Goal: Information Seeking & Learning: Find specific page/section

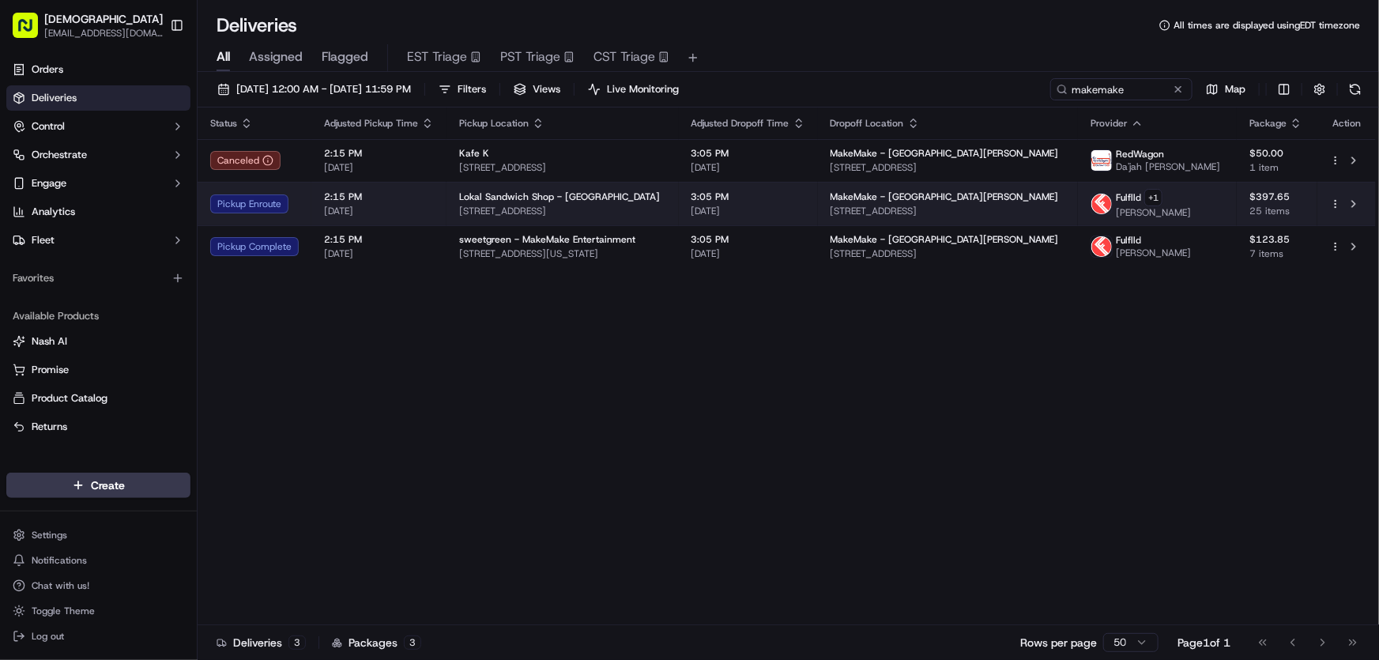
click at [529, 197] on span "Lokal Sandwich Shop - [GEOGRAPHIC_DATA]" at bounding box center [559, 196] width 201 height 13
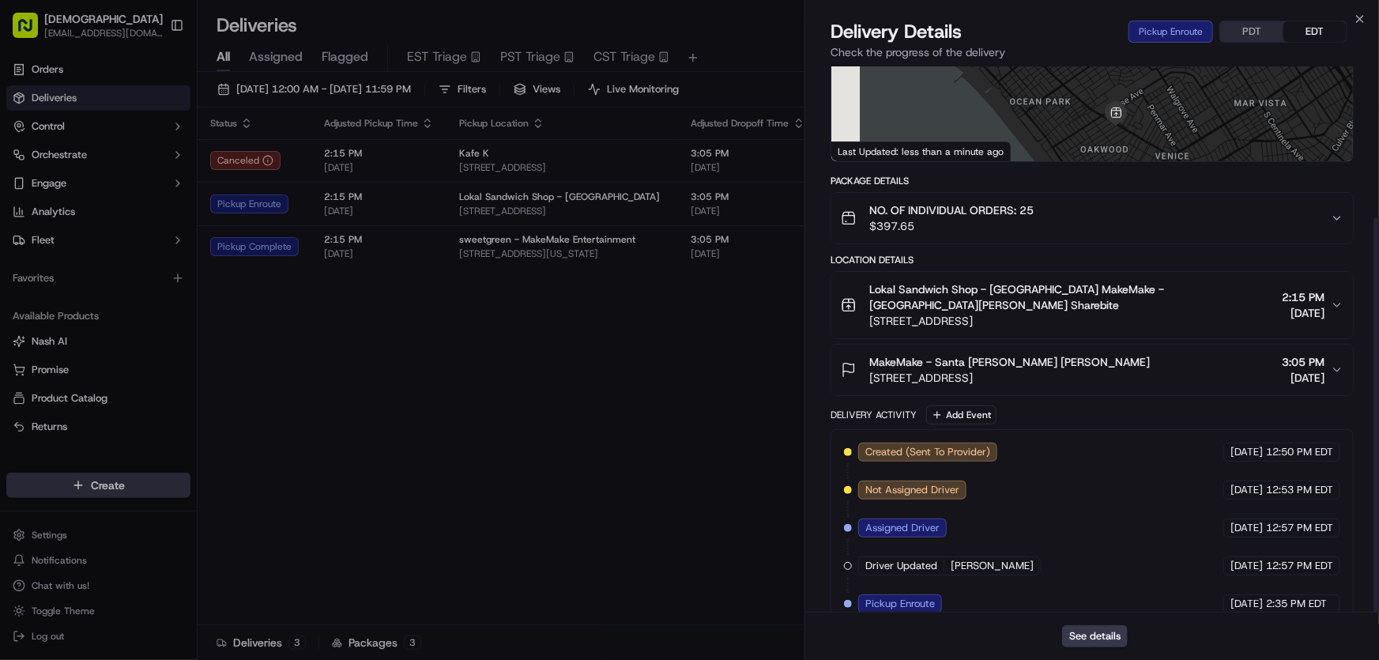
scroll to position [209, 0]
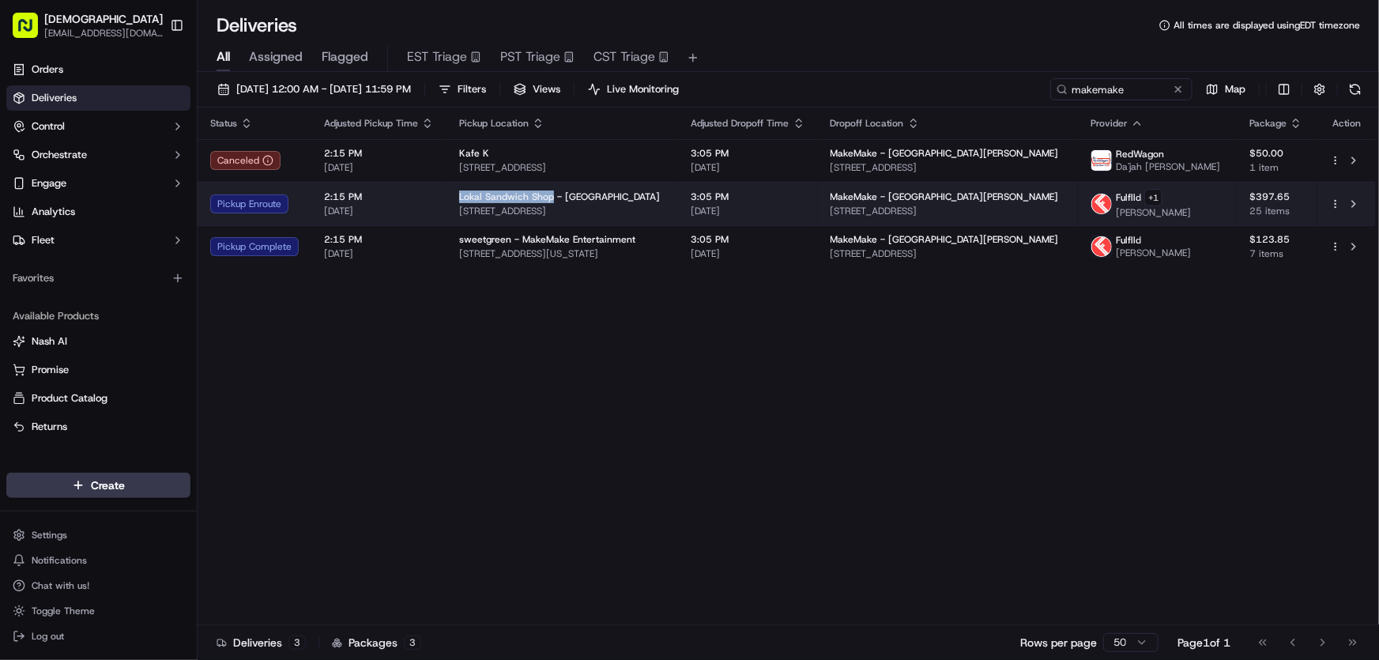
drag, startPoint x: 457, startPoint y: 196, endPoint x: 548, endPoint y: 199, distance: 90.9
click at [548, 199] on span "Lokal Sandwich Shop - [GEOGRAPHIC_DATA]" at bounding box center [559, 196] width 201 height 13
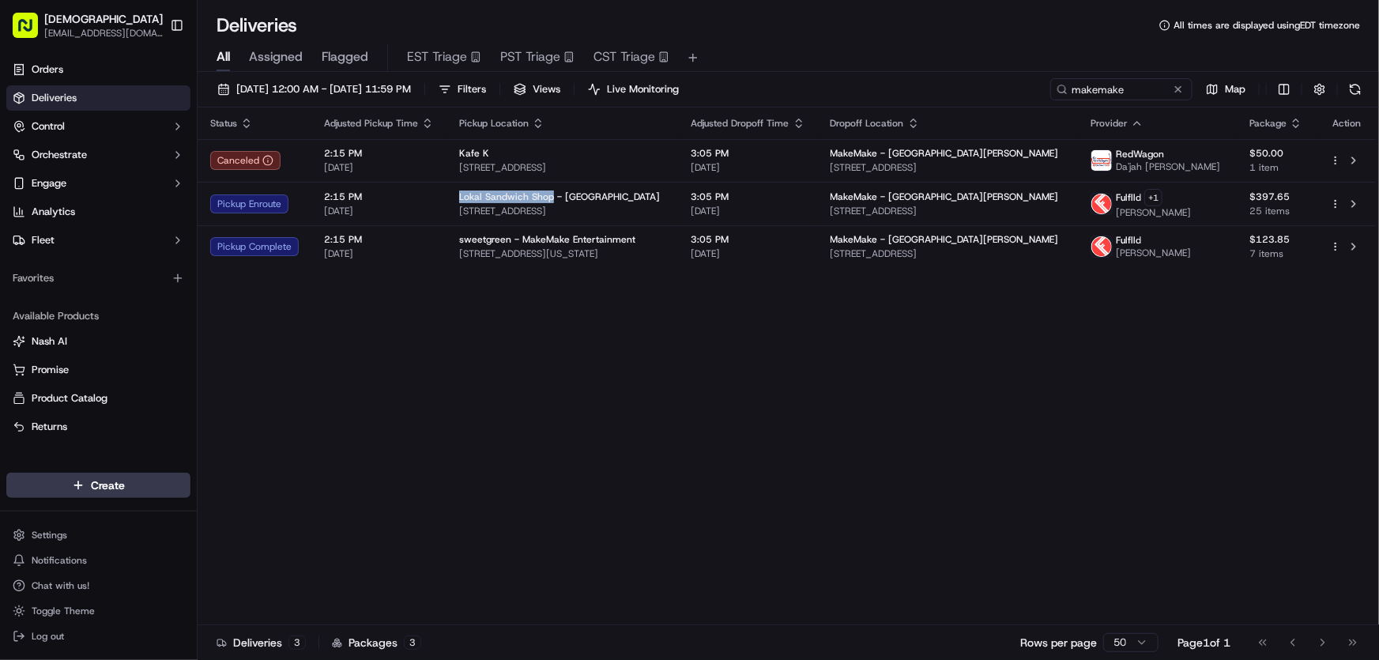
copy span "Lokal Sandwich Shop"
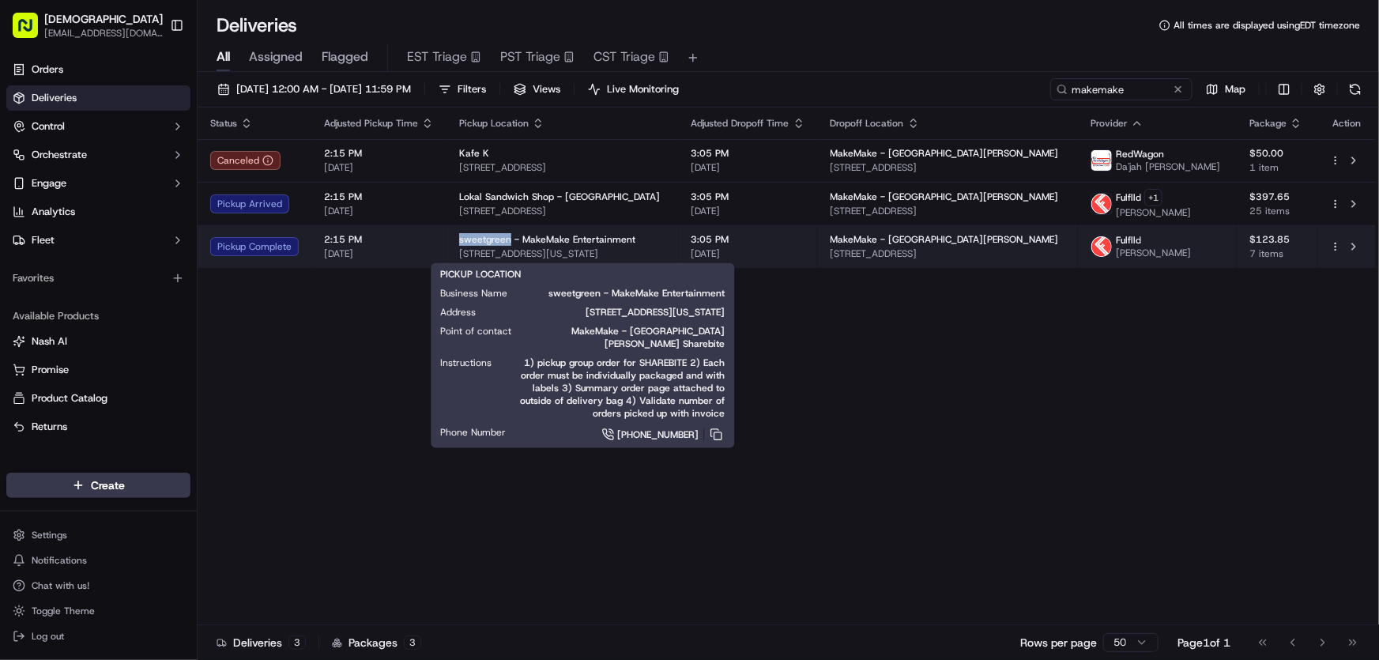
drag, startPoint x: 453, startPoint y: 239, endPoint x: 506, endPoint y: 238, distance: 52.9
click at [506, 238] on td "sweetgreen - MakeMake Entertainment [STREET_ADDRESS][US_STATE]" at bounding box center [562, 246] width 232 height 43
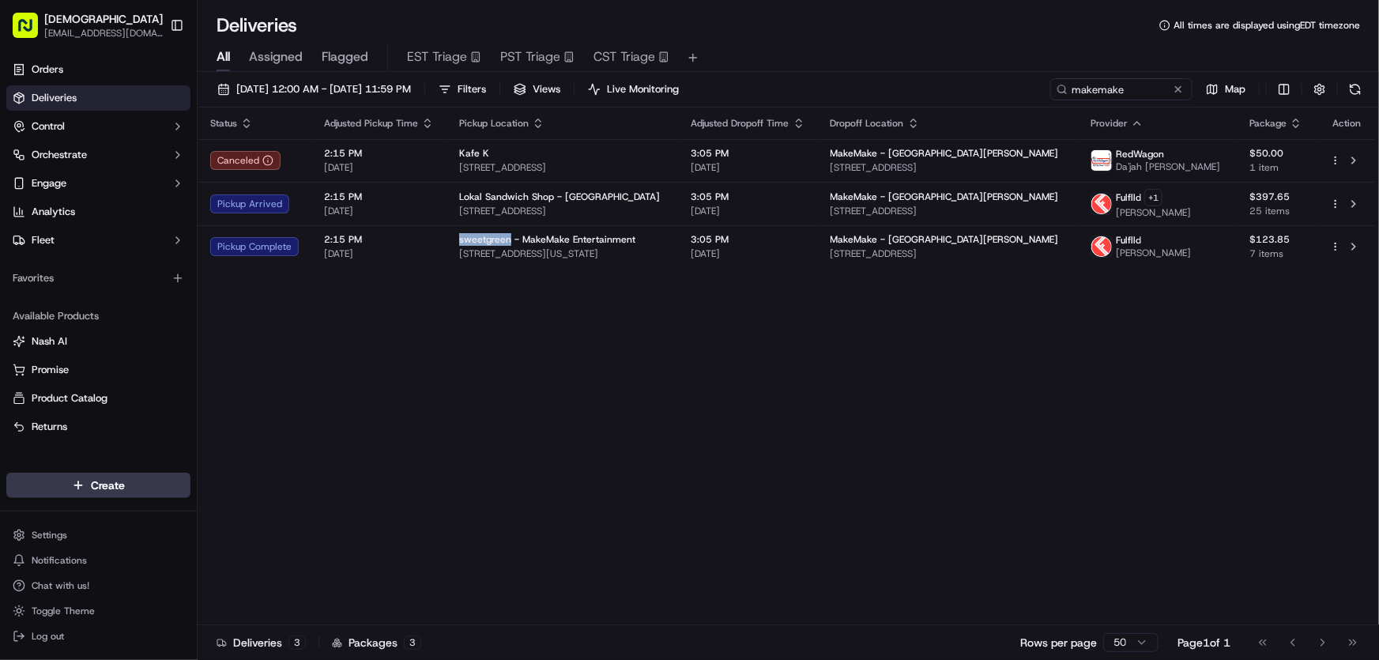
copy span "sweetgreen"
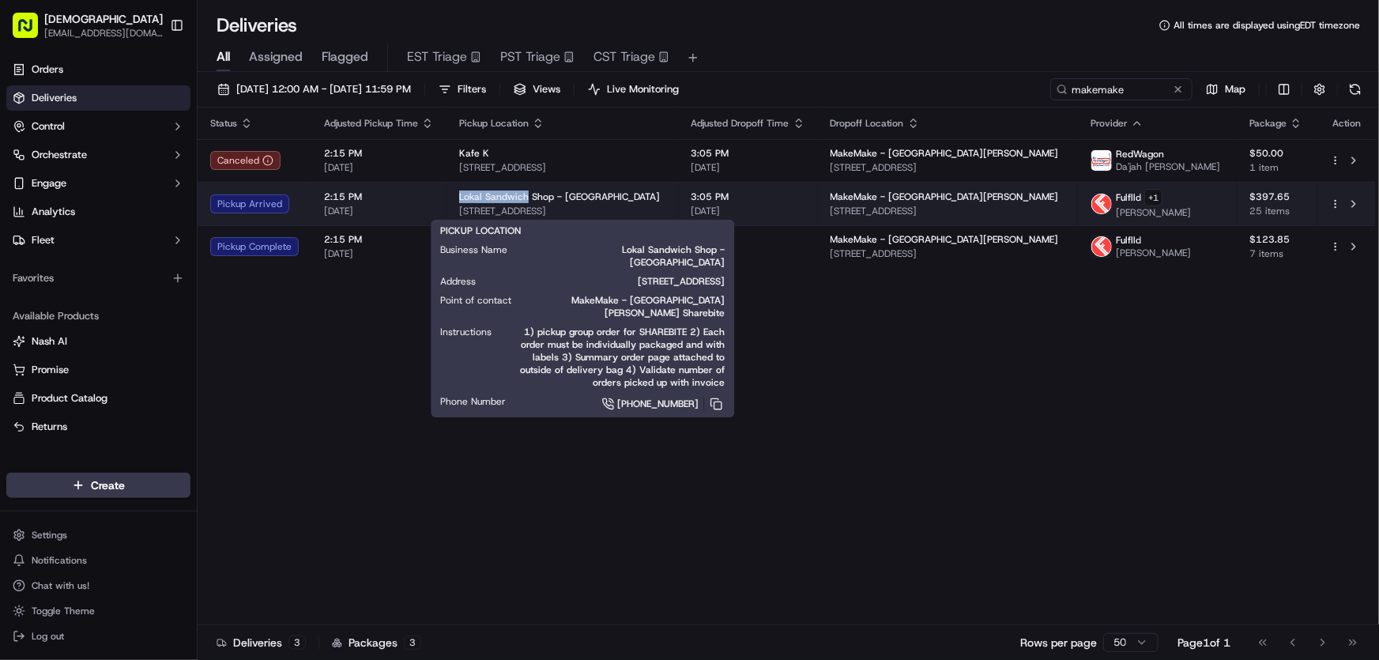
drag, startPoint x: 455, startPoint y: 189, endPoint x: 524, endPoint y: 194, distance: 69.0
click at [524, 194] on td "Lokal Sandwich Shop - [GEOGRAPHIC_DATA] [STREET_ADDRESS]" at bounding box center [562, 203] width 232 height 43
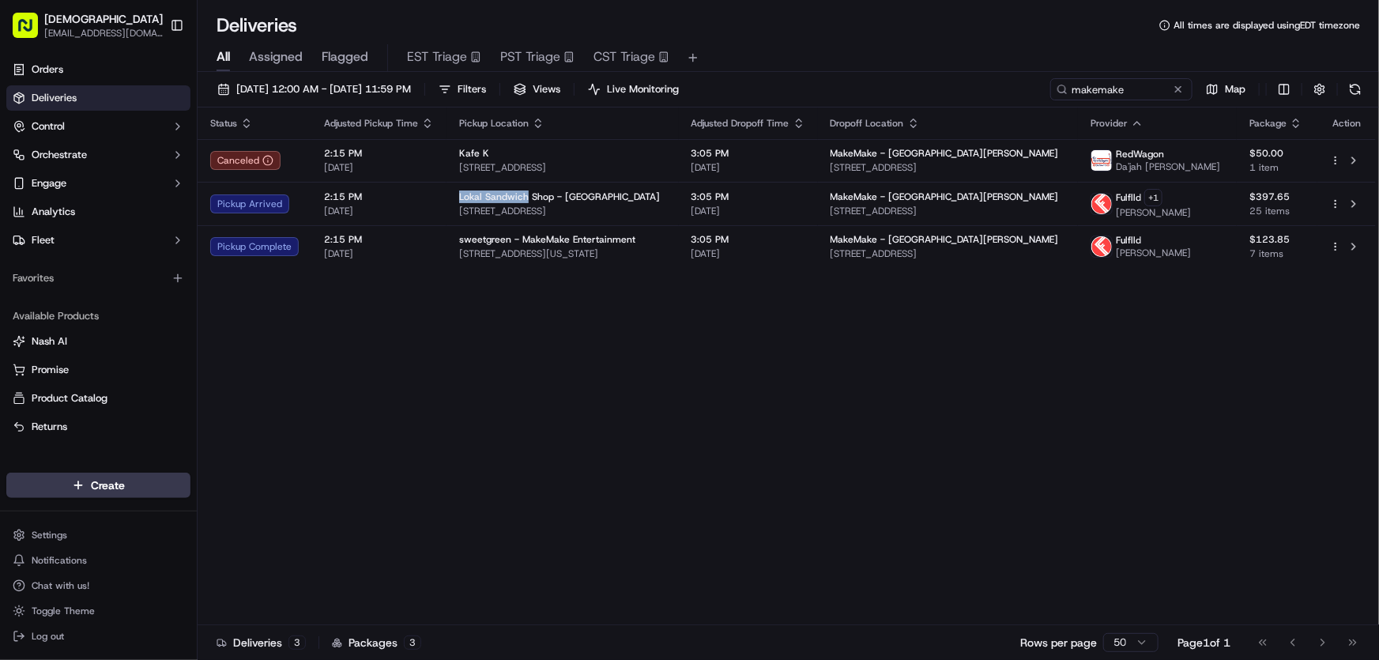
copy span "Lokal Sandwich"
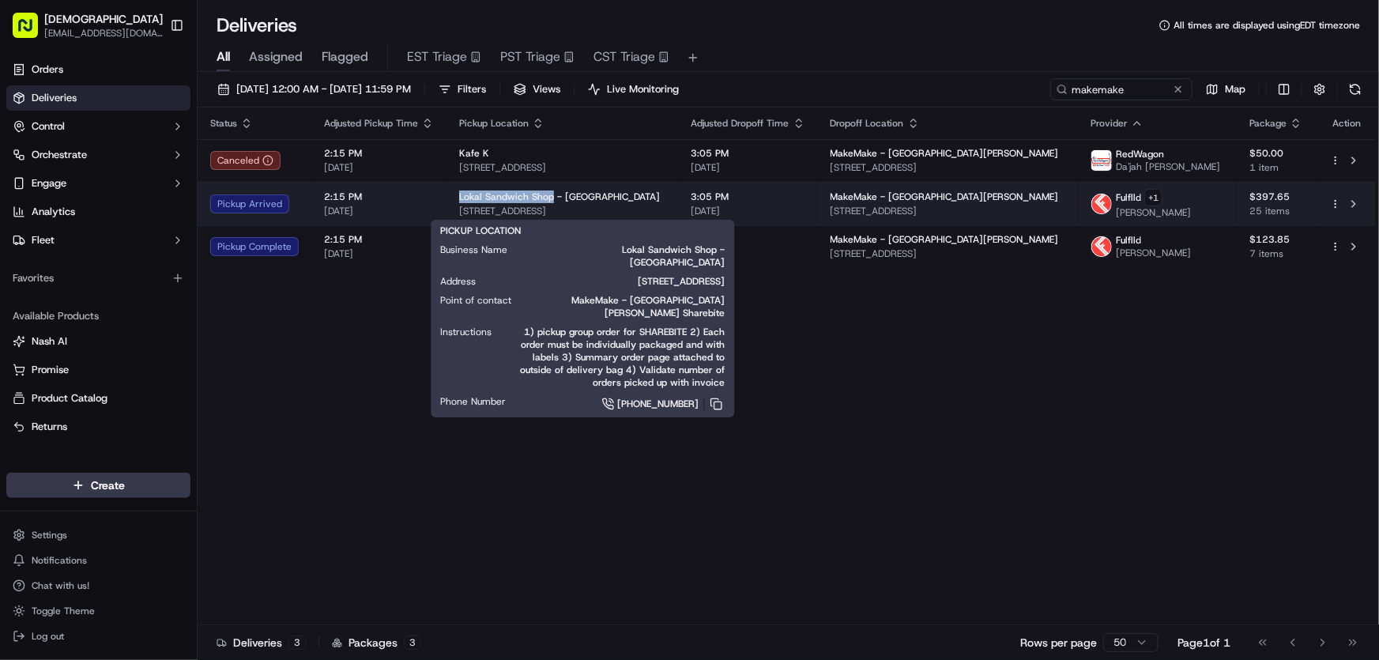
drag, startPoint x: 454, startPoint y: 190, endPoint x: 548, endPoint y: 195, distance: 94.1
click at [548, 195] on td "Lokal Sandwich Shop - [GEOGRAPHIC_DATA] [STREET_ADDRESS]" at bounding box center [562, 203] width 232 height 43
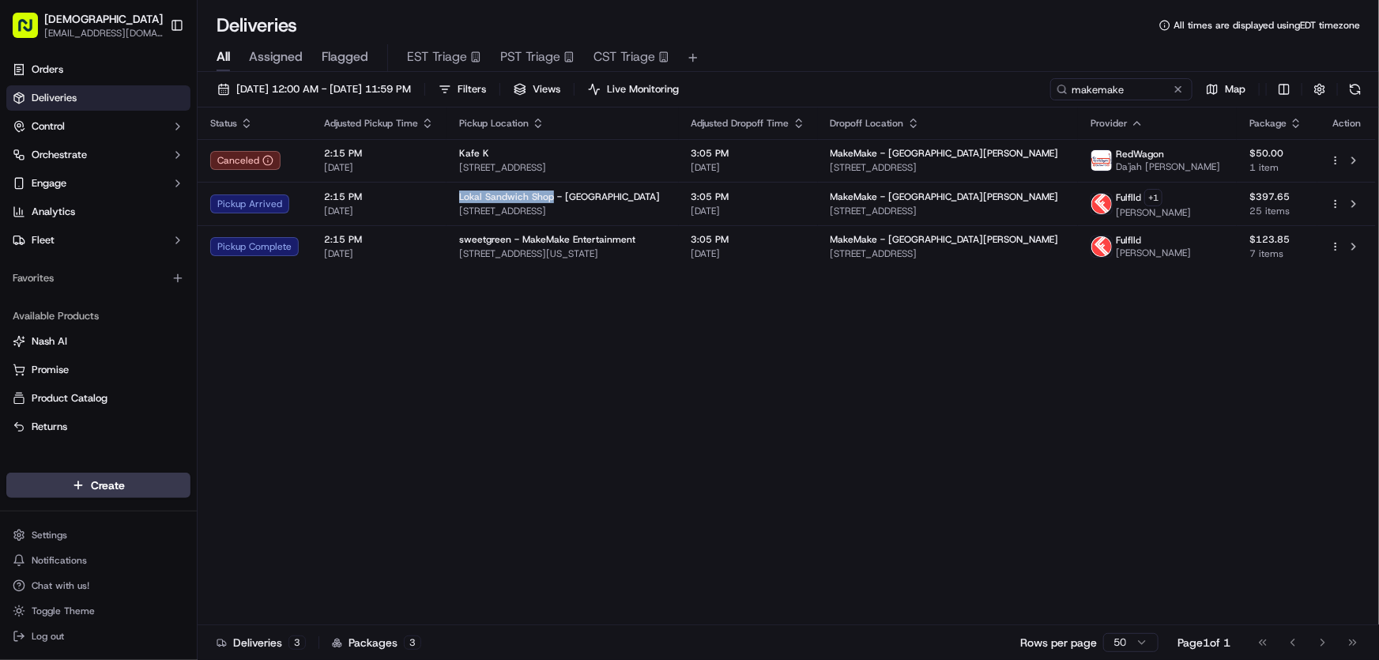
copy span "Lokal Sandwich Shop"
click at [529, 344] on div "Status Adjusted Pickup Time Pickup Location Adjusted Dropoff Time Dropoff Locat…" at bounding box center [787, 366] width 1178 height 518
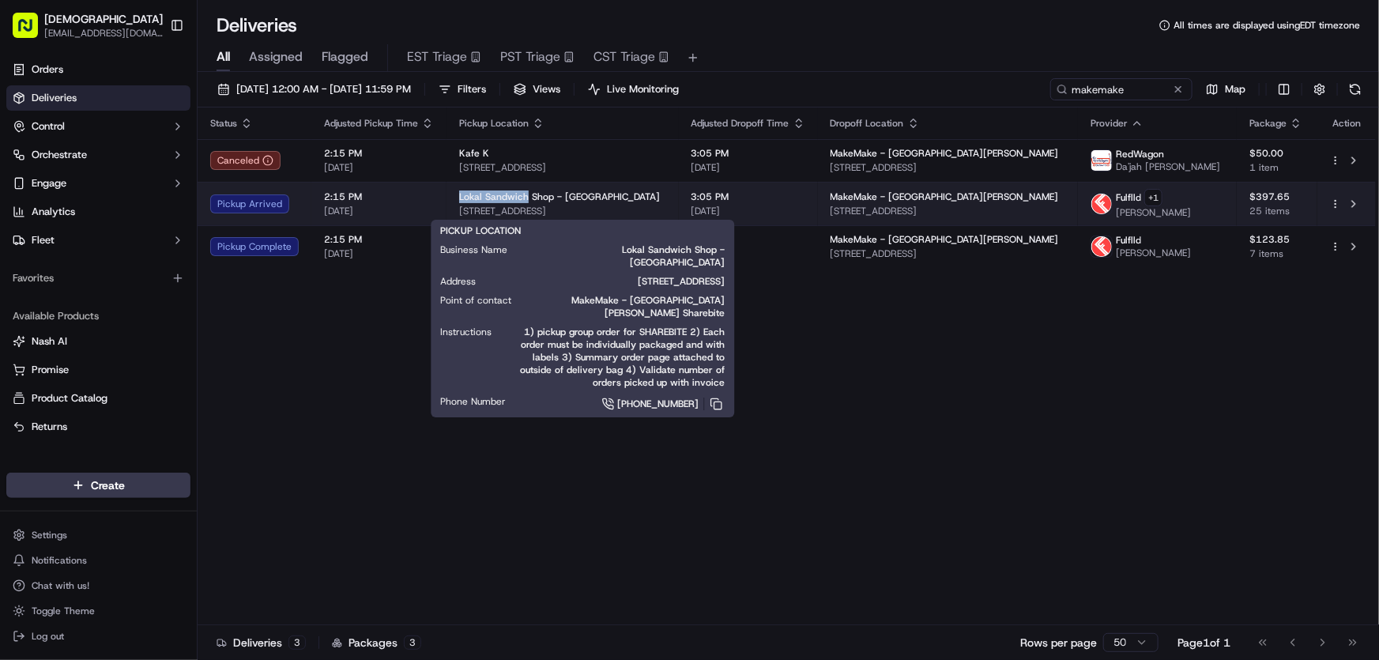
drag, startPoint x: 453, startPoint y: 190, endPoint x: 524, endPoint y: 190, distance: 71.1
click at [524, 190] on td "Lokal Sandwich Shop - Venice 701 Lincoln Blvd, Venice, CA 90291, USA" at bounding box center [562, 203] width 232 height 43
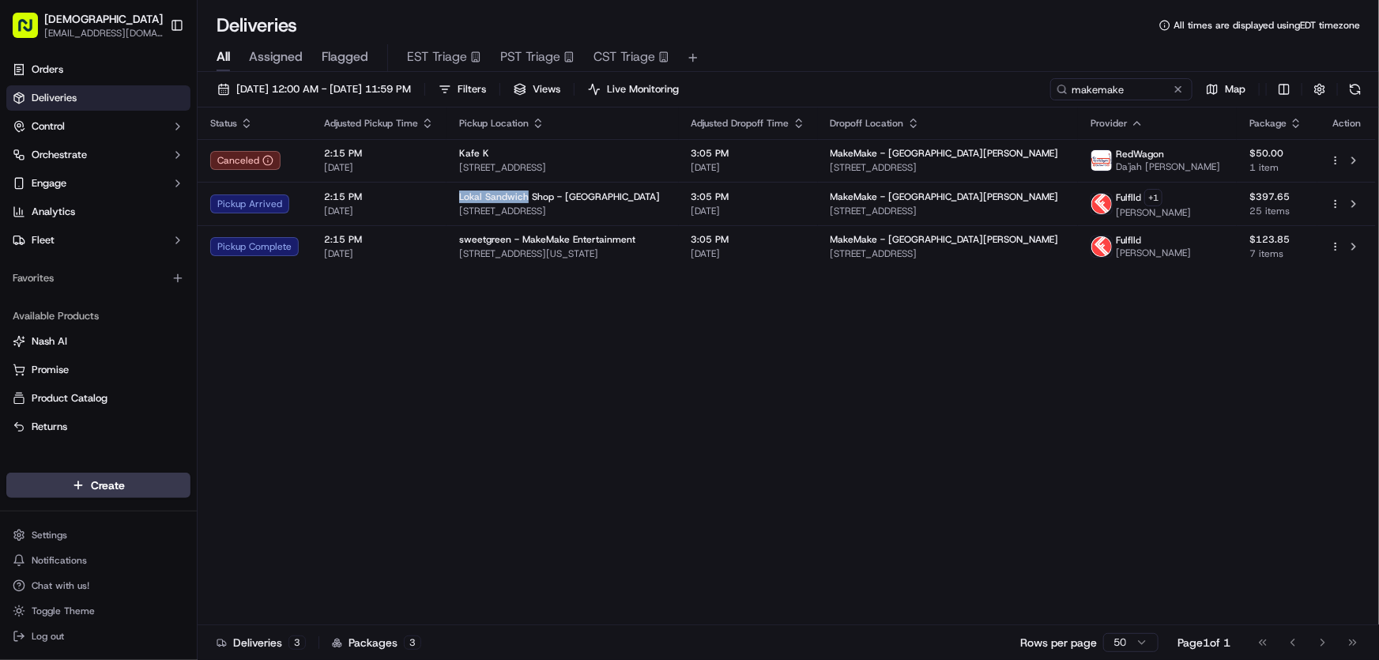
copy span "Lokal Sandwich"
click at [446, 347] on div "Status Adjusted Pickup Time Pickup Location Adjusted Dropoff Time Dropoff Locat…" at bounding box center [787, 366] width 1178 height 518
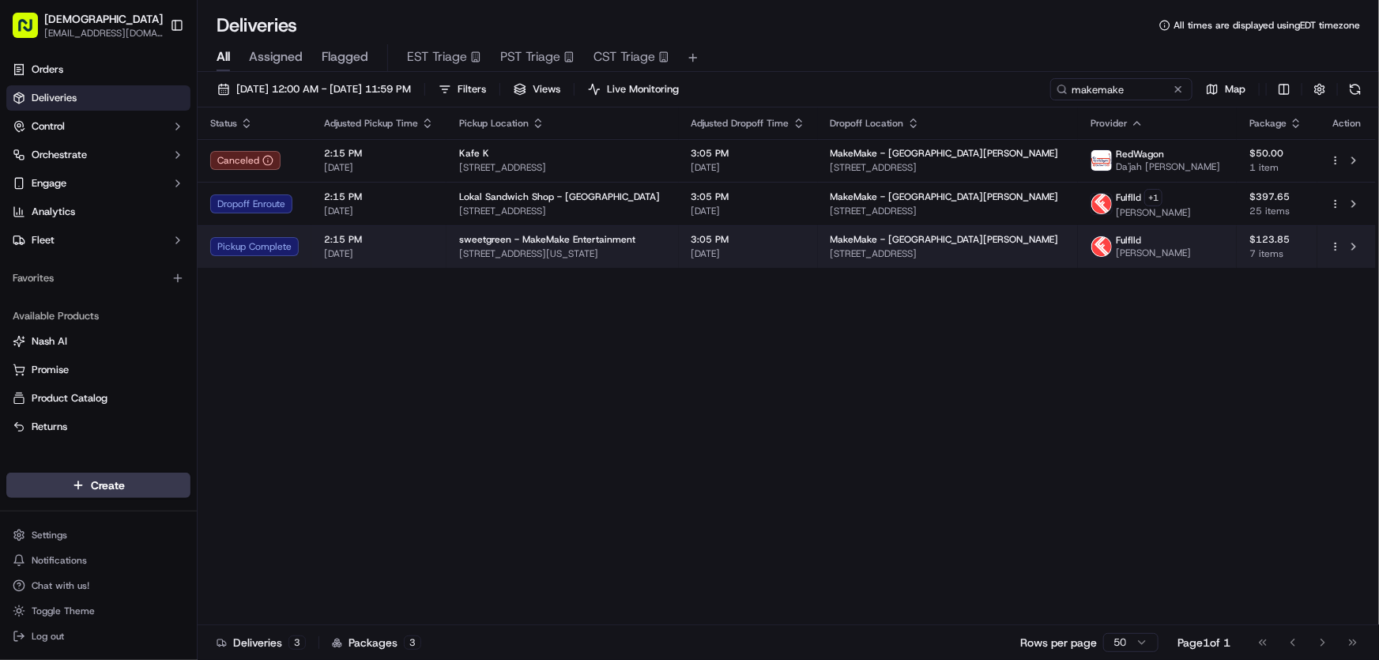
drag, startPoint x: 681, startPoint y: 251, endPoint x: 459, endPoint y: 261, distance: 222.2
click at [459, 261] on td "sweetgreen - MakeMake Entertainment 8840 Washington Blvd, Culver City, CA 90232…" at bounding box center [562, 246] width 232 height 43
copy span "8840 Washington Blvd, Culver City, CA 90232, USA"
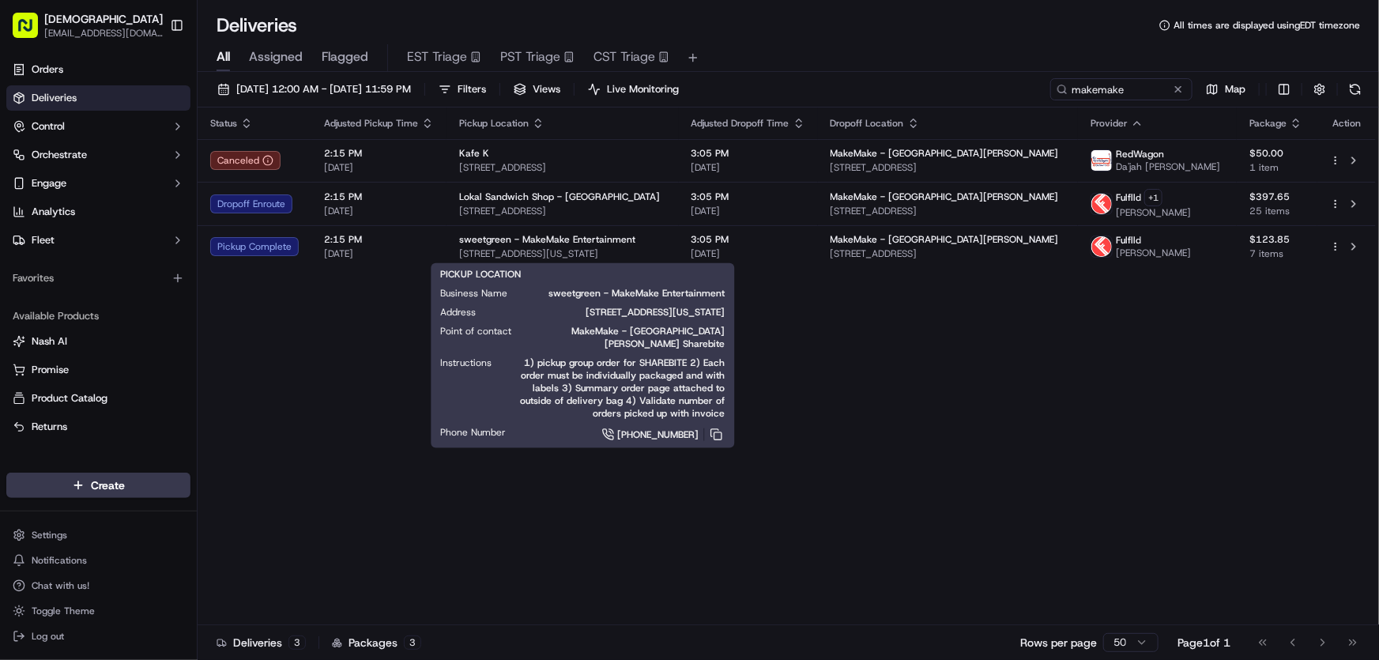
click at [577, 340] on span "MakeMake - Santa Monica Sharebite" at bounding box center [631, 337] width 188 height 25
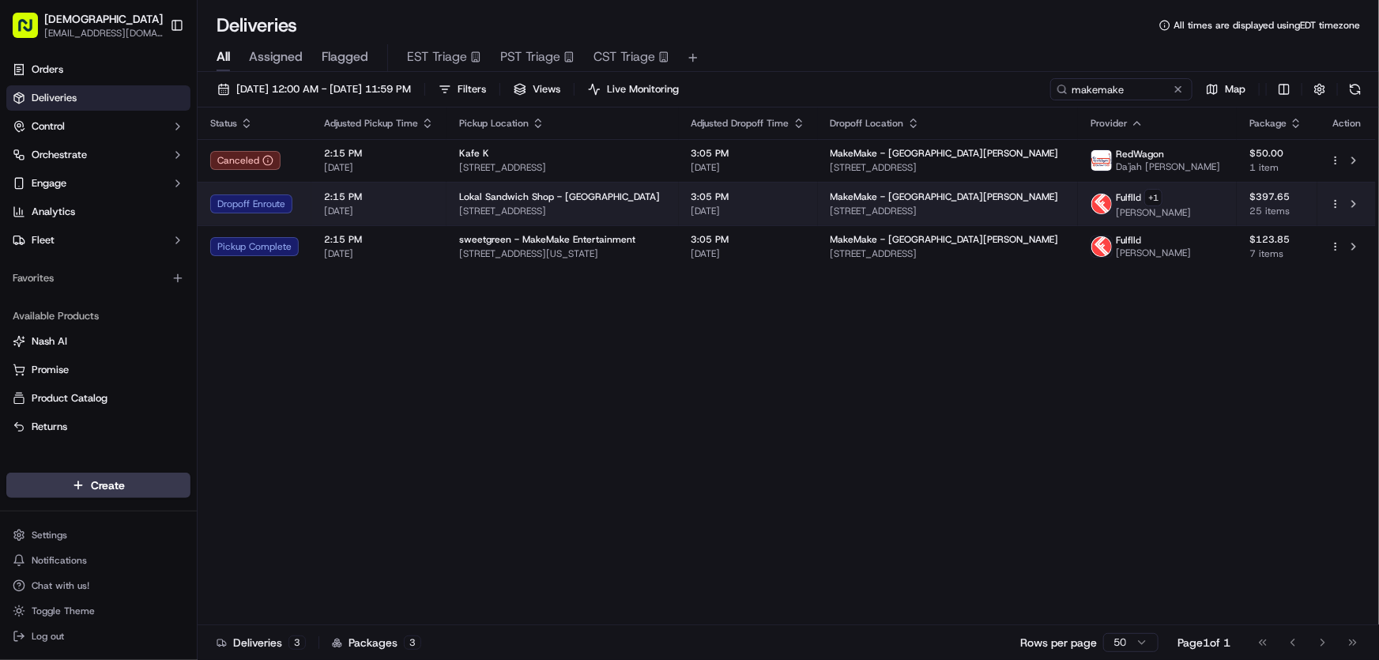
click at [513, 197] on span "Lokal Sandwich Shop - Venice" at bounding box center [559, 196] width 201 height 13
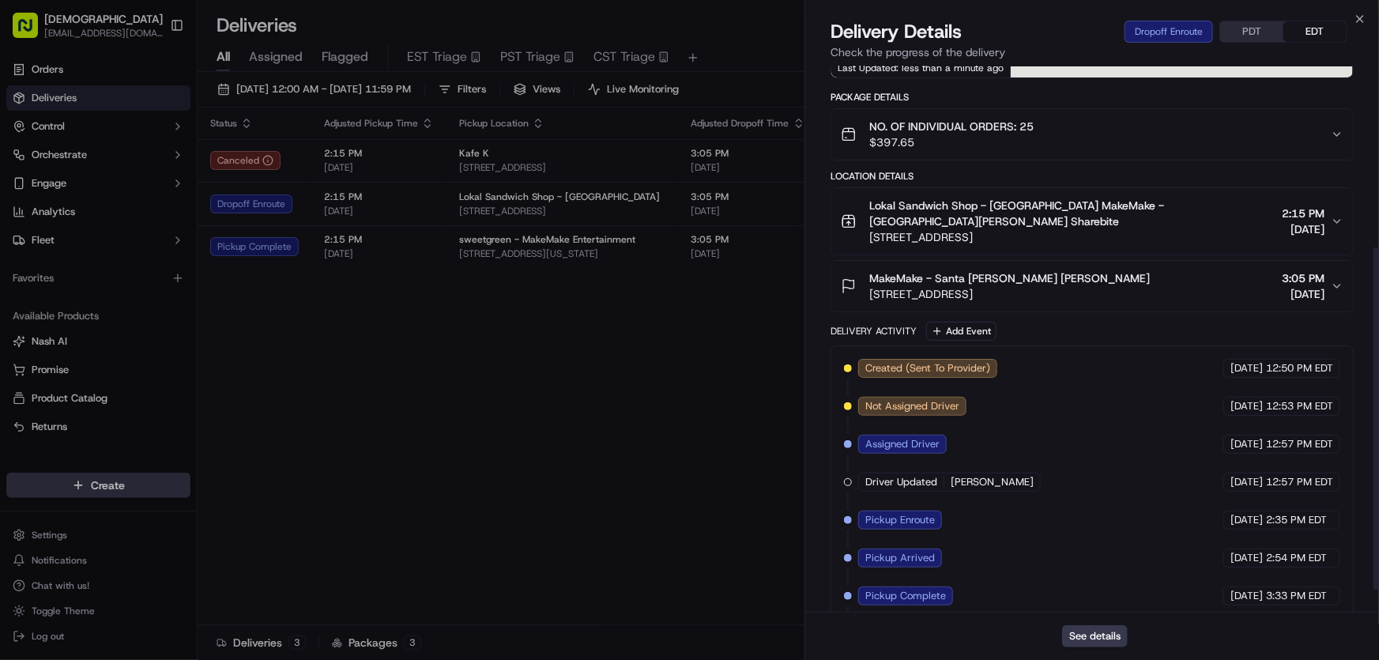
scroll to position [322, 0]
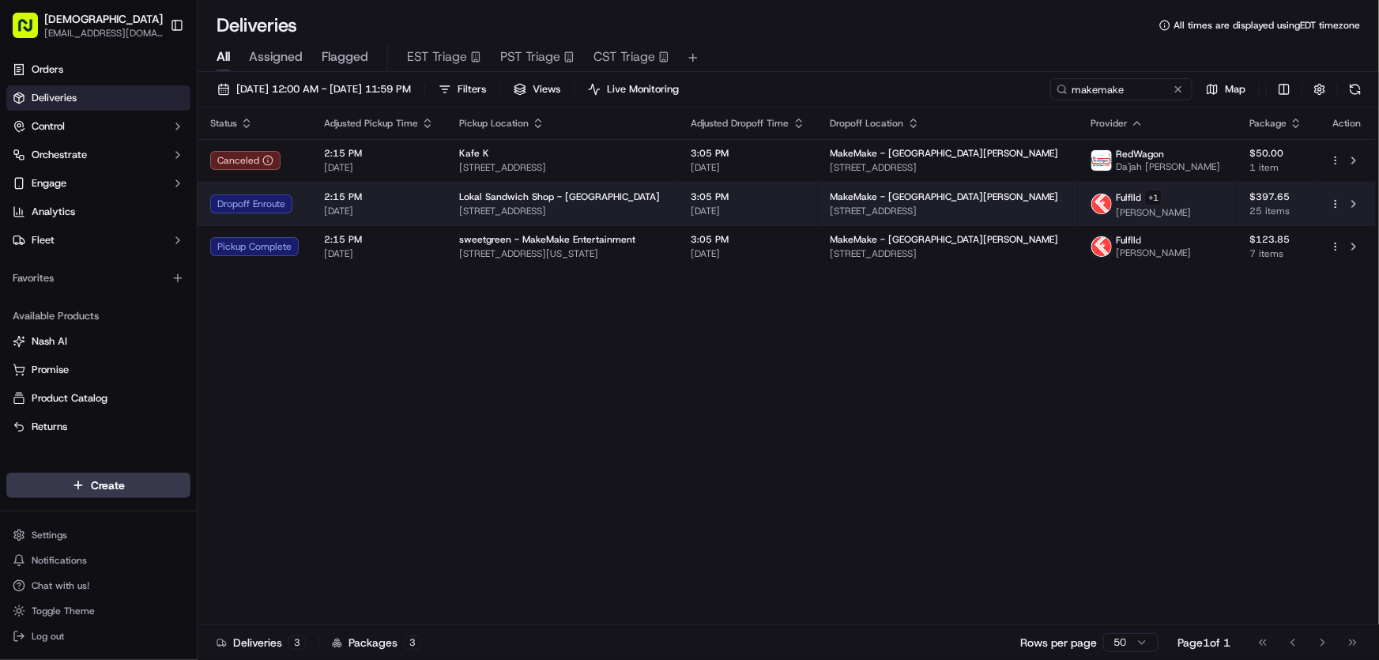
click at [559, 205] on span "[STREET_ADDRESS]" at bounding box center [562, 211] width 207 height 13
click at [525, 205] on span "[STREET_ADDRESS]" at bounding box center [565, 211] width 205 height 13
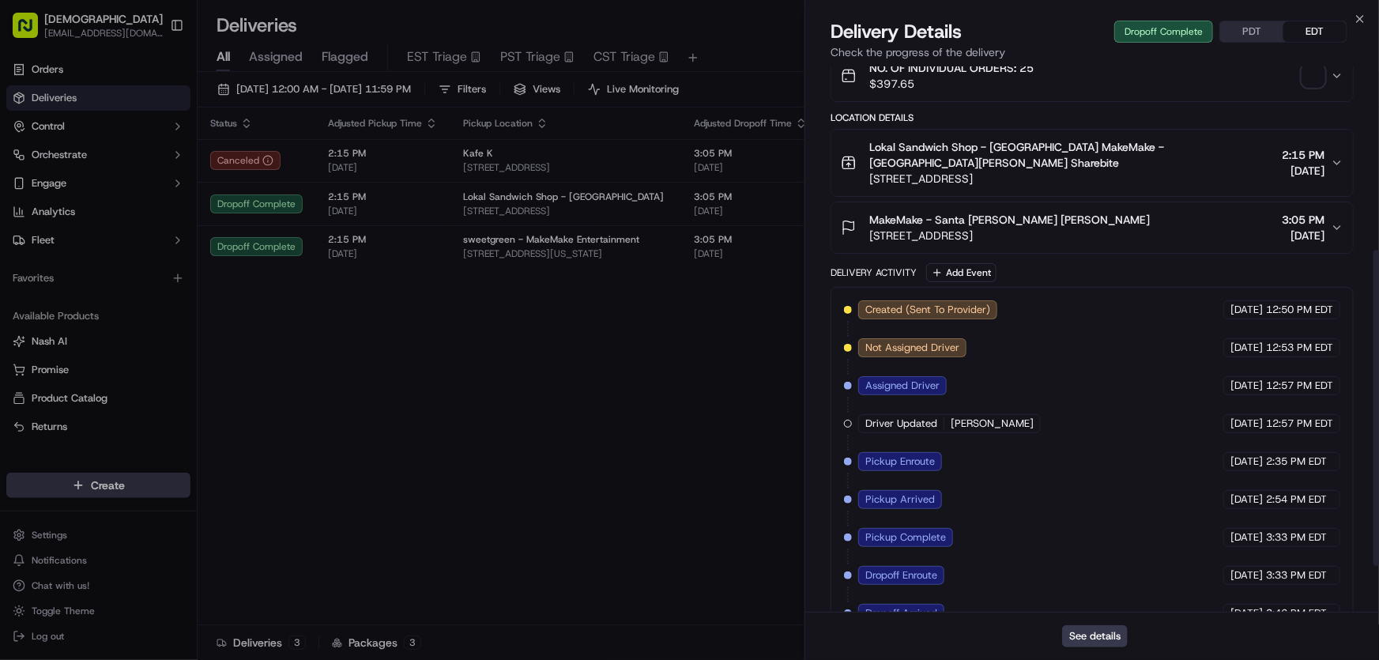
scroll to position [397, 0]
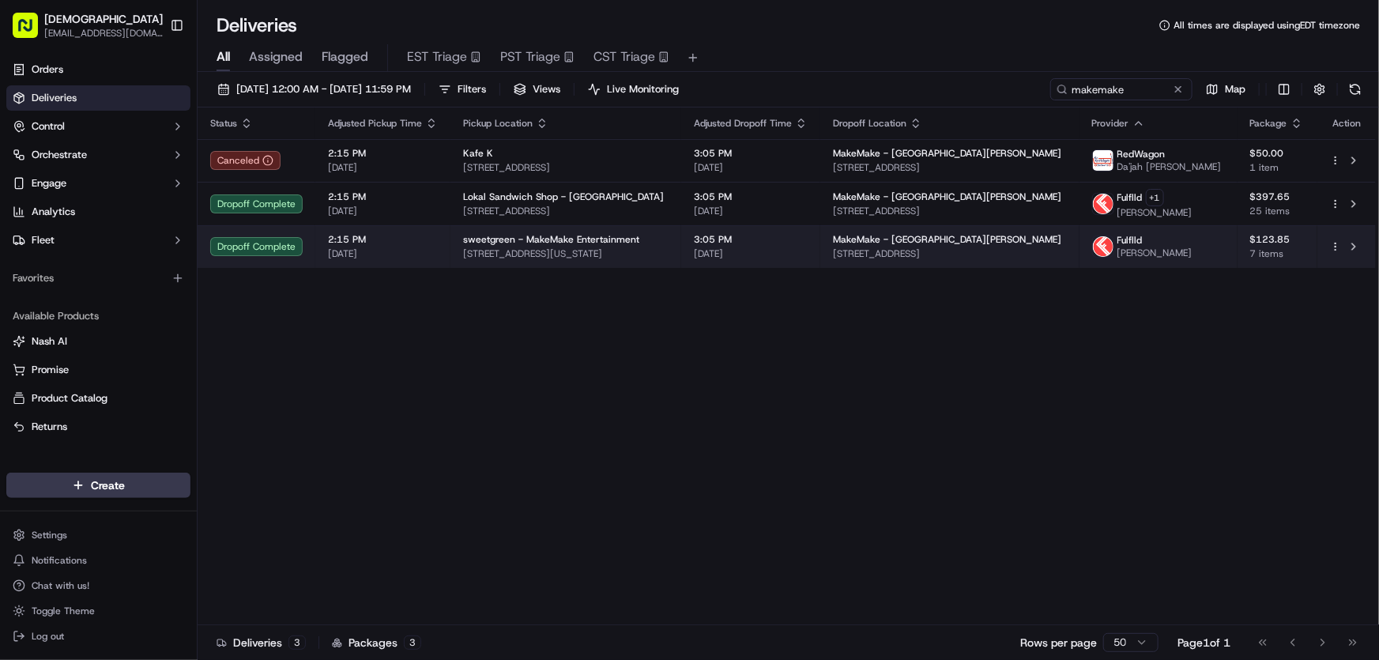
click at [594, 248] on span "8840 Washington Blvd, Culver City, CA 90232, USA" at bounding box center [565, 253] width 205 height 13
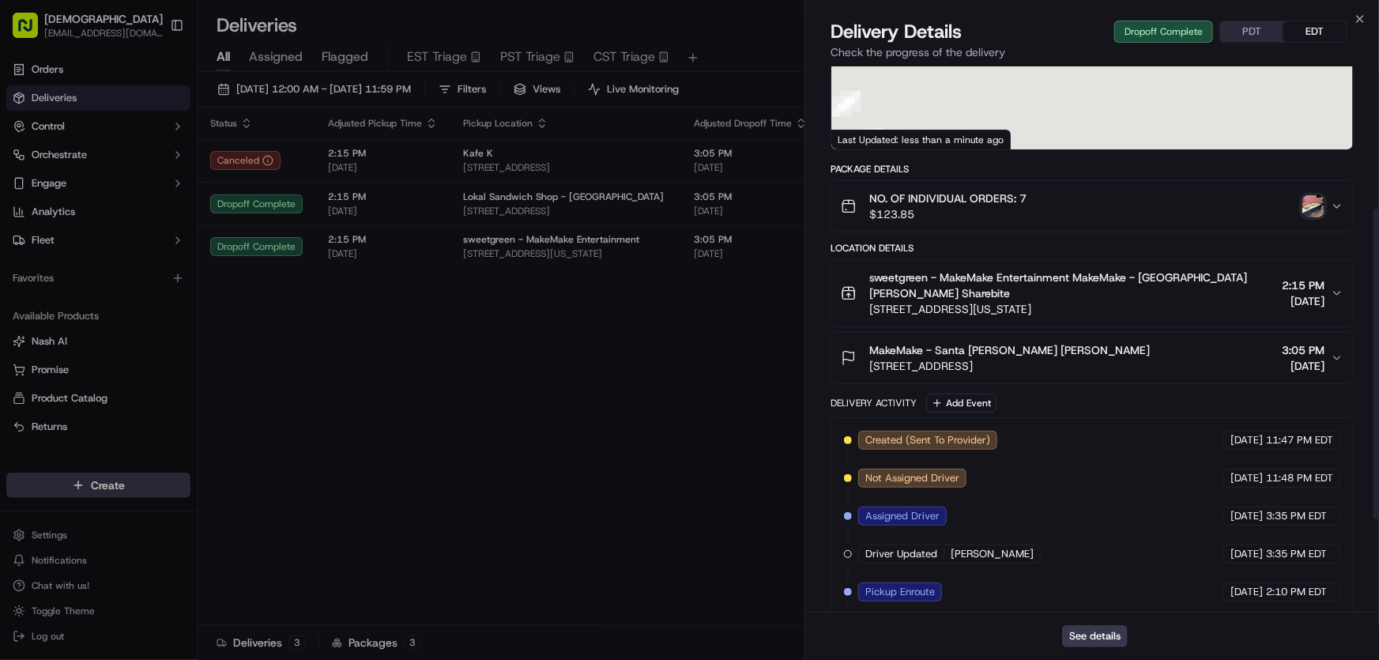
scroll to position [413, 0]
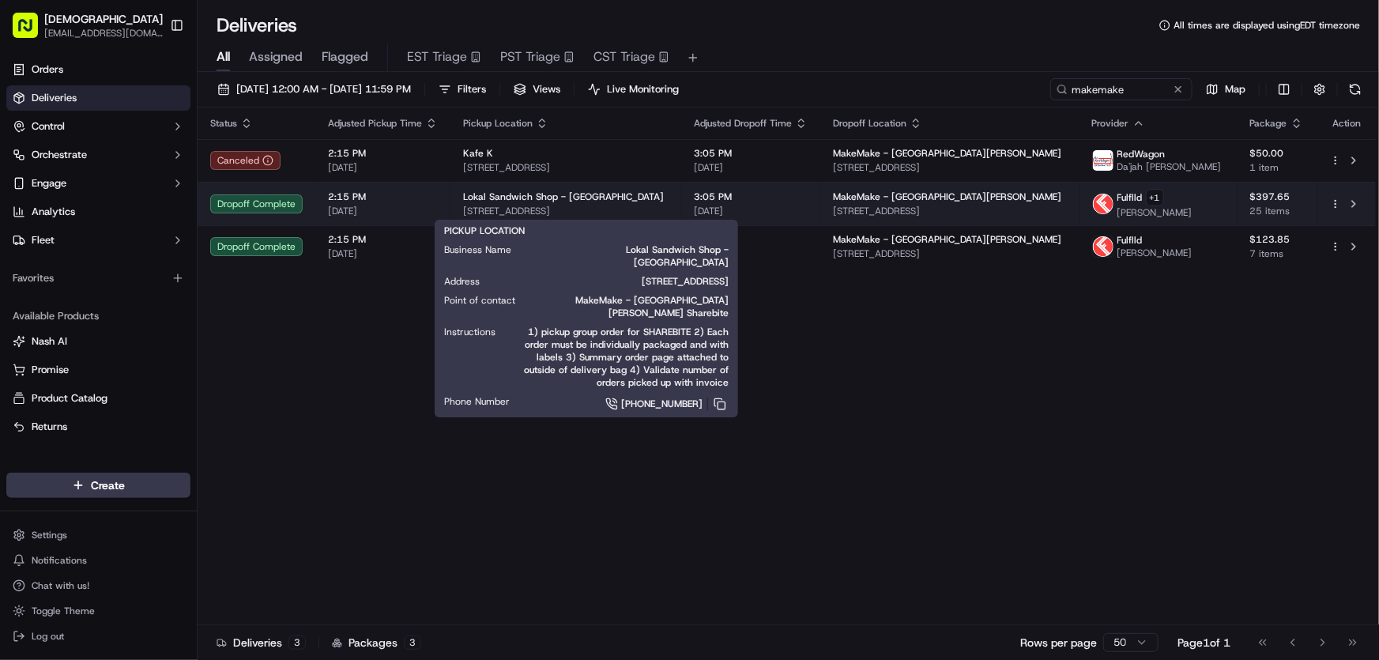
click at [570, 205] on span "[STREET_ADDRESS]" at bounding box center [565, 211] width 205 height 13
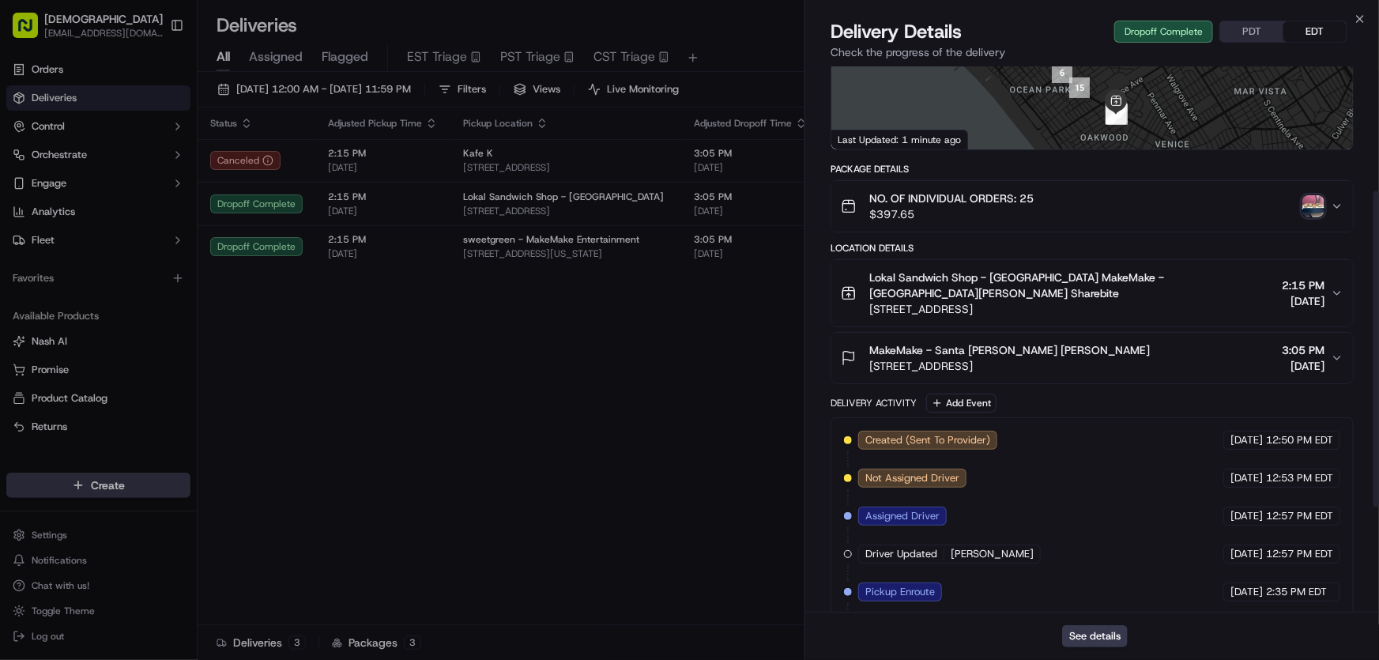
scroll to position [397, 0]
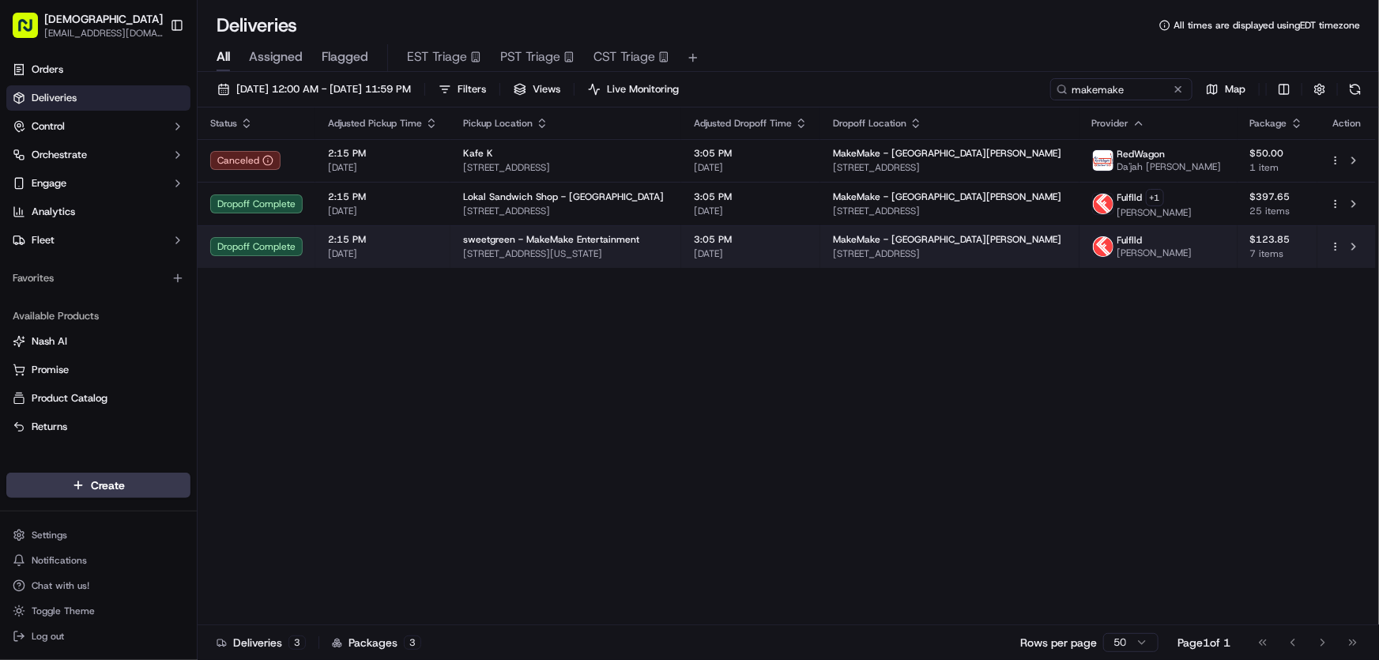
click at [589, 252] on span "8840 Washington Blvd, Culver City, CA 90232, USA" at bounding box center [565, 253] width 205 height 13
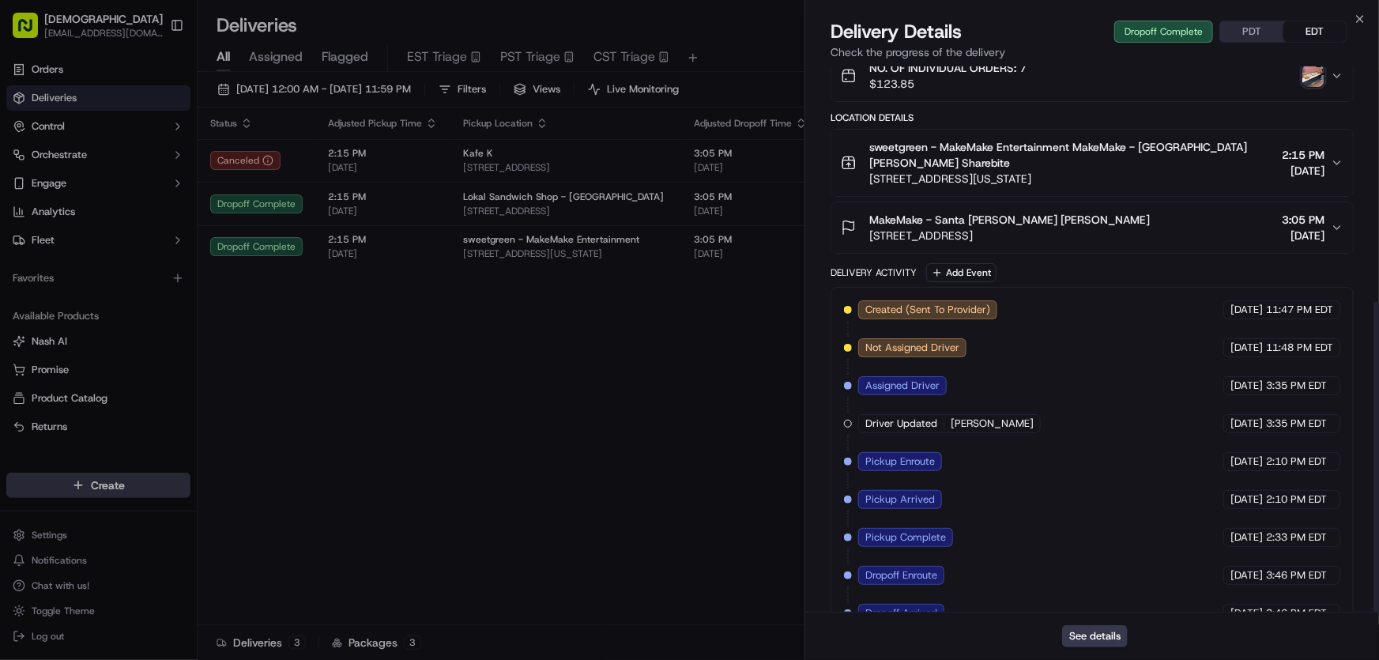
scroll to position [413, 0]
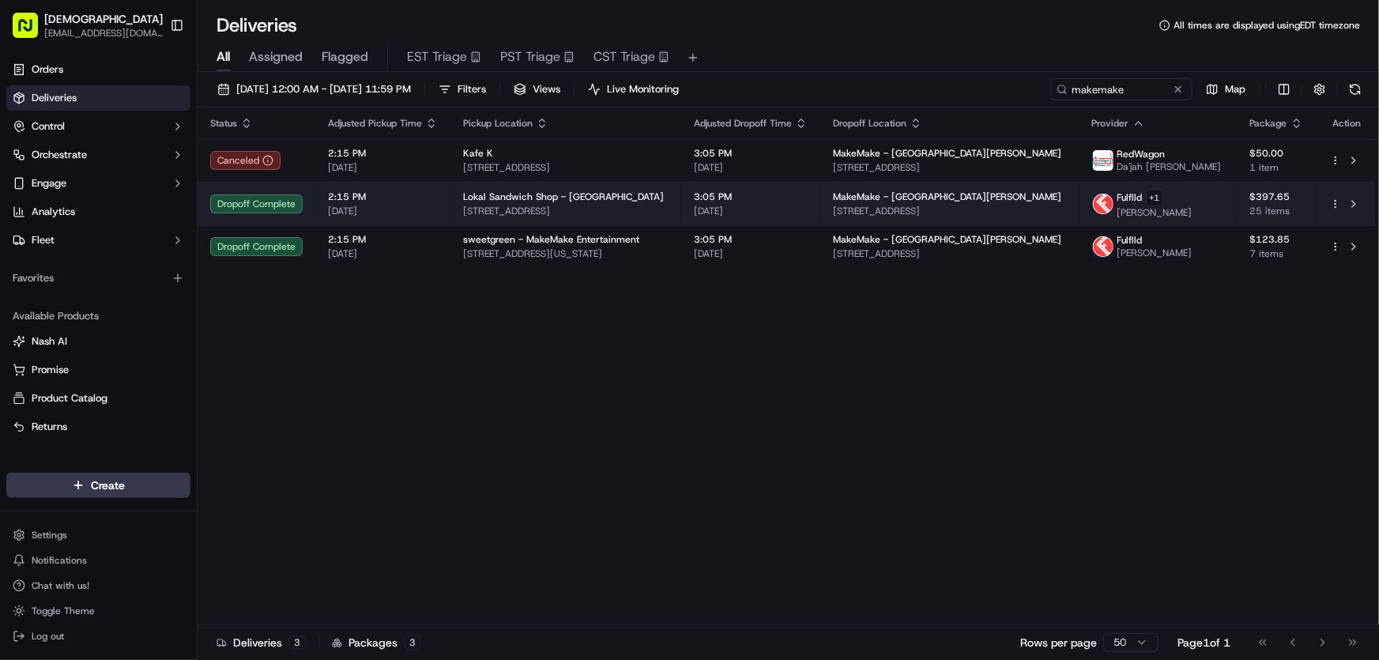
click at [521, 200] on span "Lokal Sandwich Shop - Venice" at bounding box center [563, 196] width 201 height 13
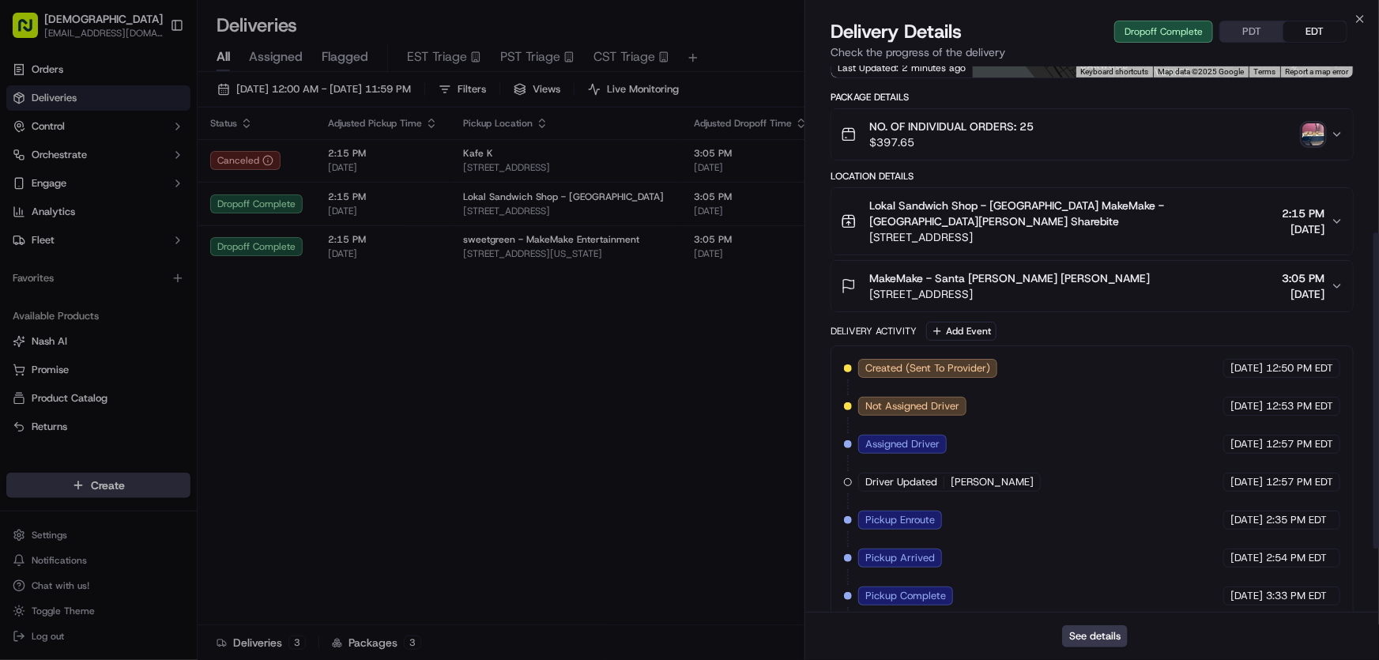
scroll to position [397, 0]
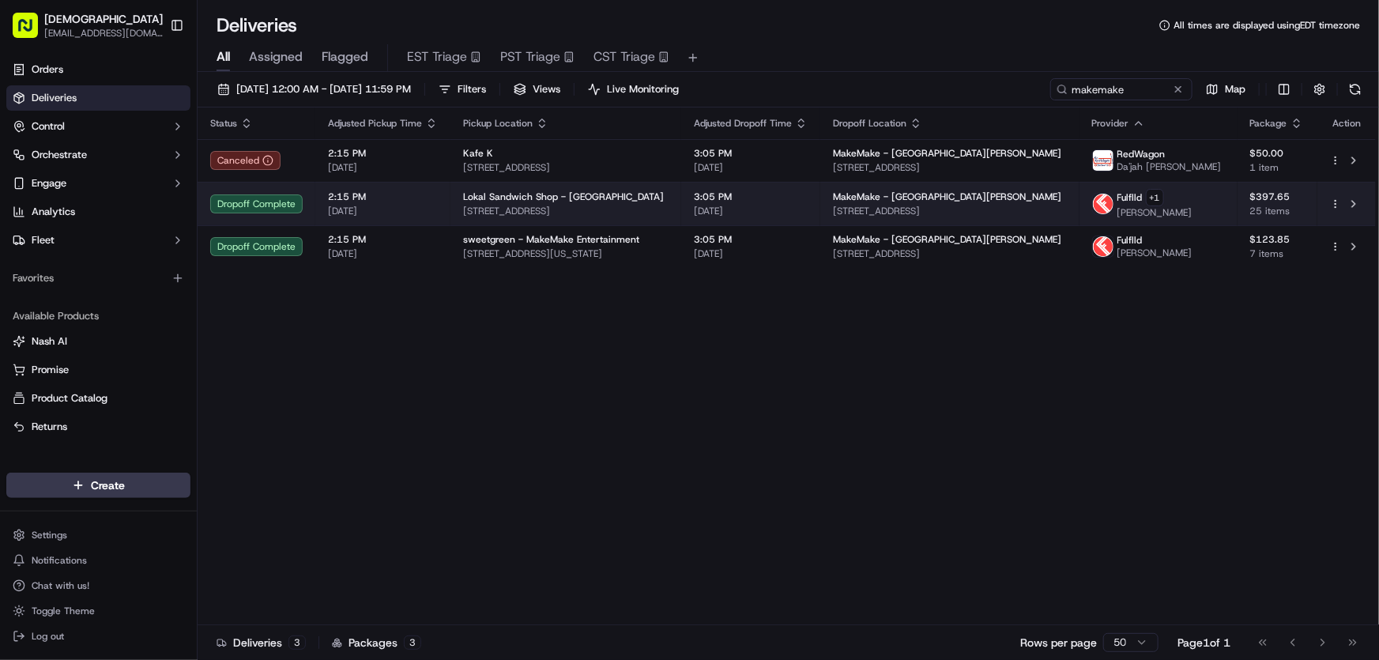
click at [526, 197] on span "Lokal Sandwich Shop - Venice" at bounding box center [563, 196] width 201 height 13
click at [529, 205] on span "[STREET_ADDRESS]" at bounding box center [565, 211] width 205 height 13
drag, startPoint x: 1291, startPoint y: 207, endPoint x: 1242, endPoint y: 215, distance: 49.6
click at [1242, 215] on td "$397.65 25 items" at bounding box center [1277, 203] width 80 height 43
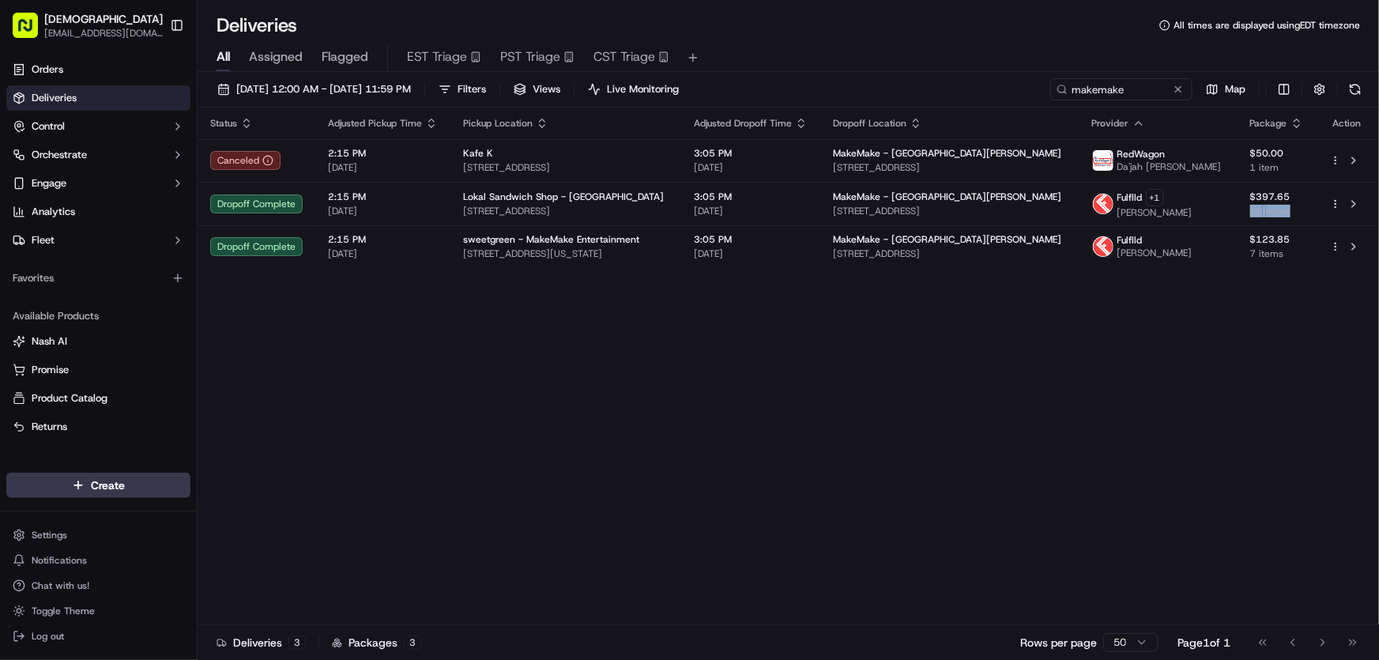
copy span "25 items"
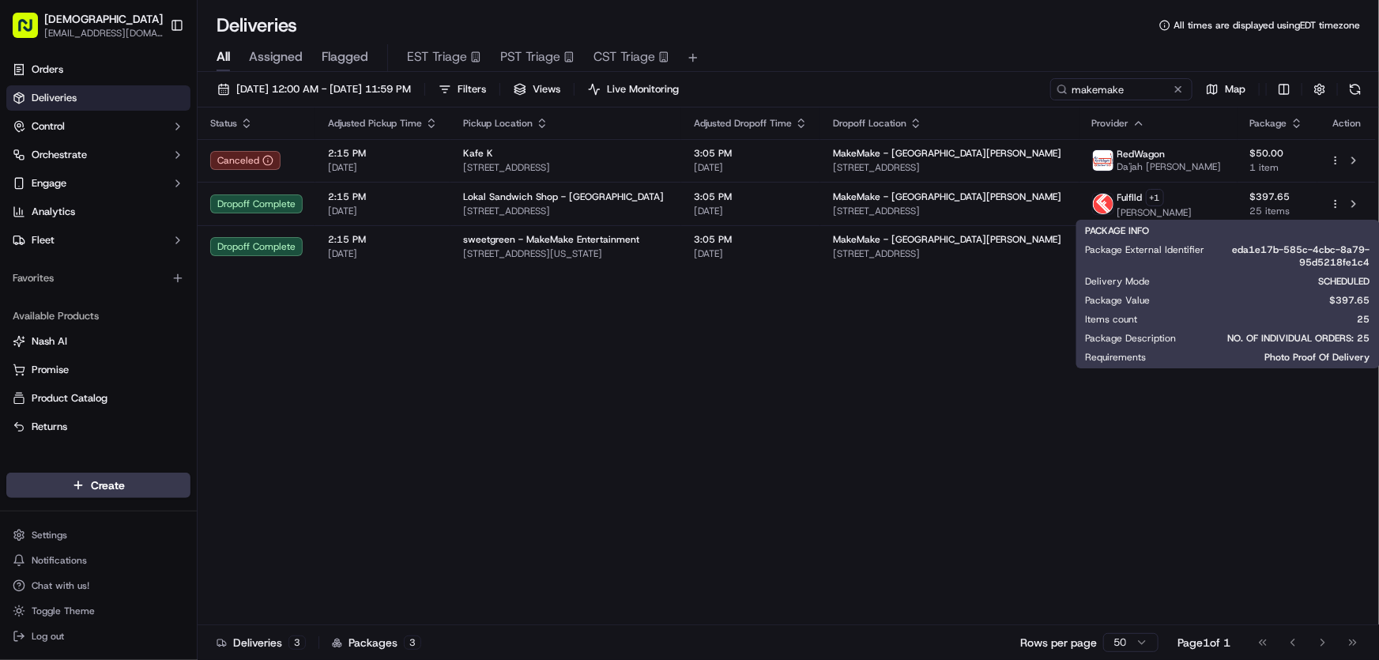
click at [781, 398] on div "Status Adjusted Pickup Time Pickup Location Adjusted Dropoff Time Dropoff Locat…" at bounding box center [787, 366] width 1178 height 518
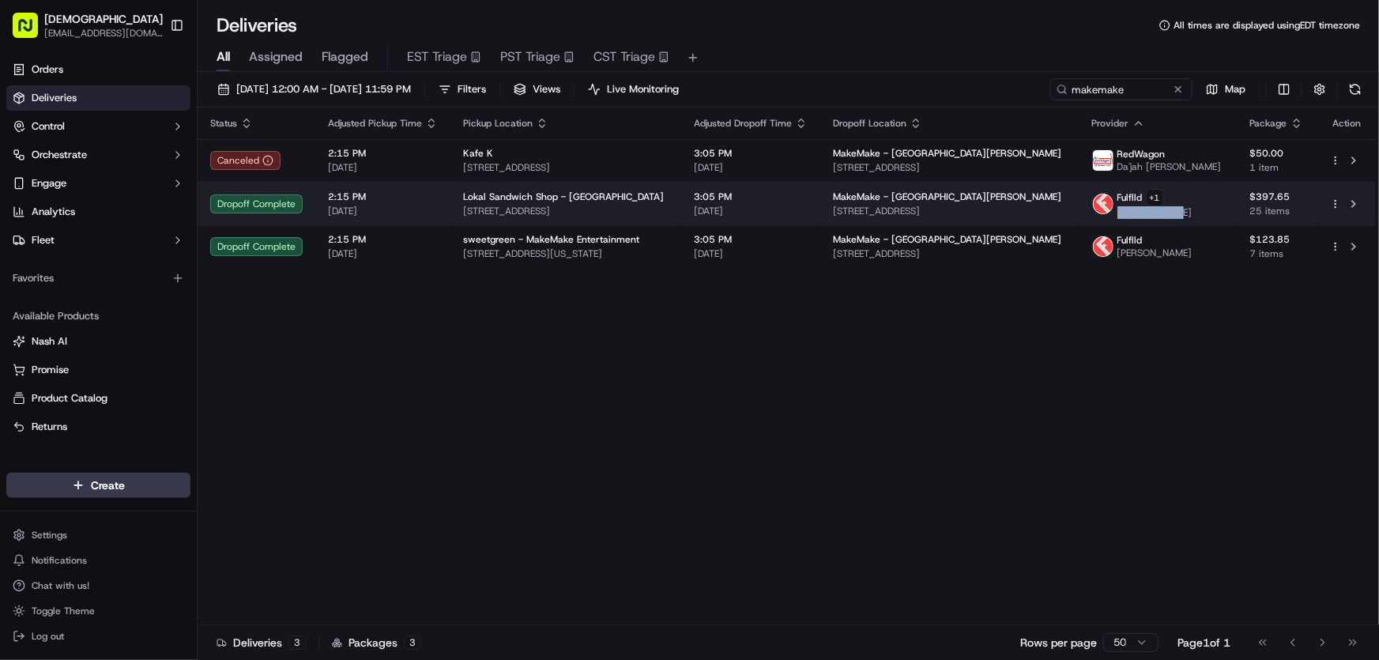
drag, startPoint x: 1213, startPoint y: 213, endPoint x: 1155, endPoint y: 213, distance: 57.7
click at [1155, 213] on div "Fulflld + 1 Renan Abreu" at bounding box center [1158, 204] width 133 height 30
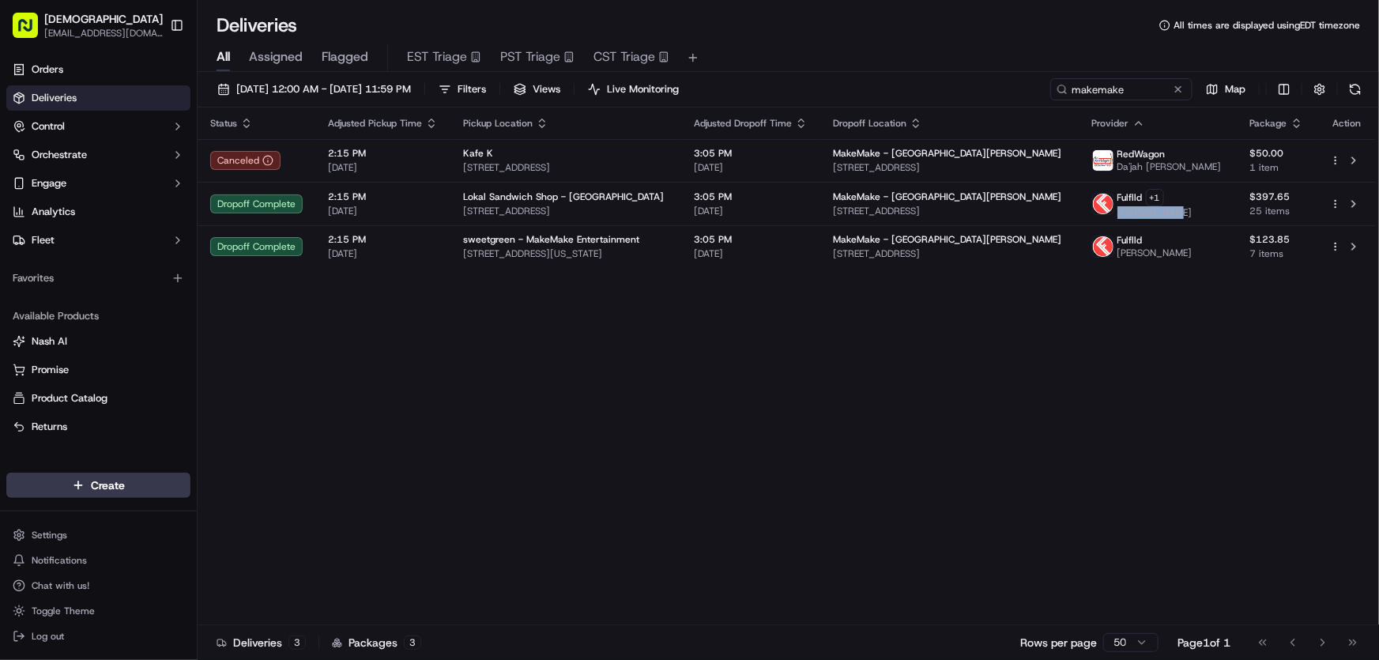
copy span "[PERSON_NAME]"
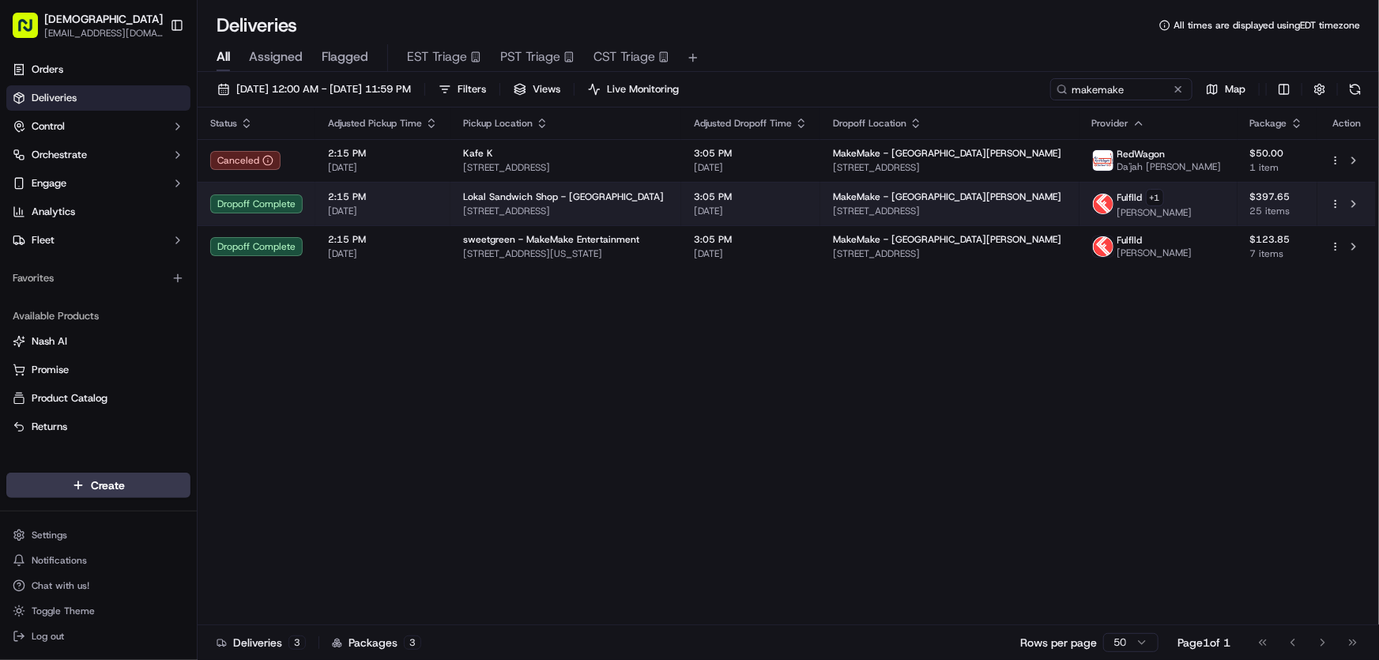
click at [584, 196] on span "Lokal Sandwich Shop - Venice" at bounding box center [563, 196] width 201 height 13
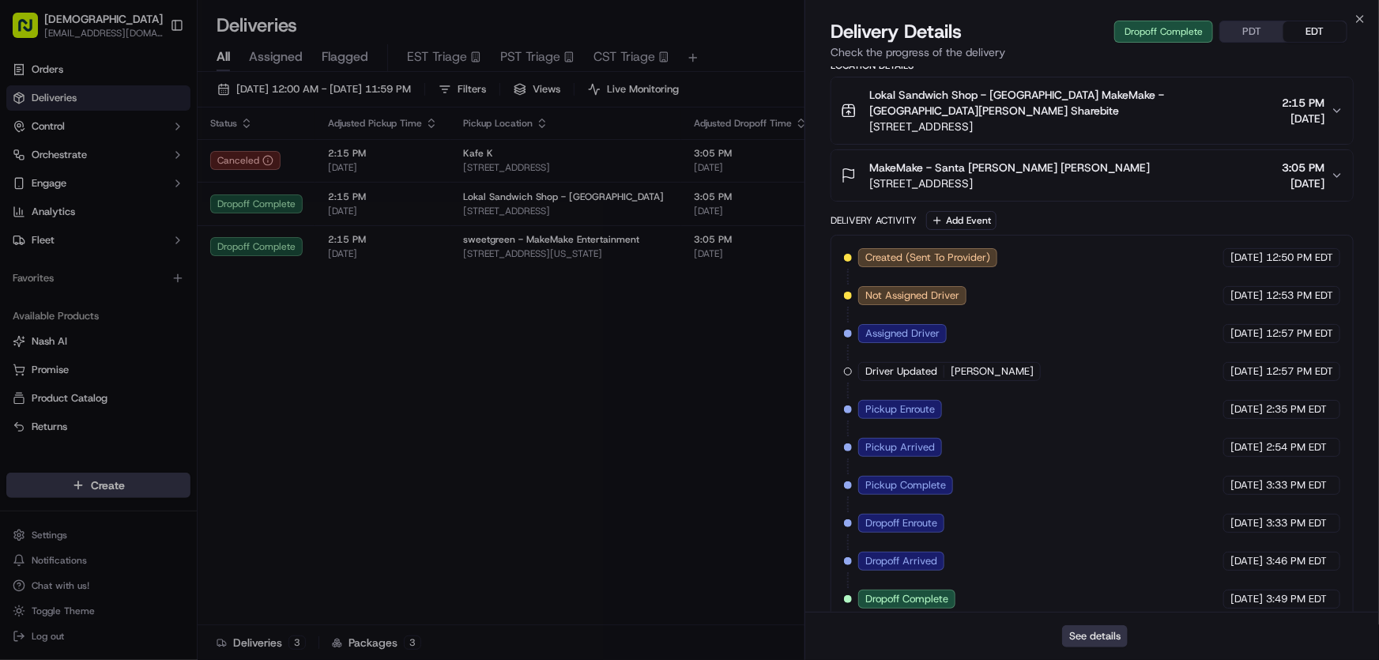
click at [1095, 633] on button "See details" at bounding box center [1095, 636] width 66 height 22
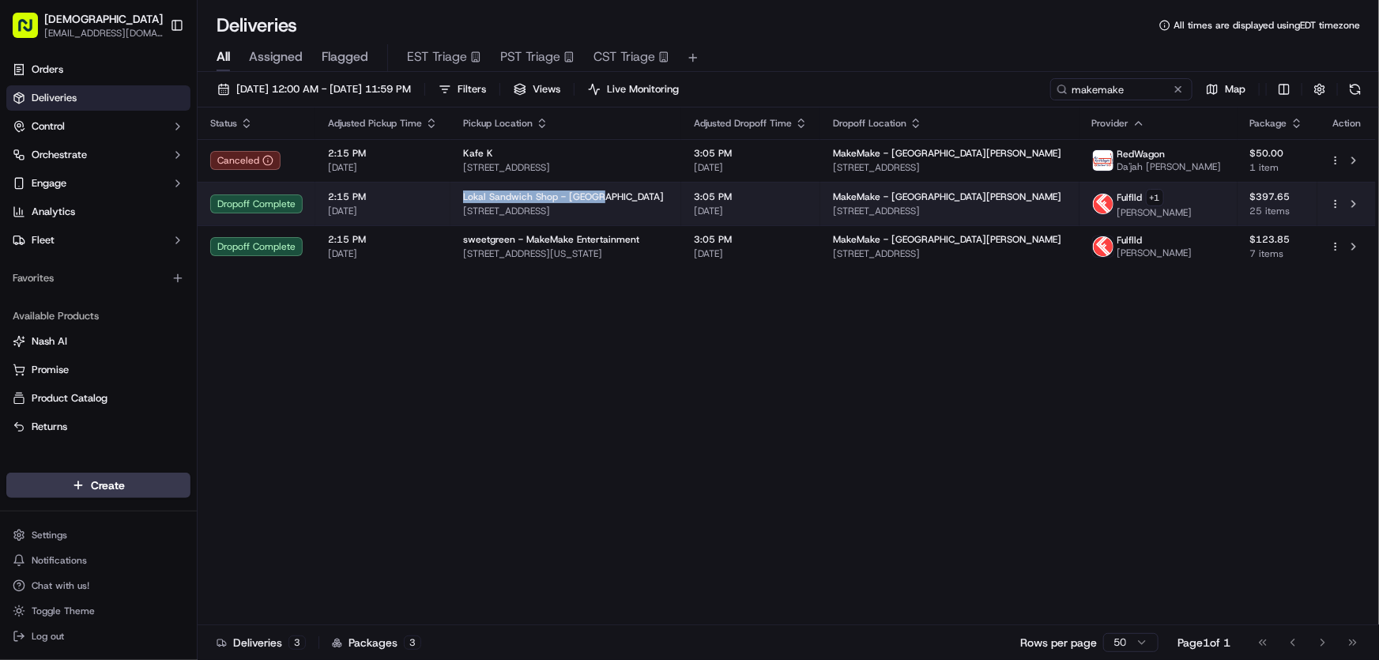
drag, startPoint x: 461, startPoint y: 190, endPoint x: 603, endPoint y: 191, distance: 142.2
click at [603, 191] on div "Lokal Sandwich Shop - Venice" at bounding box center [565, 196] width 205 height 13
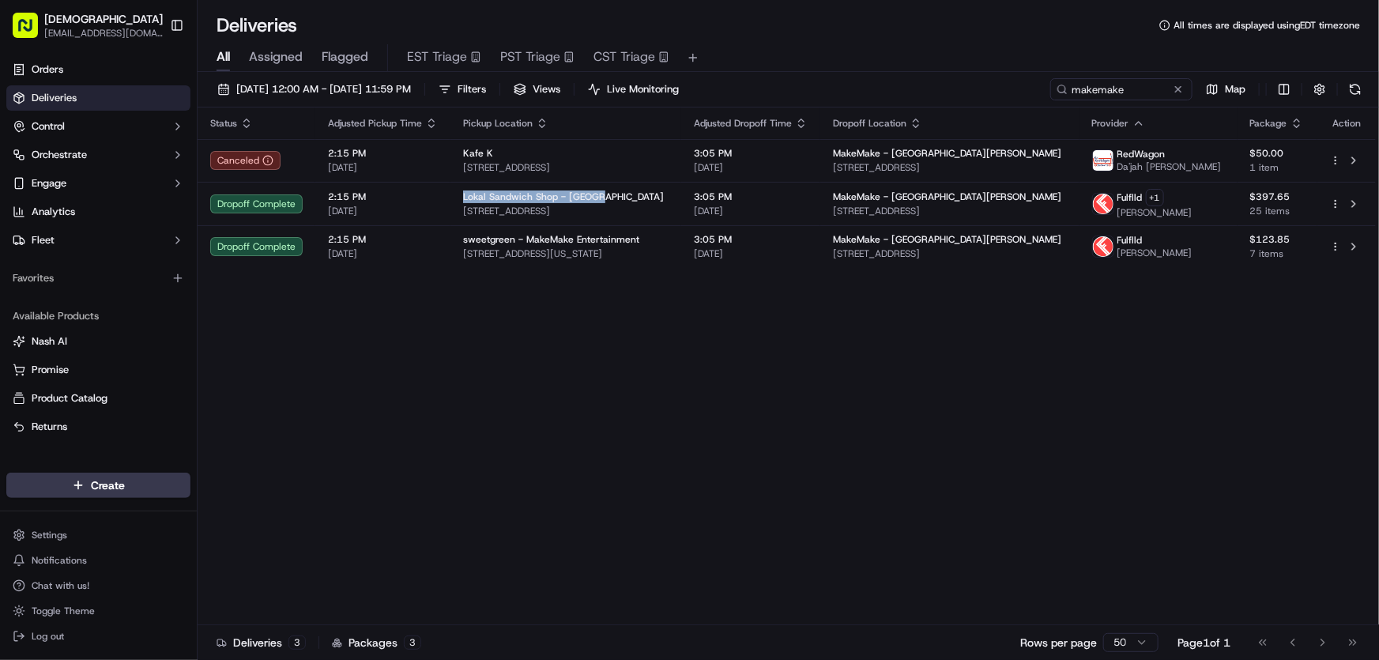
copy span "Lokal Sandwich Shop - Venice"
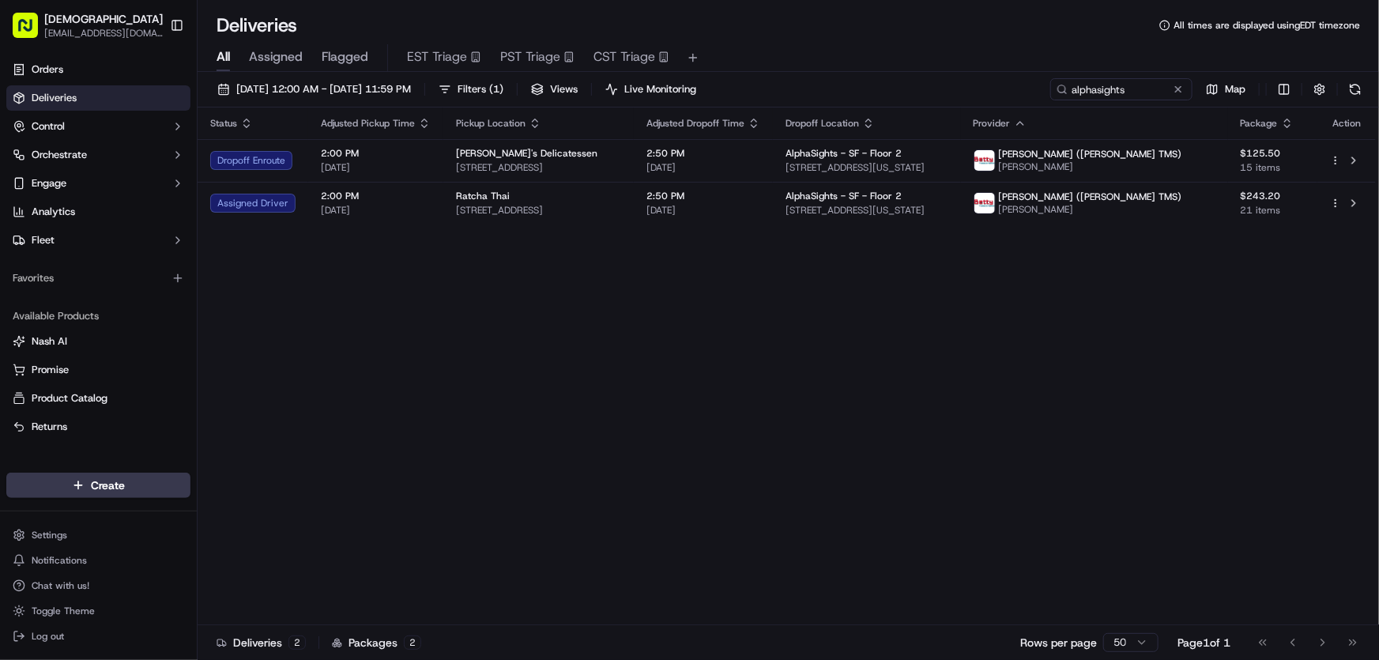
click at [440, 276] on div "Status Adjusted Pickup Time Pickup Location Adjusted Dropoff Time Dropoff Locat…" at bounding box center [787, 366] width 1178 height 518
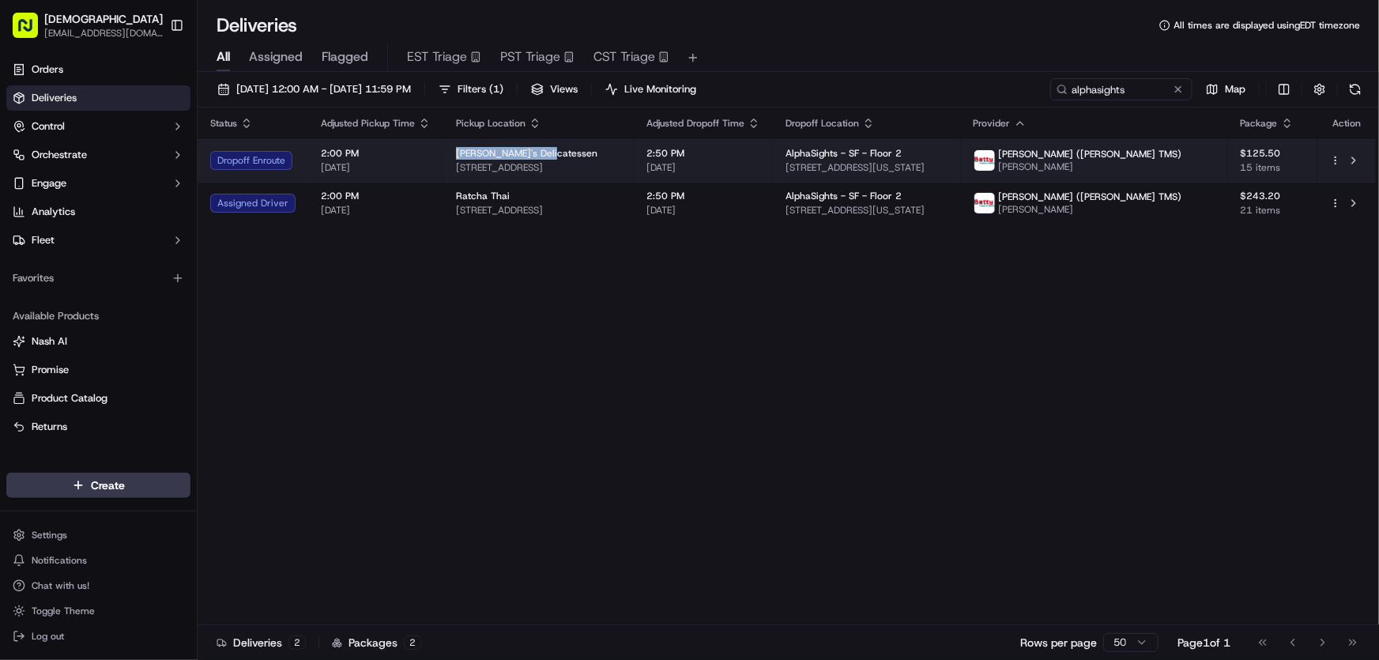
drag, startPoint x: 450, startPoint y: 151, endPoint x: 549, endPoint y: 153, distance: 99.6
click at [549, 153] on td "Morty's Delicatessen 280 Golden Gate Ave, San Francisco, CA 94102, USA" at bounding box center [538, 160] width 190 height 43
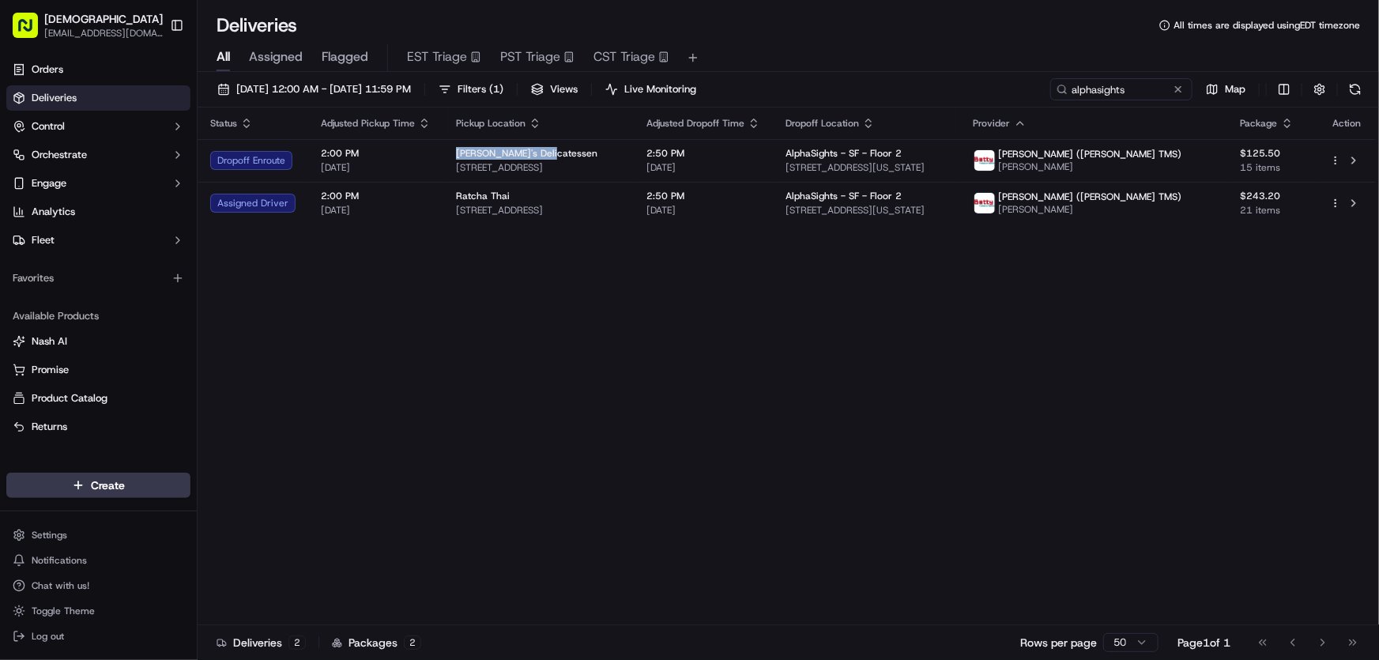
copy span "Morty's Delicatessen"
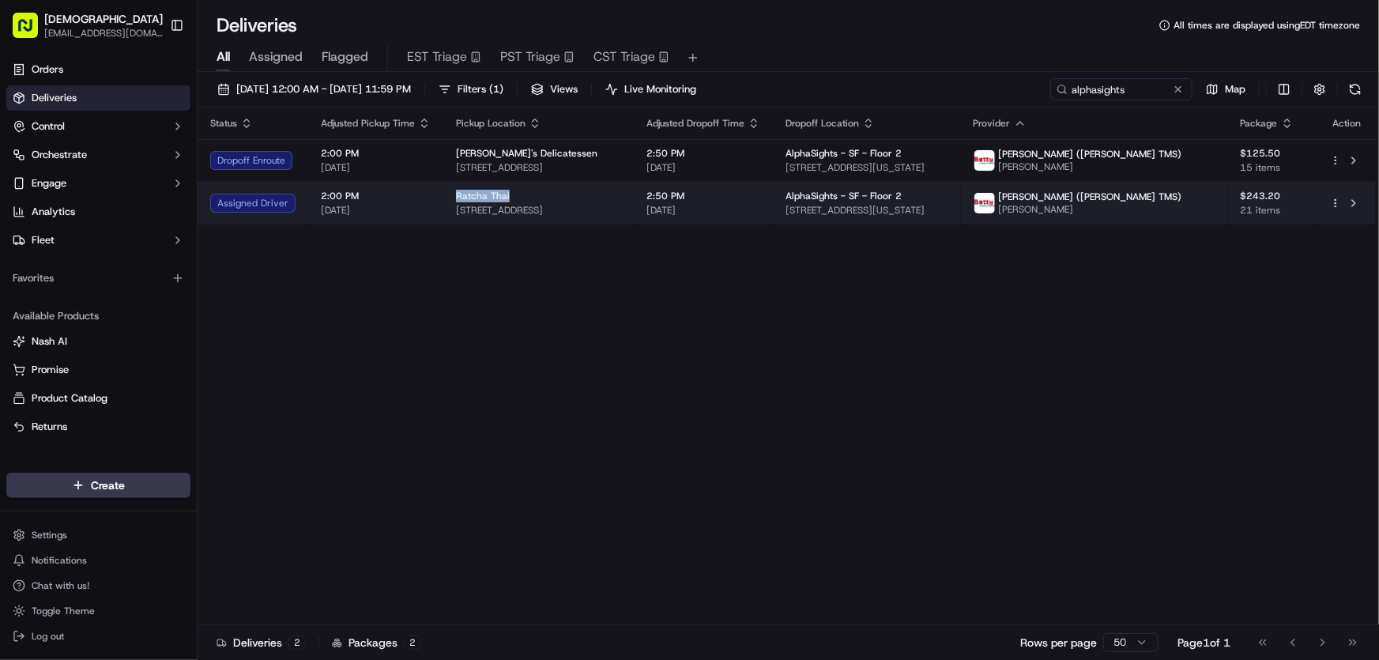
drag, startPoint x: 450, startPoint y: 194, endPoint x: 521, endPoint y: 193, distance: 71.1
click at [521, 193] on td "Ratcha Thai 631 Broadway, San Francisco, CA 94133, USA" at bounding box center [538, 203] width 190 height 43
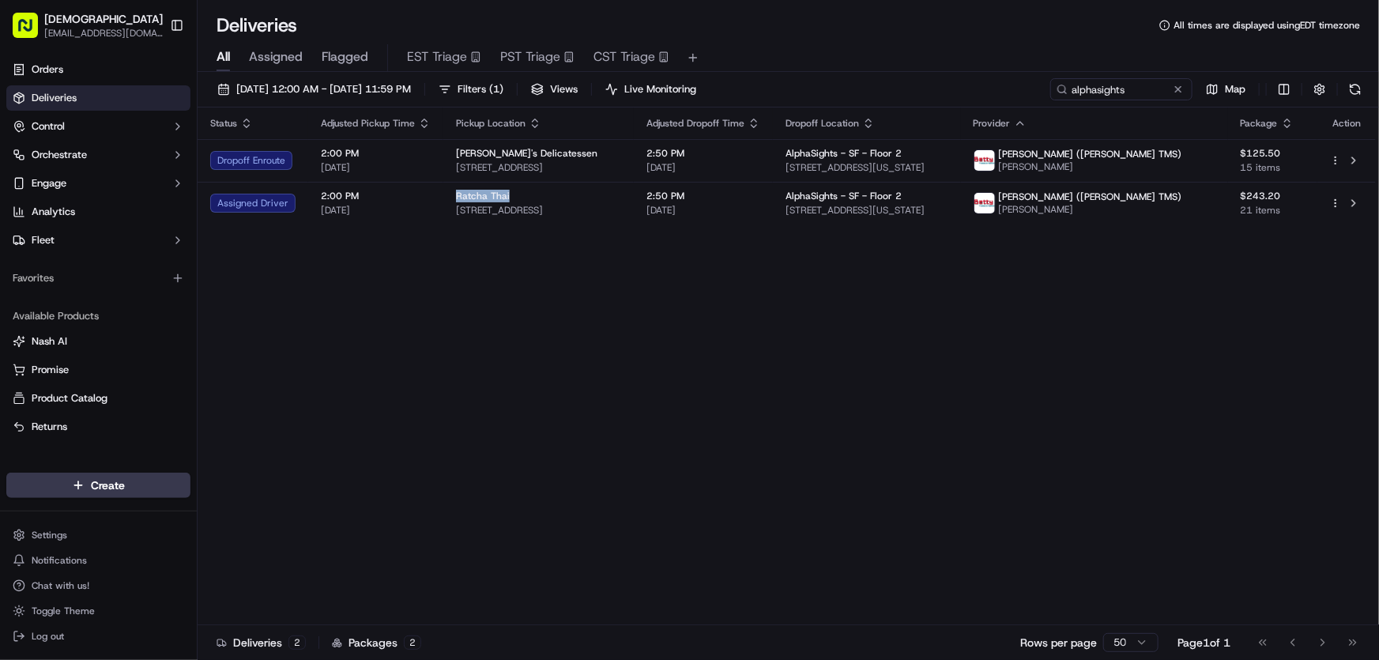
copy span "Ratcha Thai"
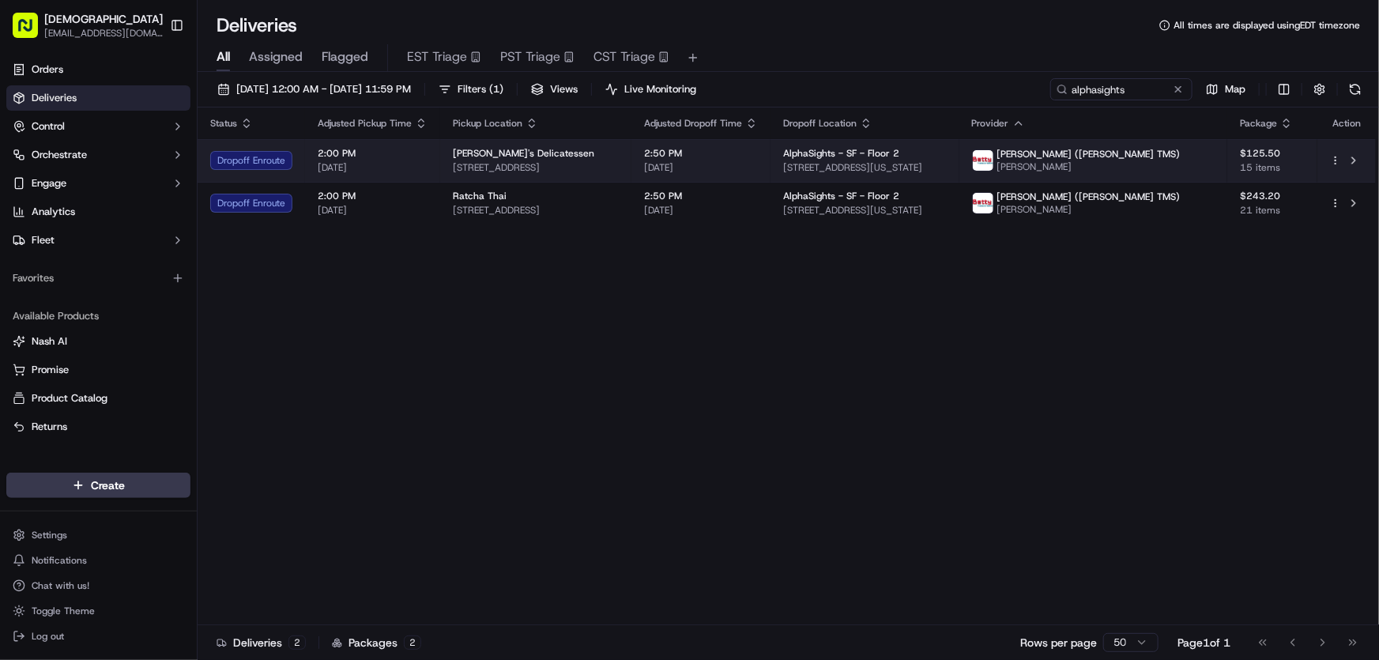
drag, startPoint x: 445, startPoint y: 168, endPoint x: 687, endPoint y: 169, distance: 241.8
click at [631, 169] on td "Morty's Delicatessen 280 Golden Gate Ave, San Francisco, CA 94102, USA" at bounding box center [535, 160] width 191 height 43
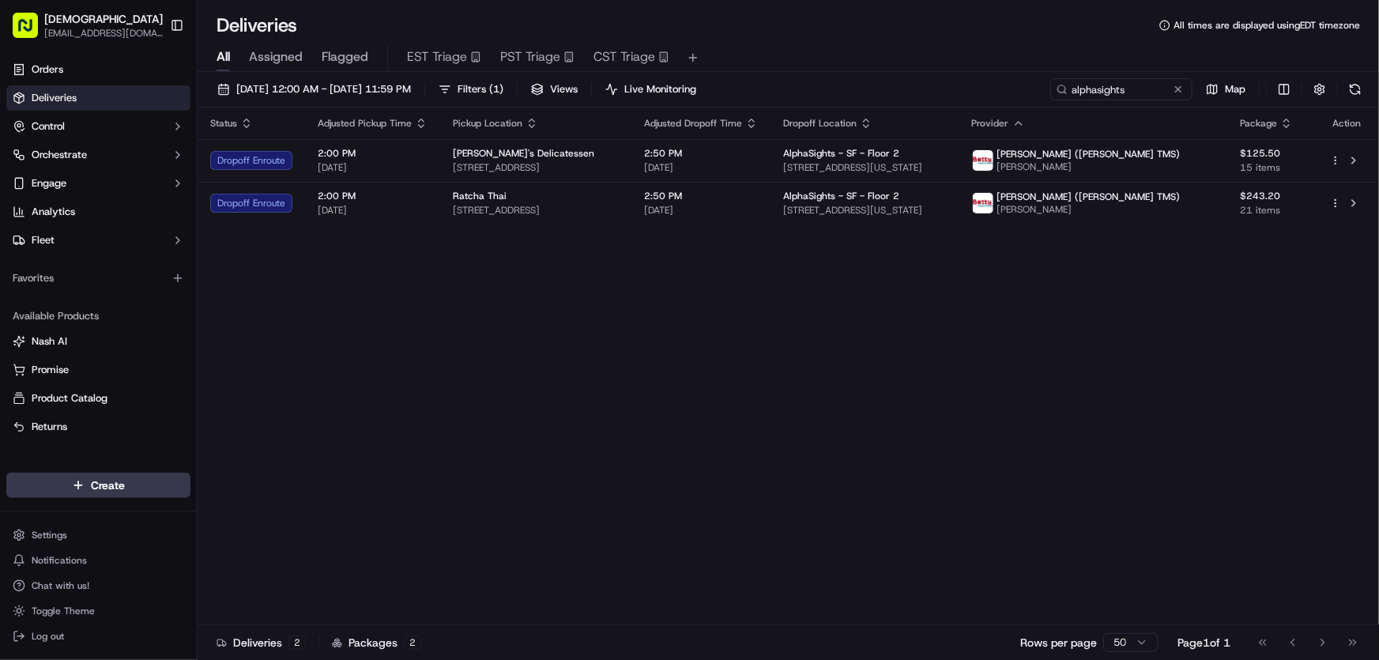
copy span "280 Golden Gate Ave, San Francisco, CA 94102, USA"
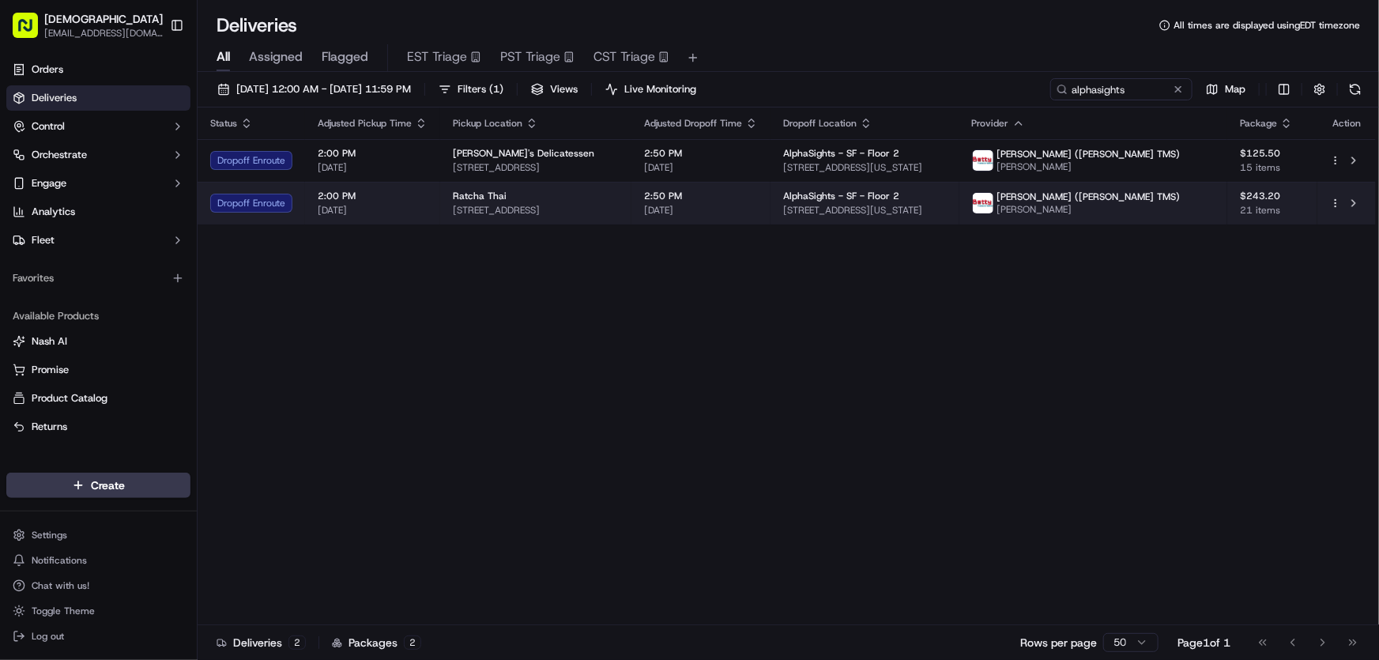
click at [509, 201] on div "Ratcha Thai" at bounding box center [536, 196] width 166 height 13
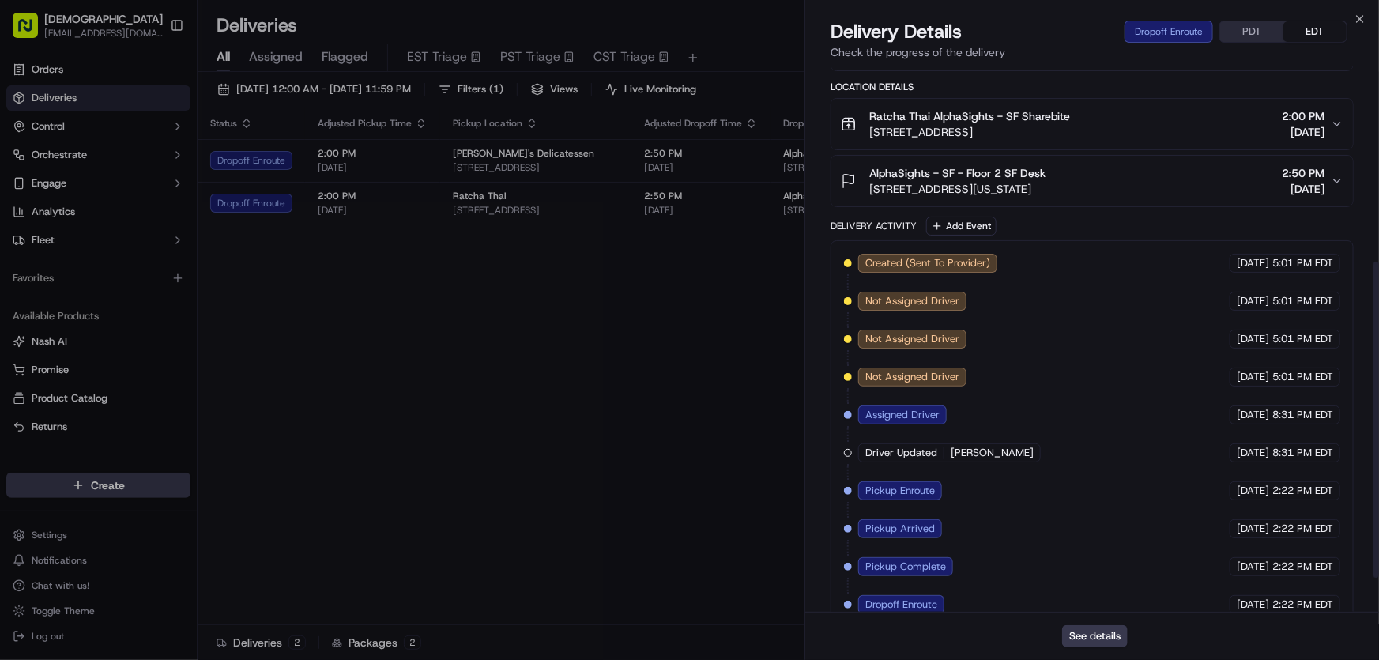
scroll to position [397, 0]
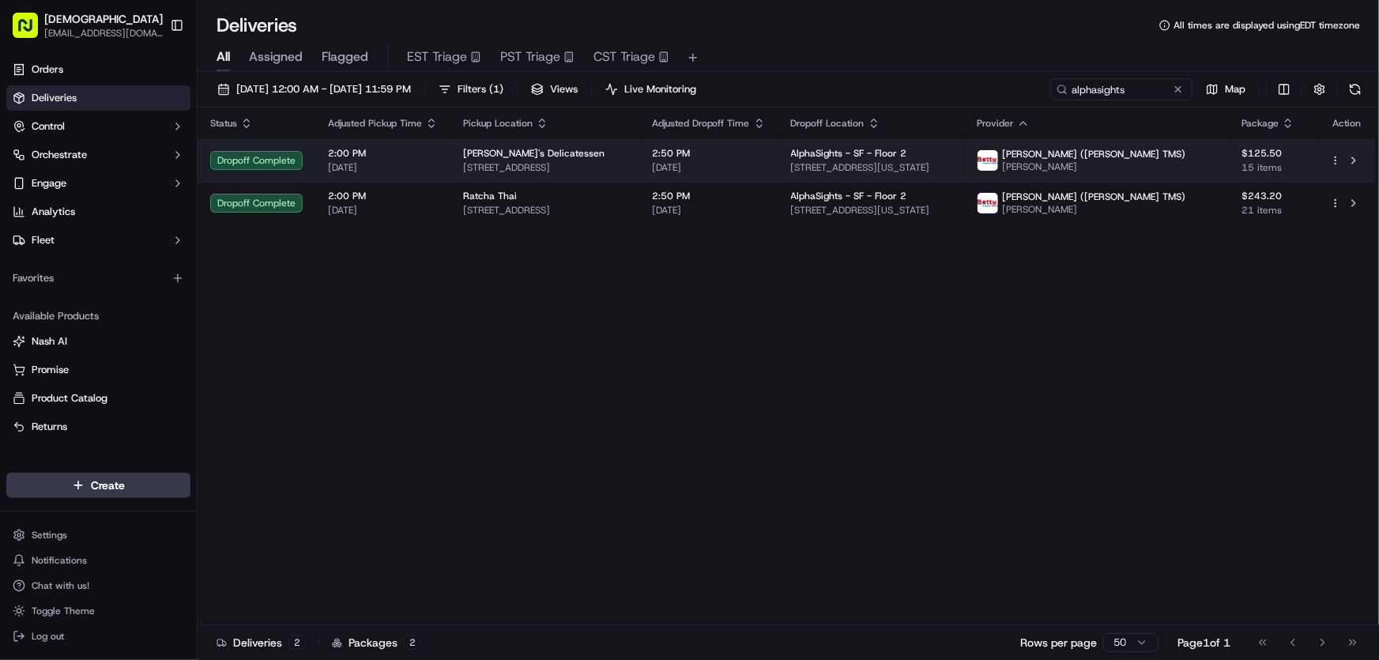
click at [545, 155] on span "Morty's Delicatessen" at bounding box center [533, 153] width 141 height 13
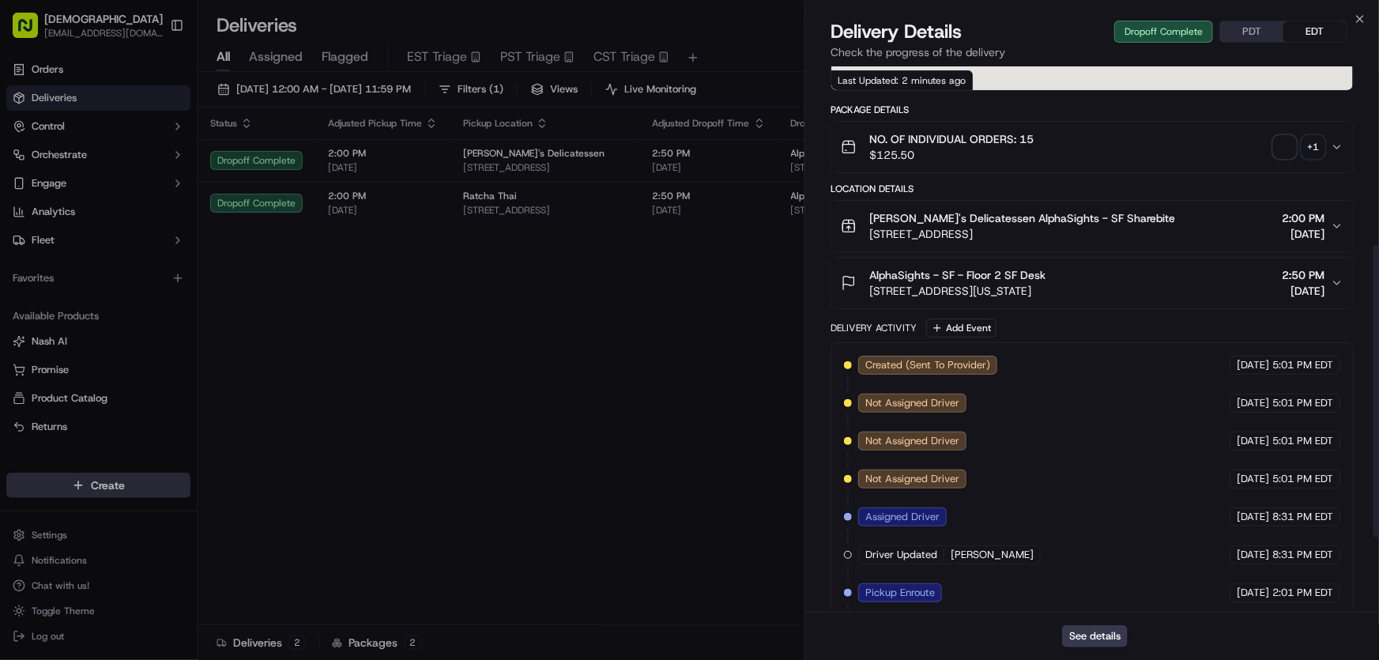
scroll to position [473, 0]
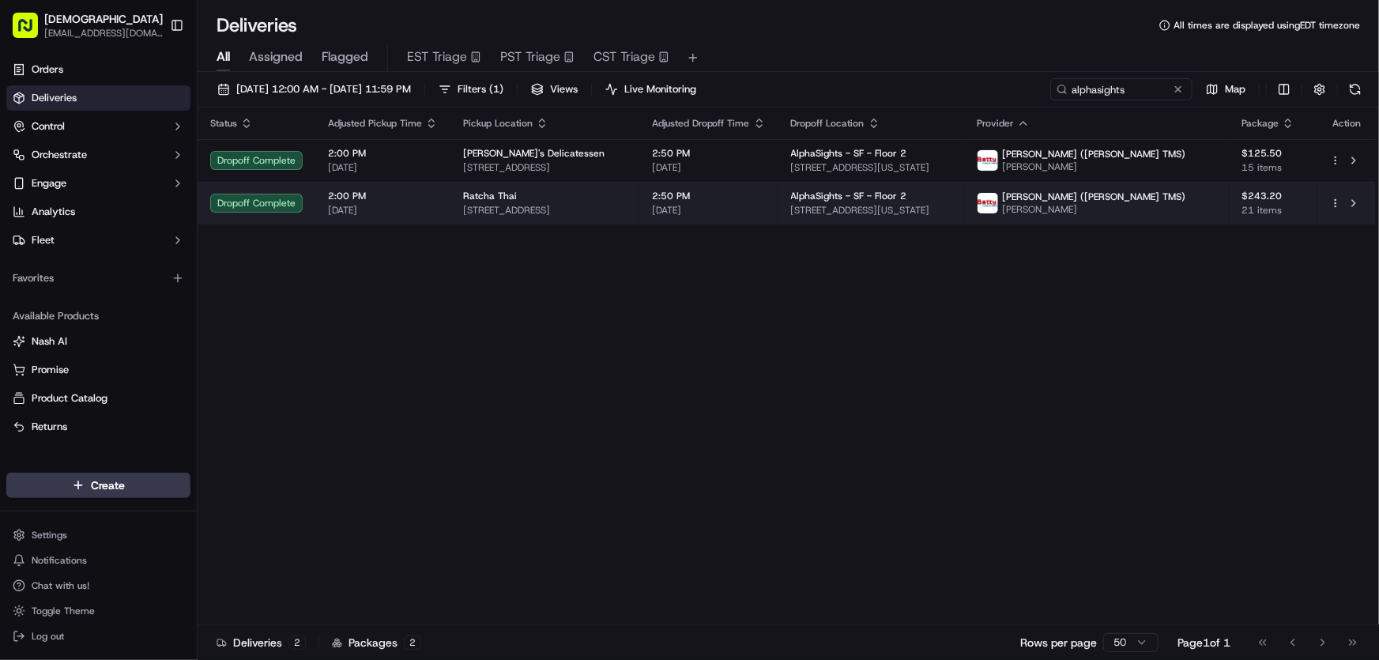
click at [528, 211] on span "631 Broadway, San Francisco, CA 94133, USA" at bounding box center [545, 210] width 164 height 13
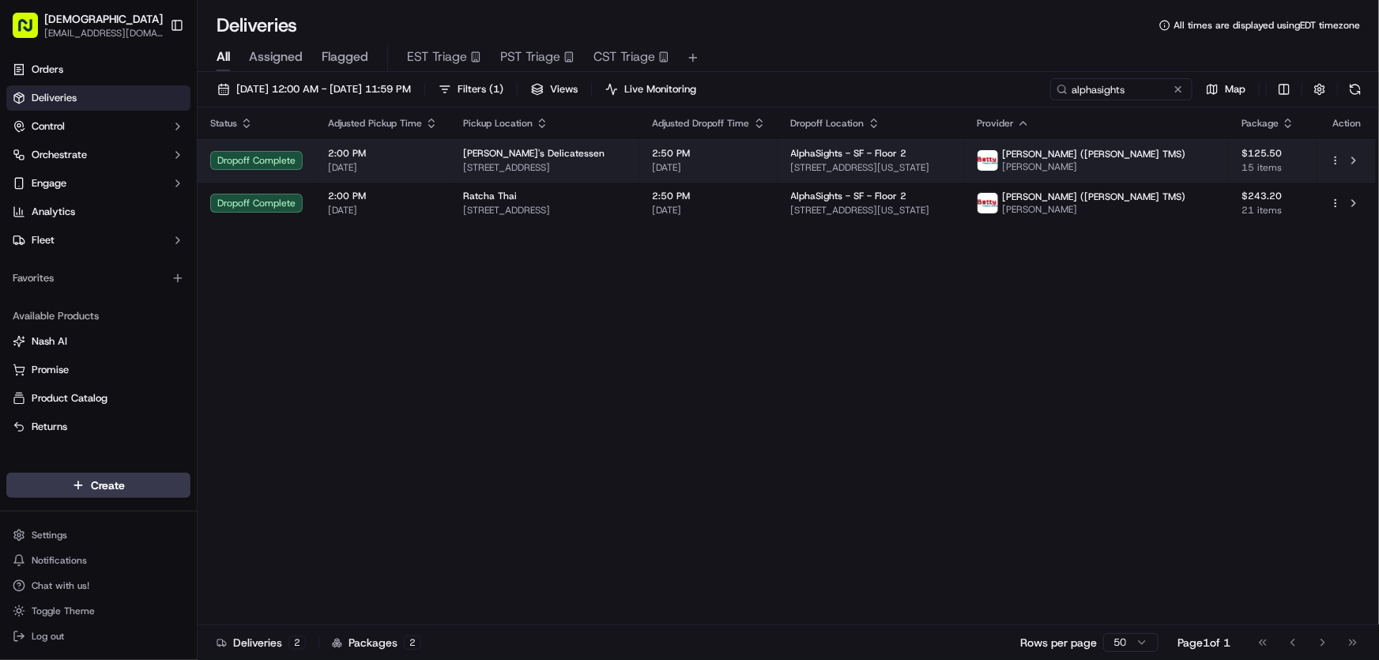
click at [493, 161] on span "280 Golden Gate Ave, San Francisco, CA 94102, USA" at bounding box center [545, 167] width 164 height 13
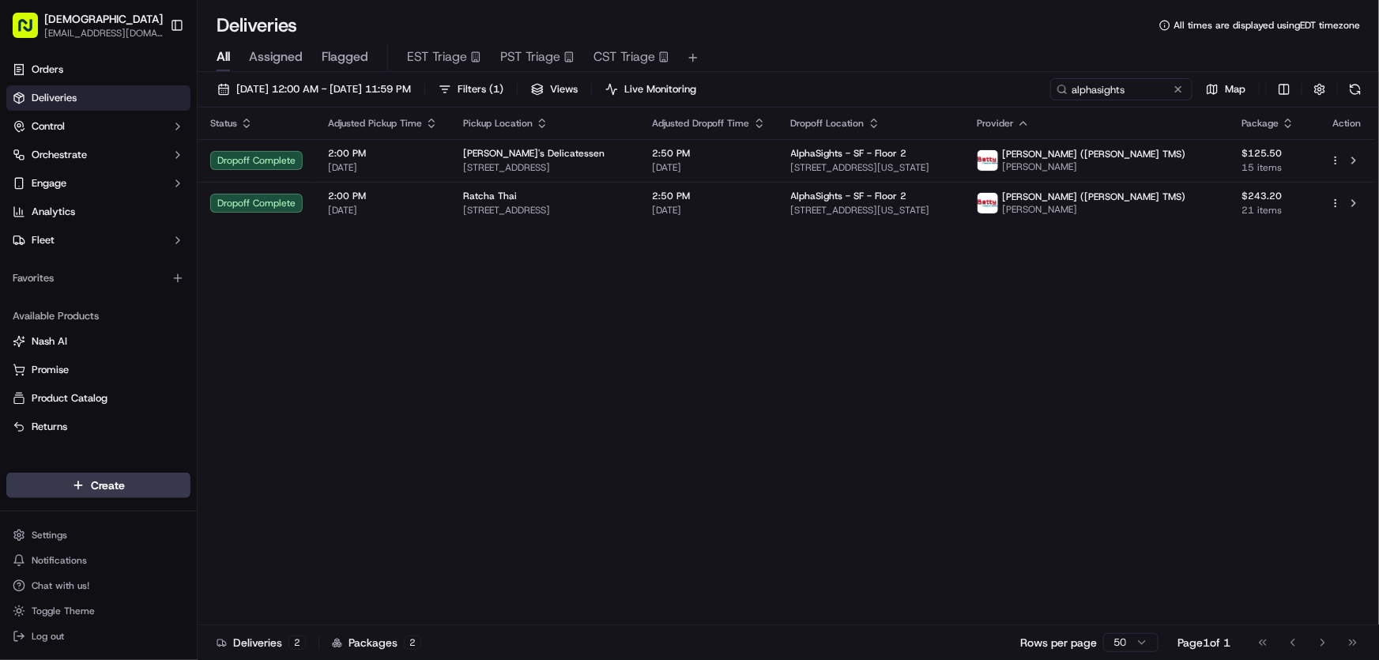
drag, startPoint x: 618, startPoint y: 330, endPoint x: 610, endPoint y: 319, distance: 13.6
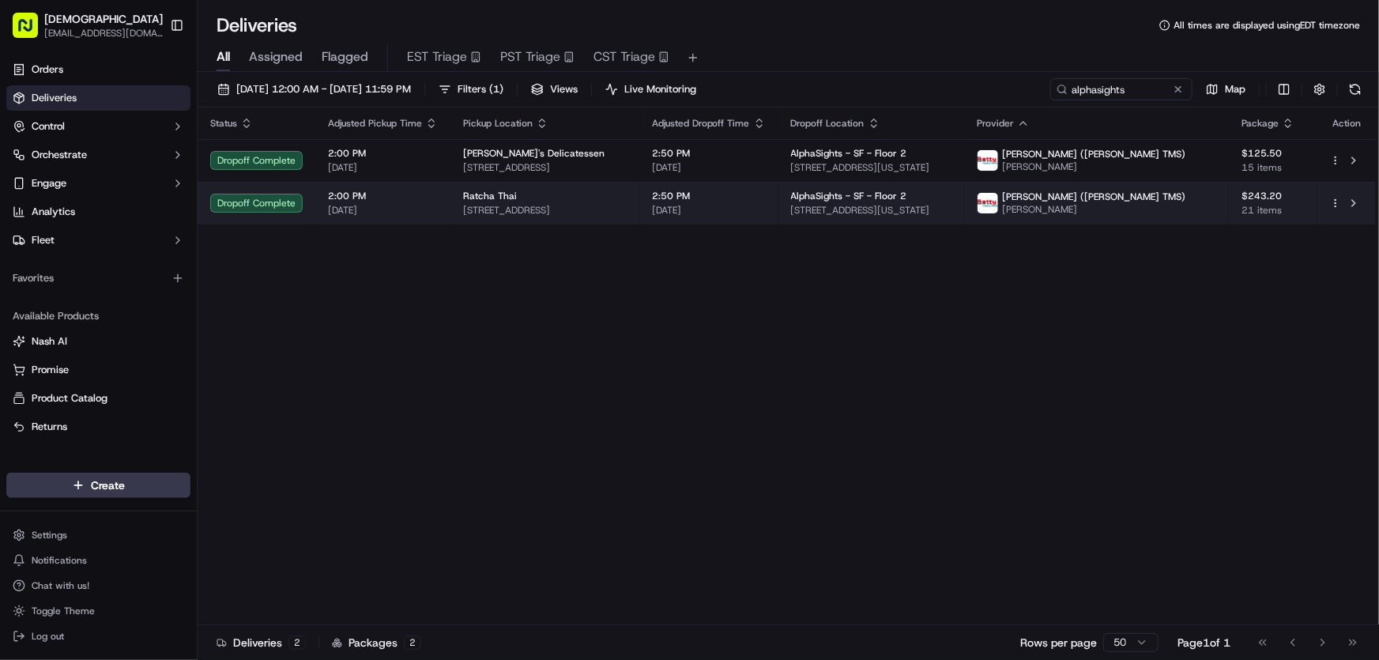
click at [548, 205] on span "631 Broadway, San Francisco, CA 94133, USA" at bounding box center [545, 210] width 164 height 13
click at [600, 218] on td "Ratcha Thai 631 Broadway, San Francisco, CA 94133, USA" at bounding box center [544, 203] width 189 height 43
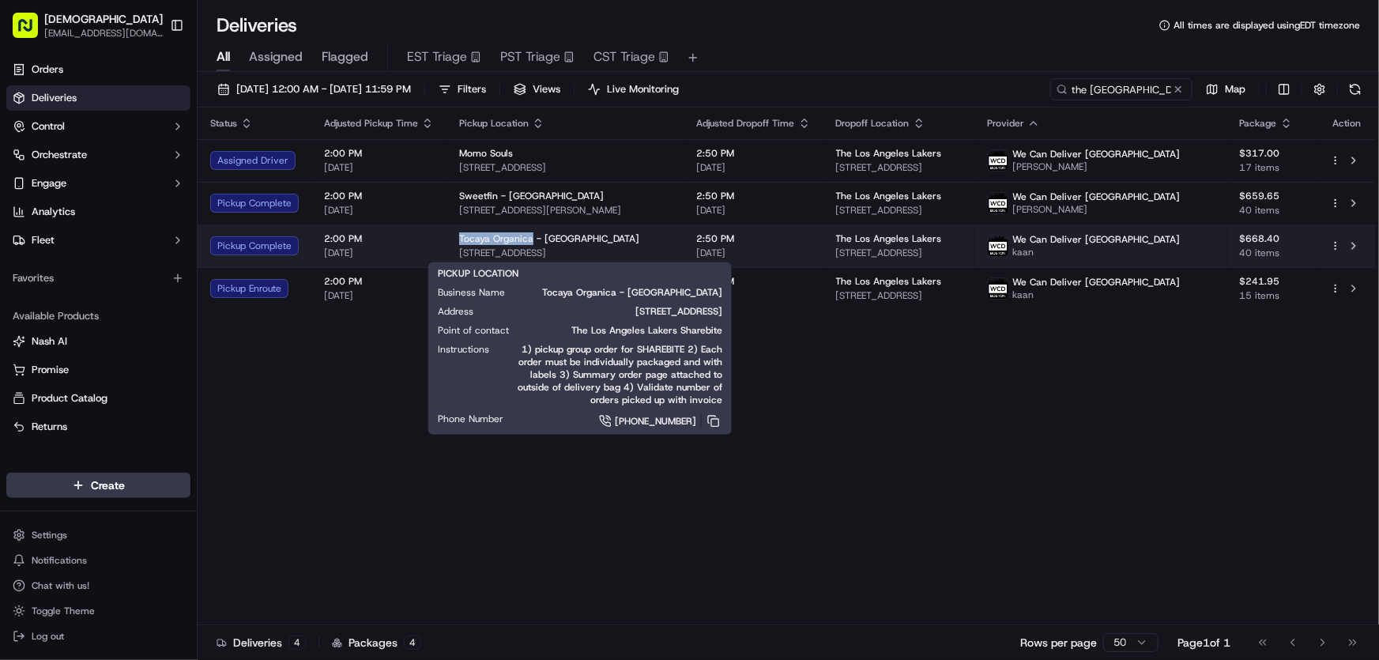
drag, startPoint x: 454, startPoint y: 233, endPoint x: 529, endPoint y: 237, distance: 76.0
click at [529, 237] on td "Tocaya Organica - Playa Vista 12150 Millennium Dr, Los Angeles, CA 90094, USA" at bounding box center [565, 245] width 238 height 43
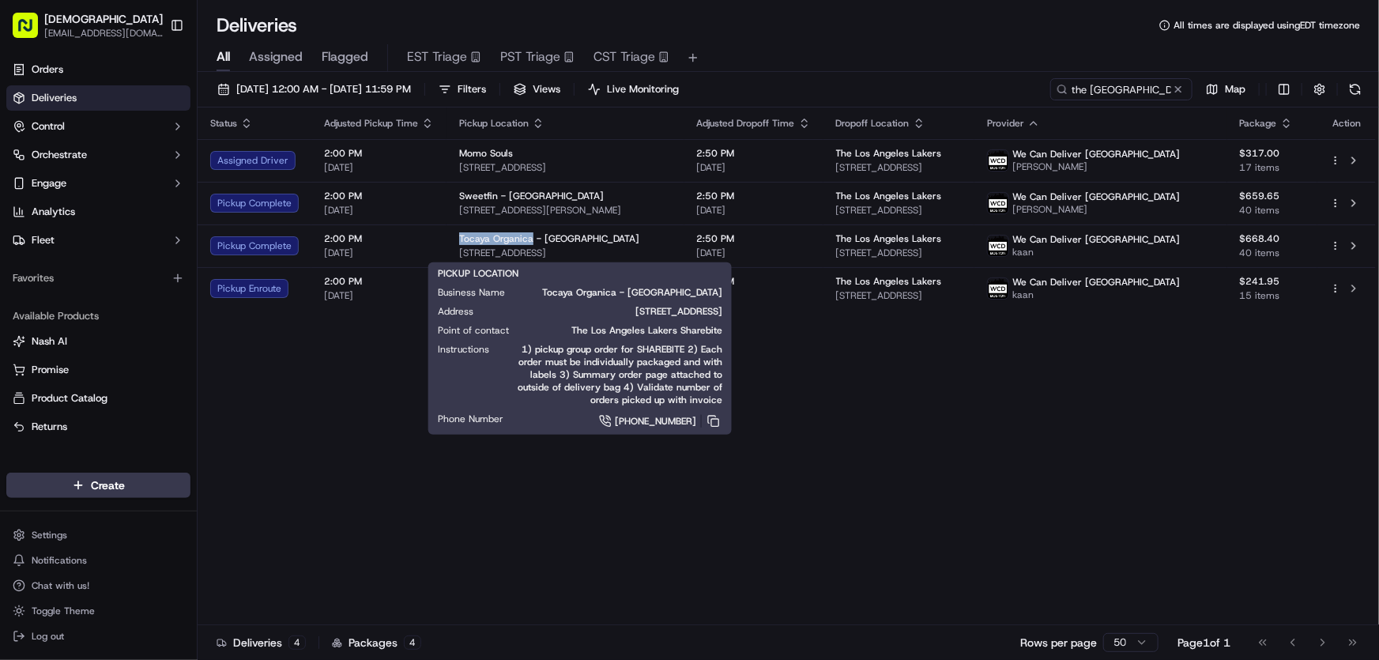
copy span "Tocaya Organica"
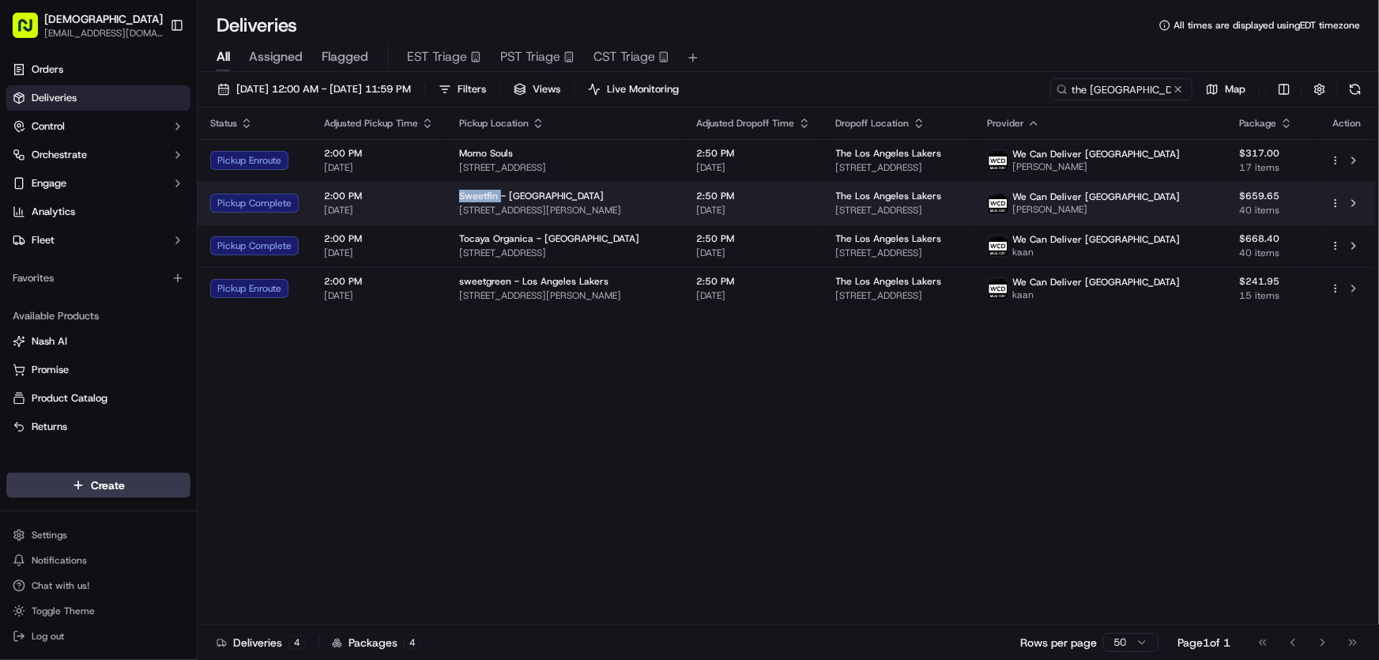
drag, startPoint x: 457, startPoint y: 193, endPoint x: 498, endPoint y: 192, distance: 40.3
click at [498, 192] on span "Sweetfin - Venice" at bounding box center [531, 196] width 145 height 13
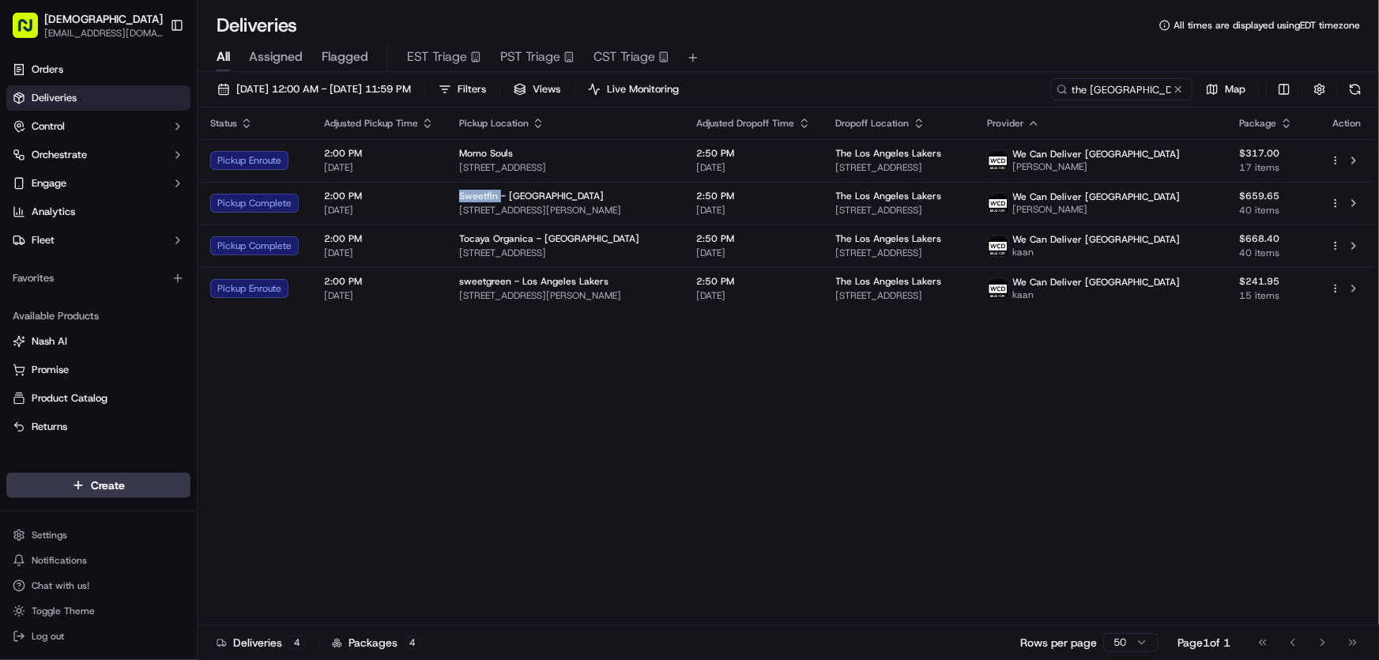
copy span "Sweetfin"
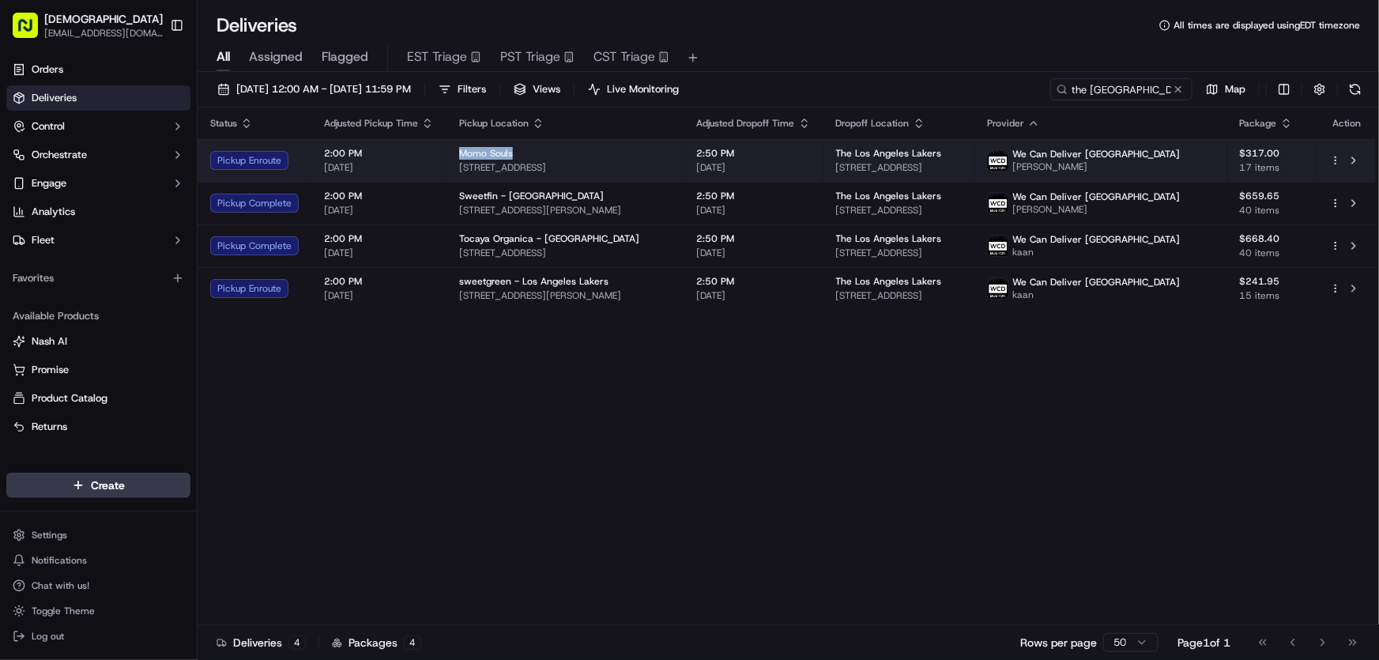
drag, startPoint x: 453, startPoint y: 150, endPoint x: 521, endPoint y: 150, distance: 68.7
click at [521, 150] on td "Momo Souls 3500 Overland Ave, Los Angeles, CA 90034, USA" at bounding box center [565, 160] width 238 height 43
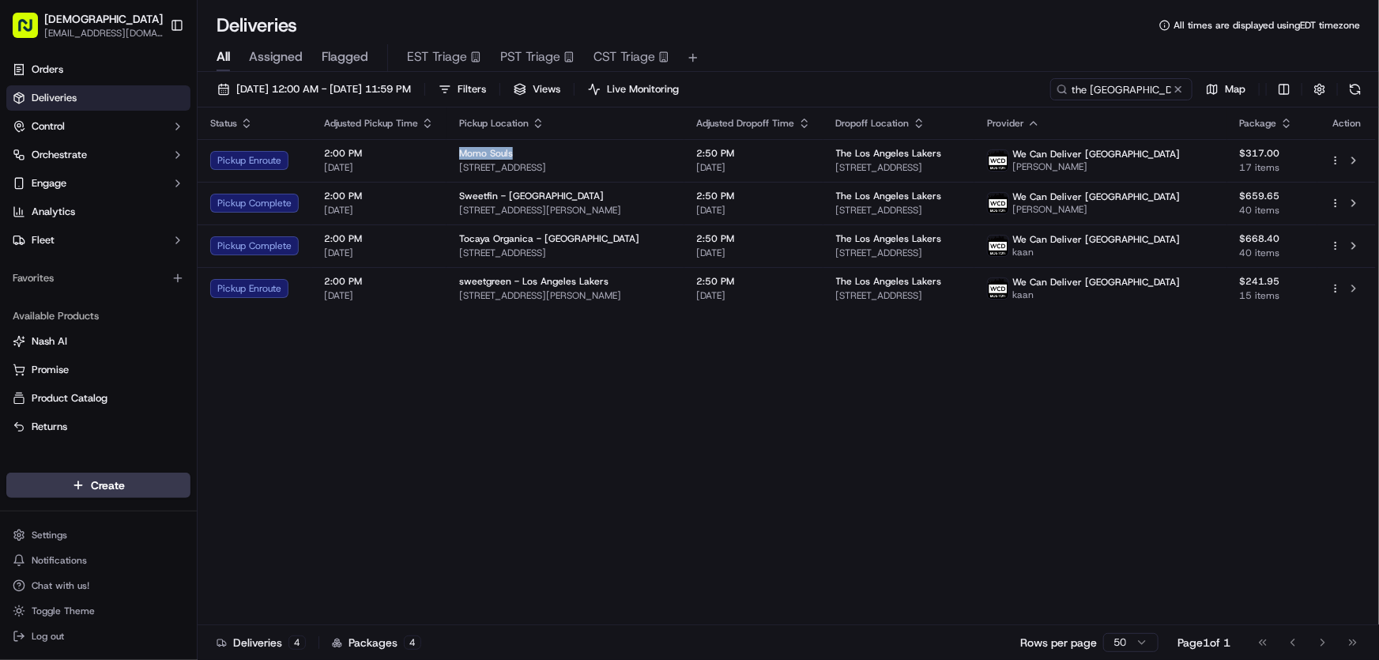
copy span "Momo Souls"
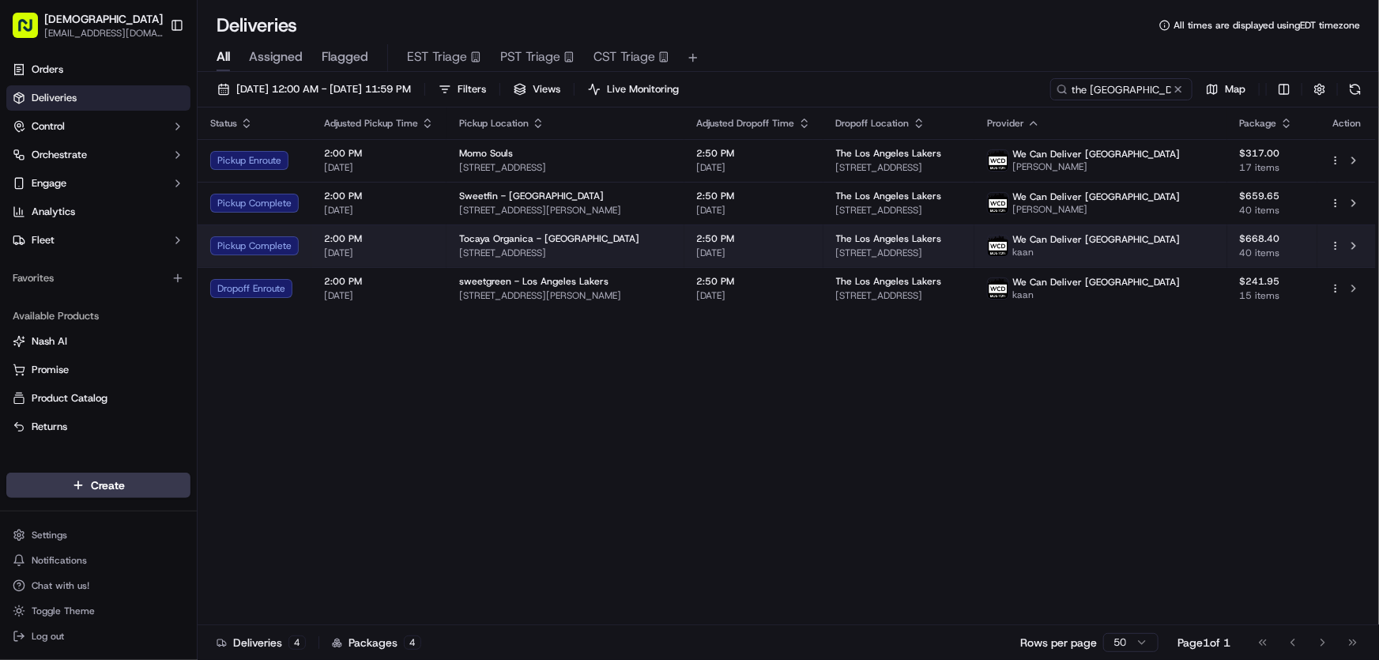
drag, startPoint x: 684, startPoint y: 250, endPoint x: 443, endPoint y: 253, distance: 241.0
click at [446, 253] on td "Tocaya Organica - Playa Vista 12150 Millennium Dr, Los Angeles, CA 90094, USA" at bounding box center [565, 245] width 238 height 43
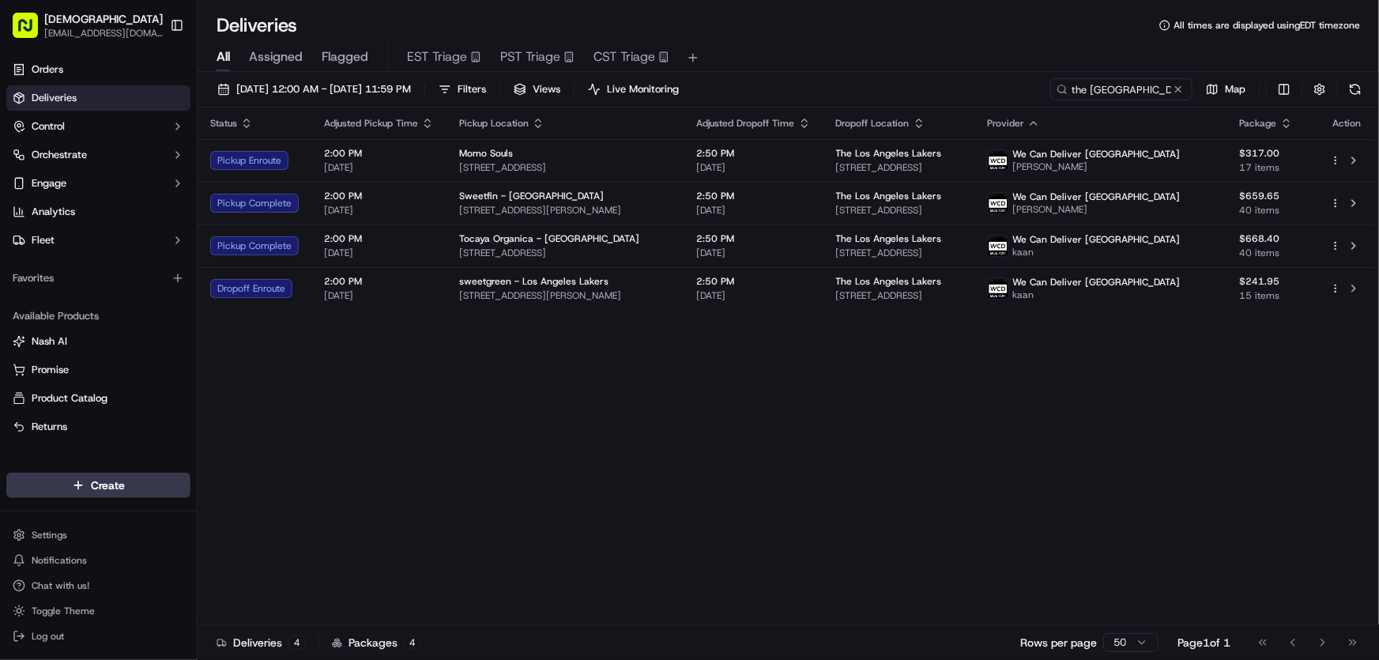
copy span "12150 Millennium Dr, Los Angeles, CA 90094, USA"
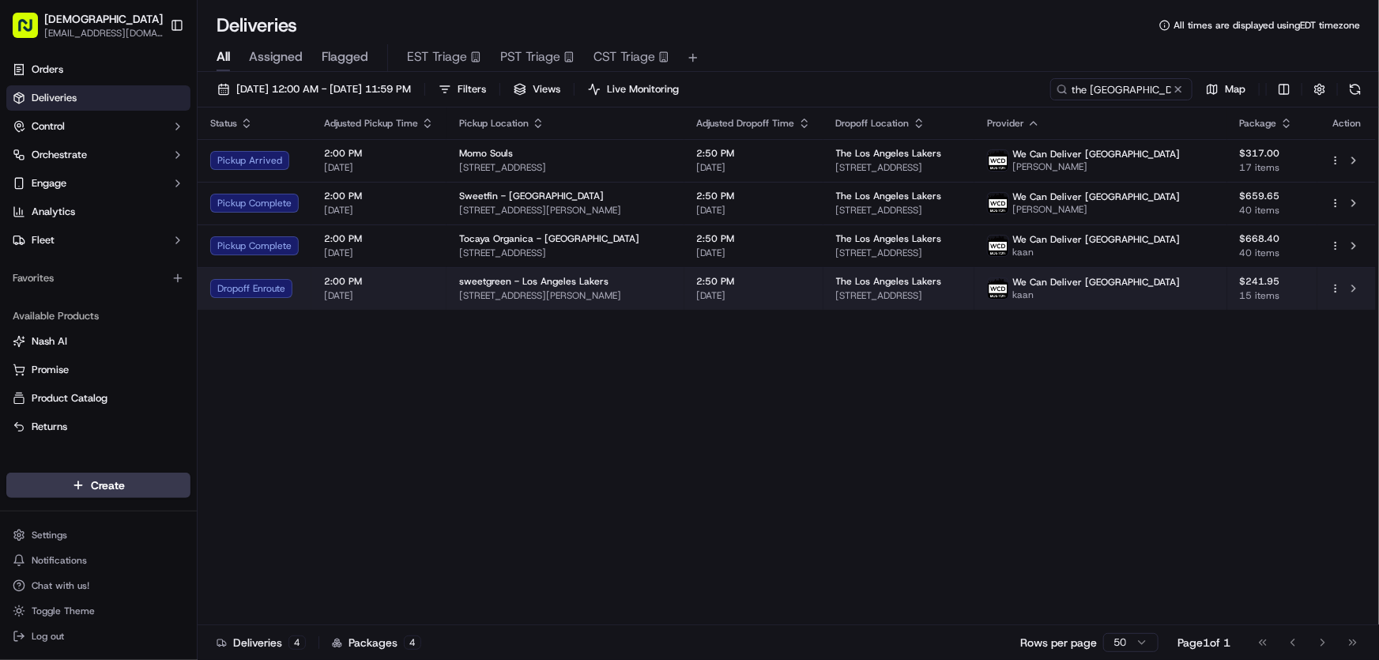
click at [510, 284] on span "sweetgreen - Los Angeles Lakers" at bounding box center [533, 281] width 149 height 13
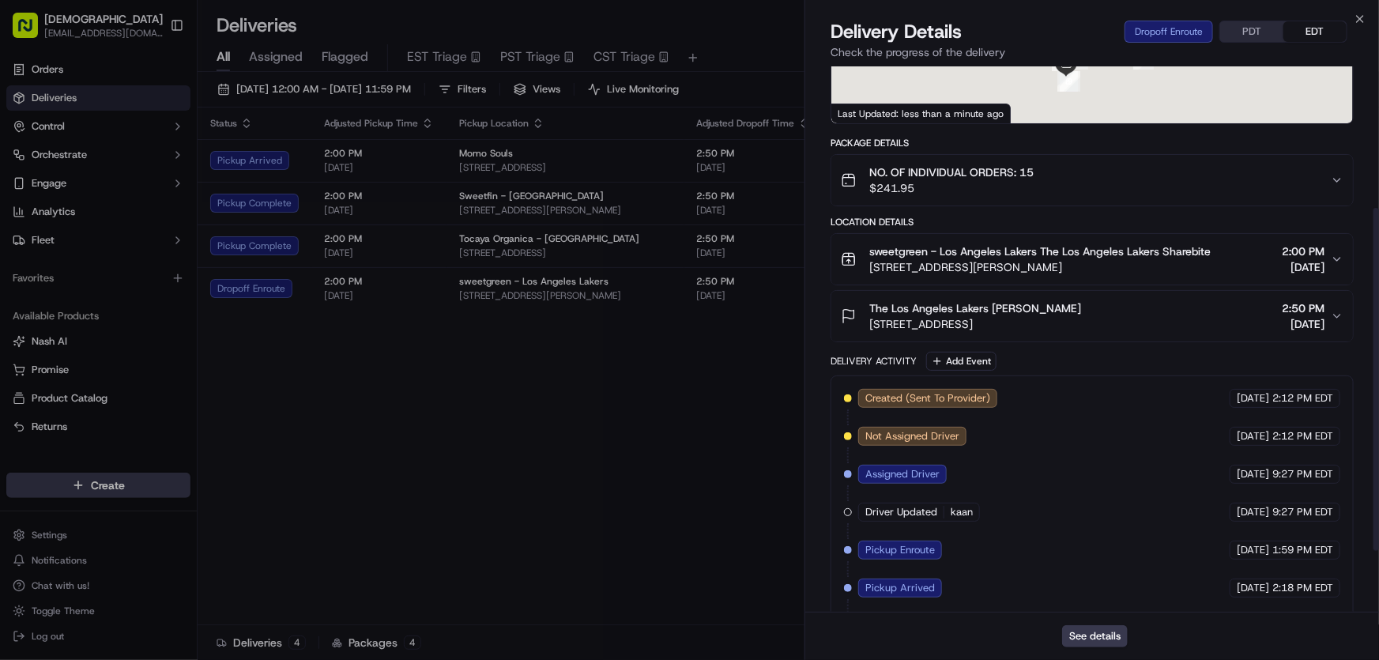
scroll to position [322, 0]
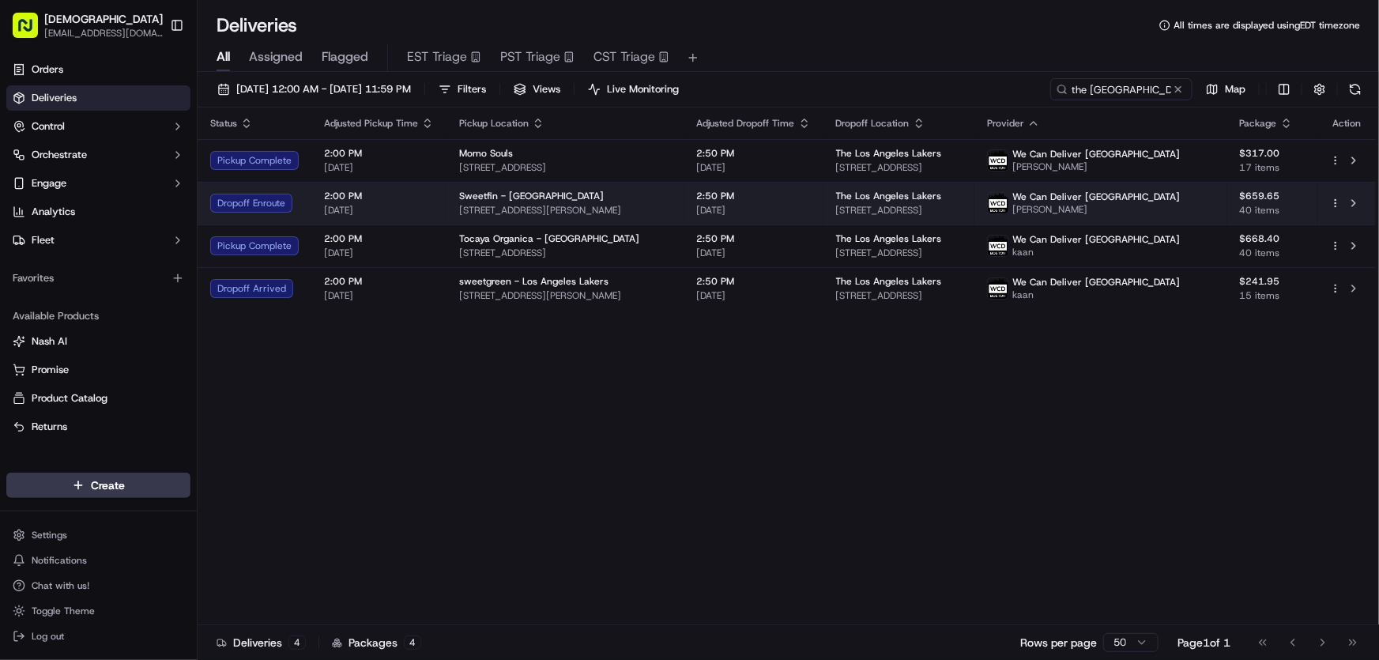
drag, startPoint x: 665, startPoint y: 208, endPoint x: 457, endPoint y: 208, distance: 207.8
click at [459, 208] on span "1146 Abbot Kinney Blvd, Venice, CA 90291, USA" at bounding box center [565, 210] width 213 height 13
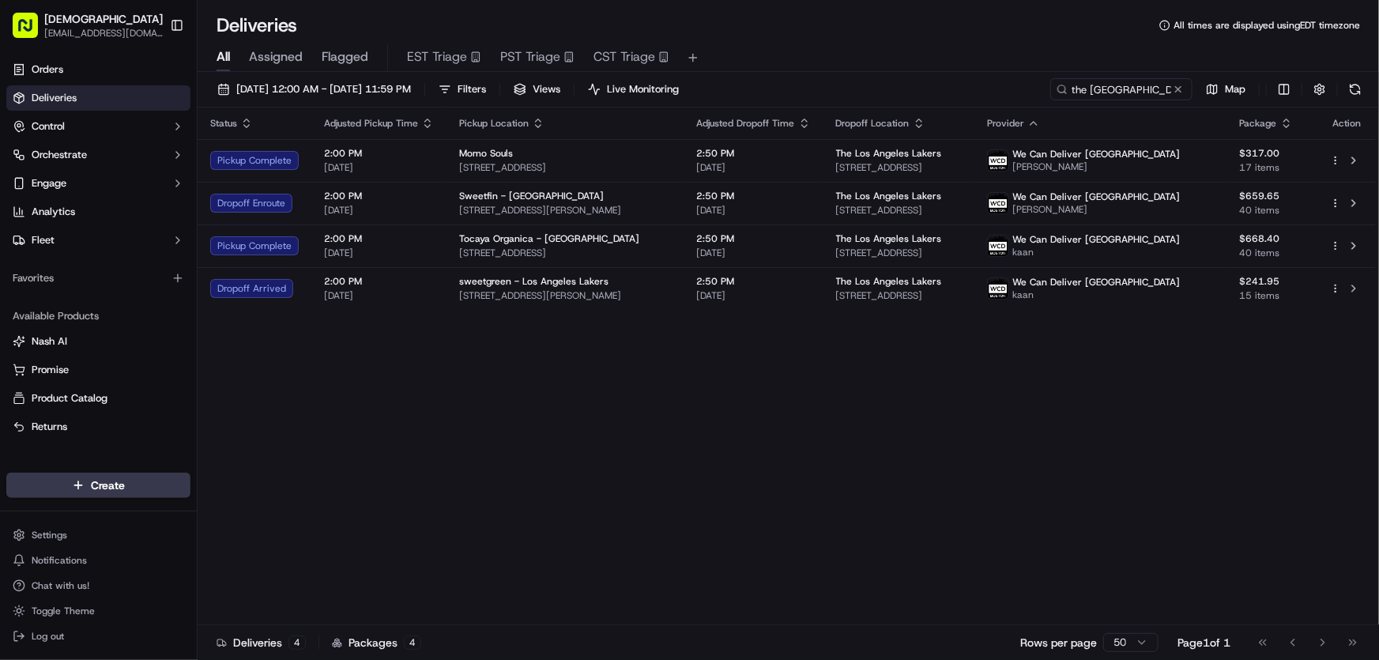
copy span "1146 Abbot Kinney Blvd, Venice, CA 90291, USA"
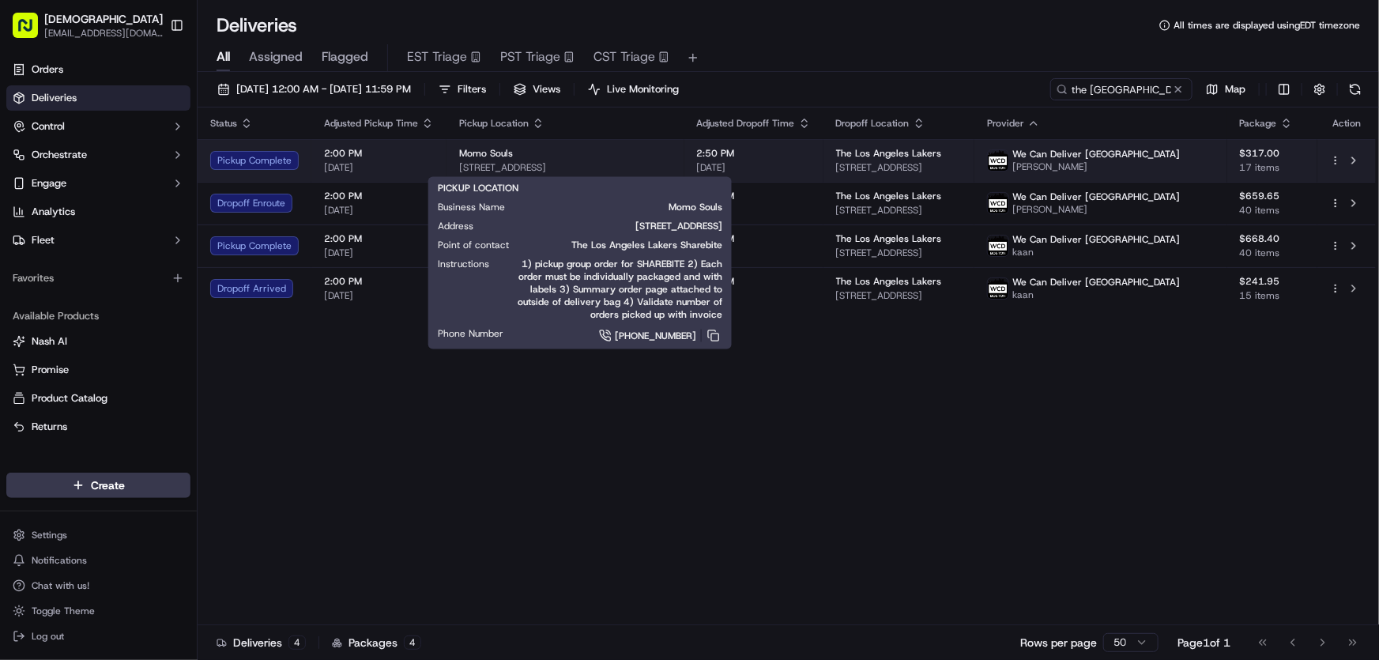
click at [570, 154] on div "Momo Souls" at bounding box center [565, 153] width 213 height 13
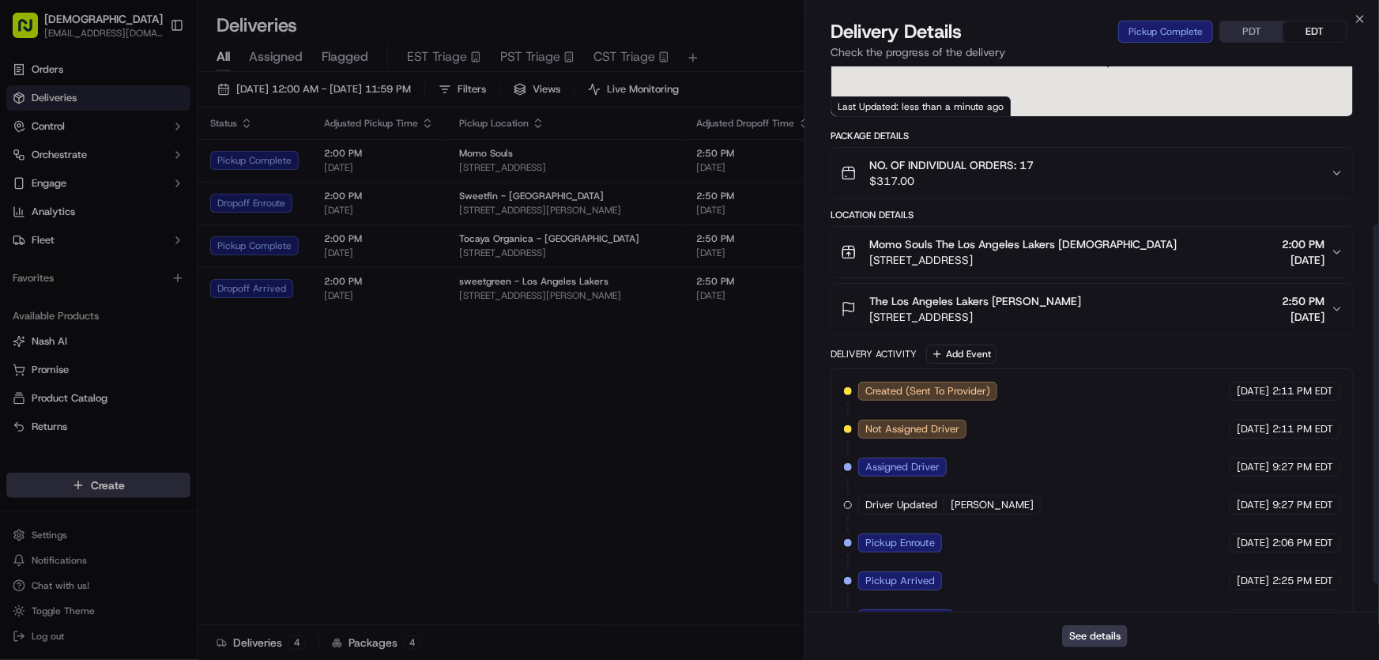
scroll to position [284, 0]
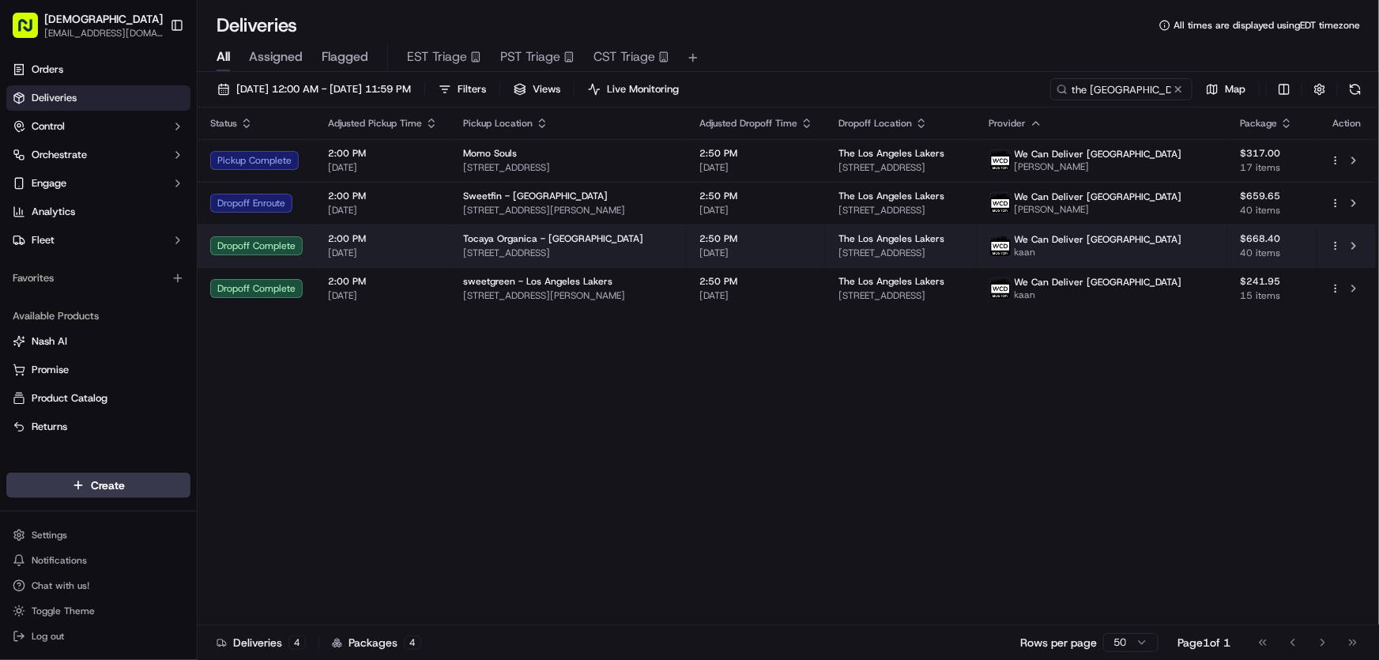
click at [499, 242] on span "Tocaya Organica - Playa Vista" at bounding box center [553, 238] width 180 height 13
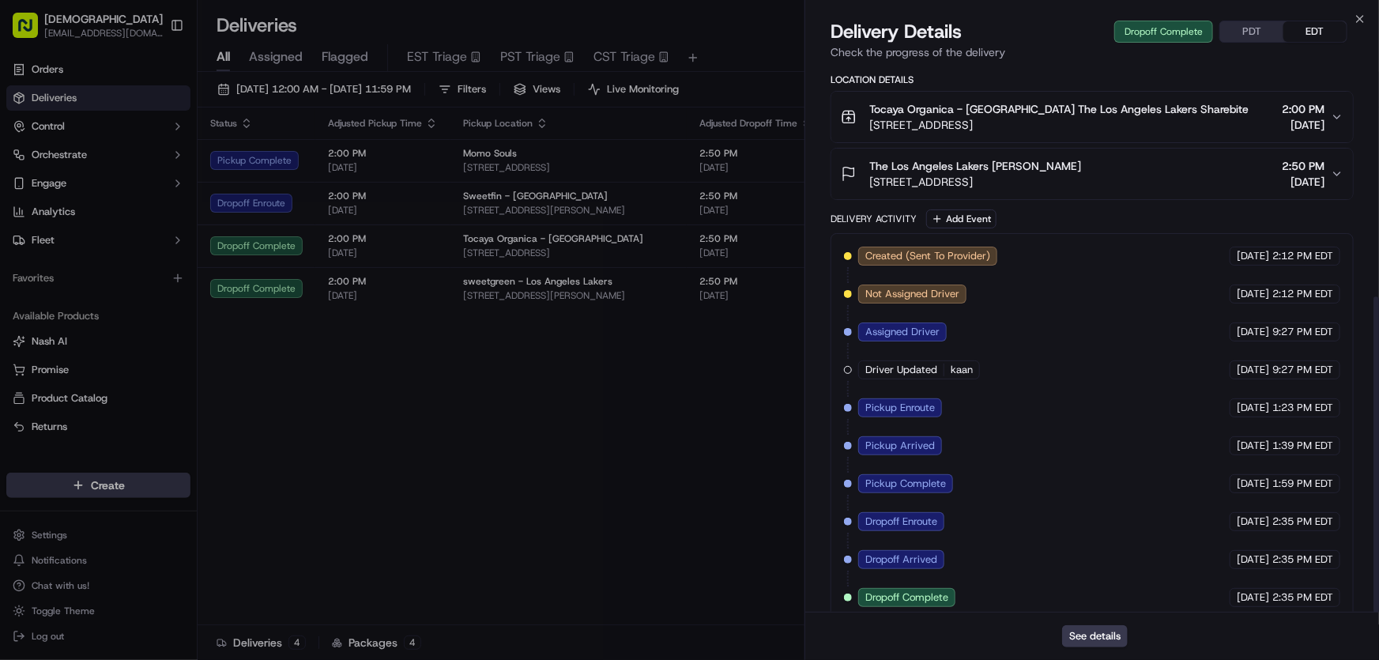
scroll to position [397, 0]
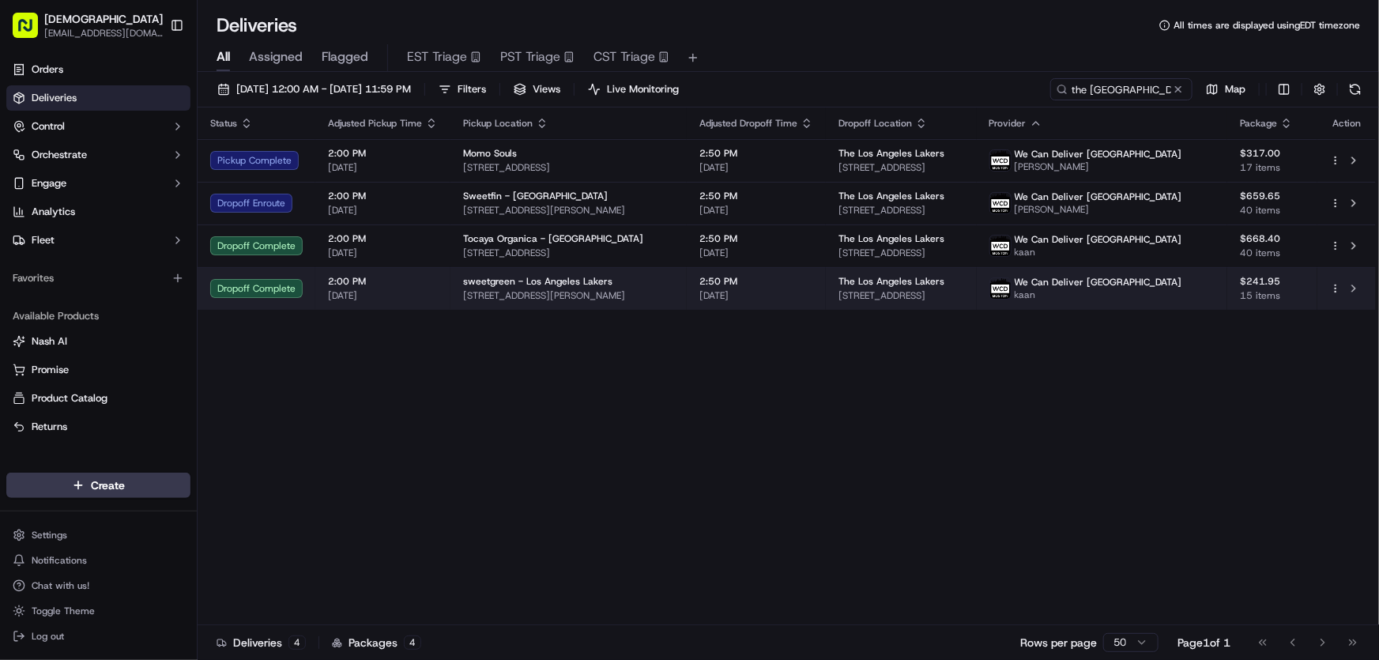
click at [506, 292] on span "3200 N Sepulveda Blvd, Manhattan Beach, CA 90266, USA" at bounding box center [568, 295] width 211 height 13
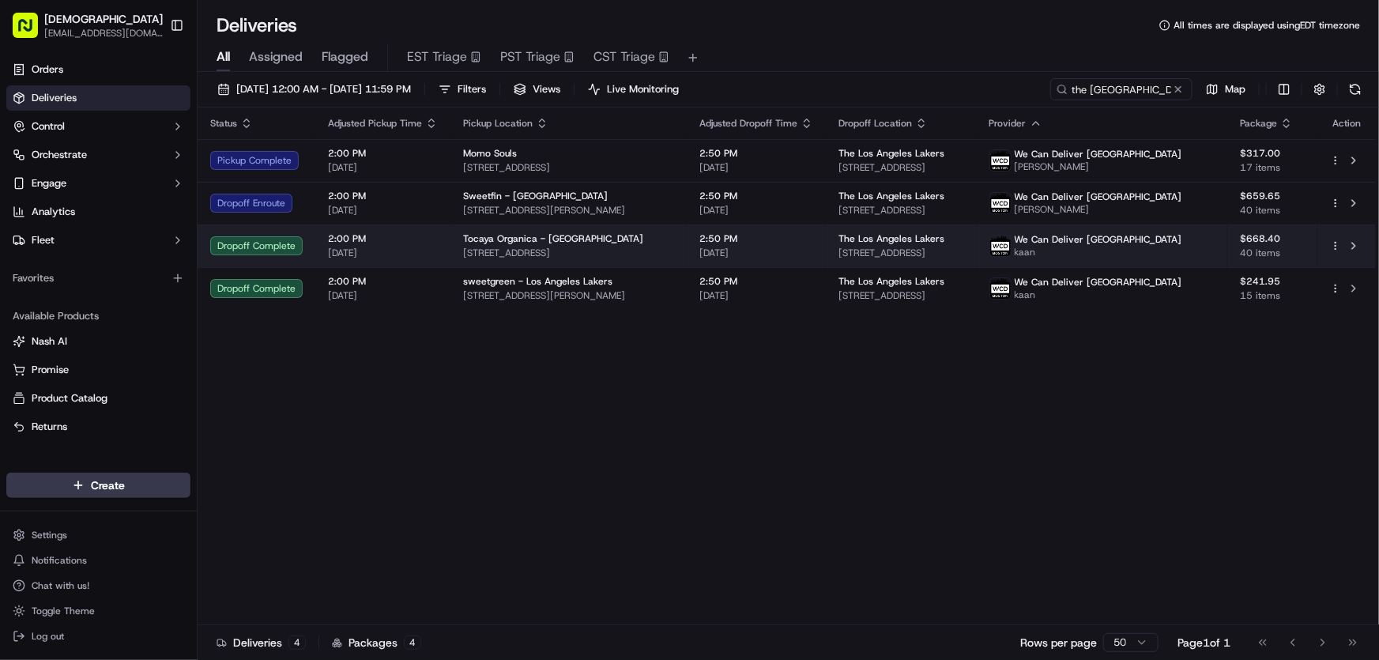
click at [572, 231] on td "Tocaya Organica - Playa Vista 12150 Millennium Dr, Los Angeles, CA 90094, USA" at bounding box center [568, 245] width 236 height 43
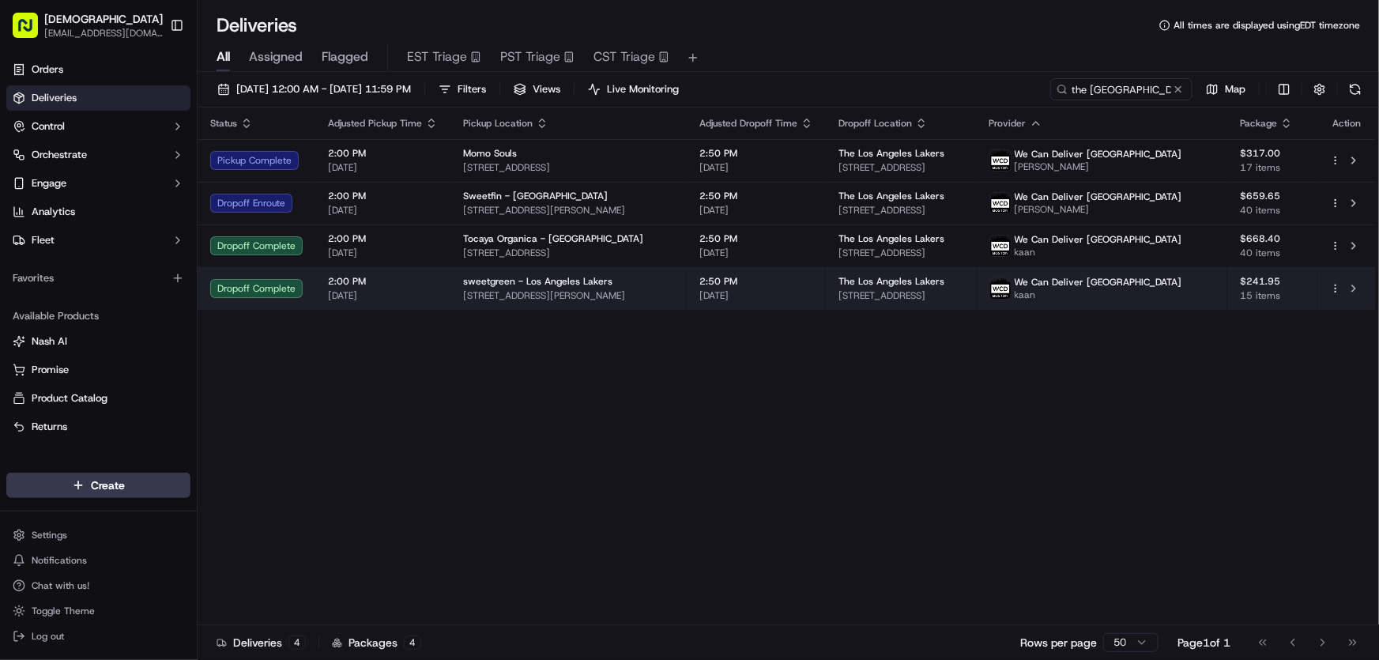
click at [545, 289] on span "3200 N Sepulveda Blvd, Manhattan Beach, CA 90266, USA" at bounding box center [568, 295] width 211 height 13
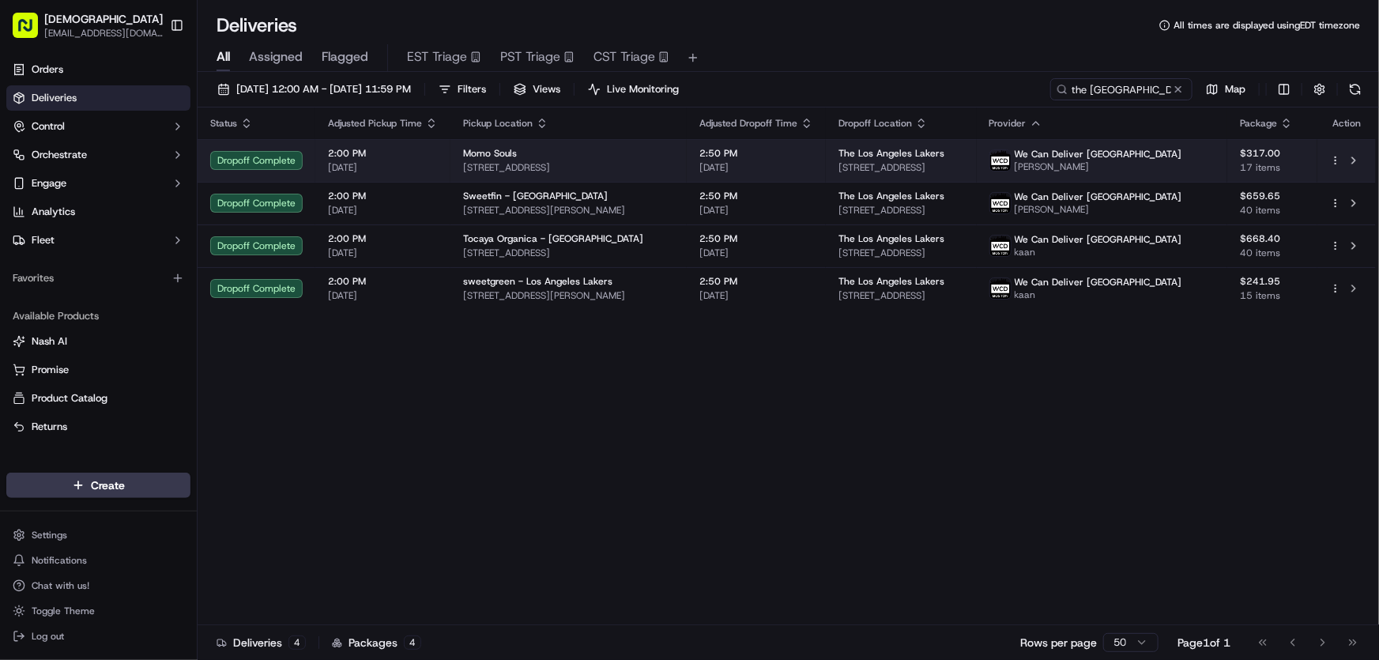
click at [497, 161] on span "3500 Overland Ave, Los Angeles, CA 90034, USA" at bounding box center [568, 167] width 211 height 13
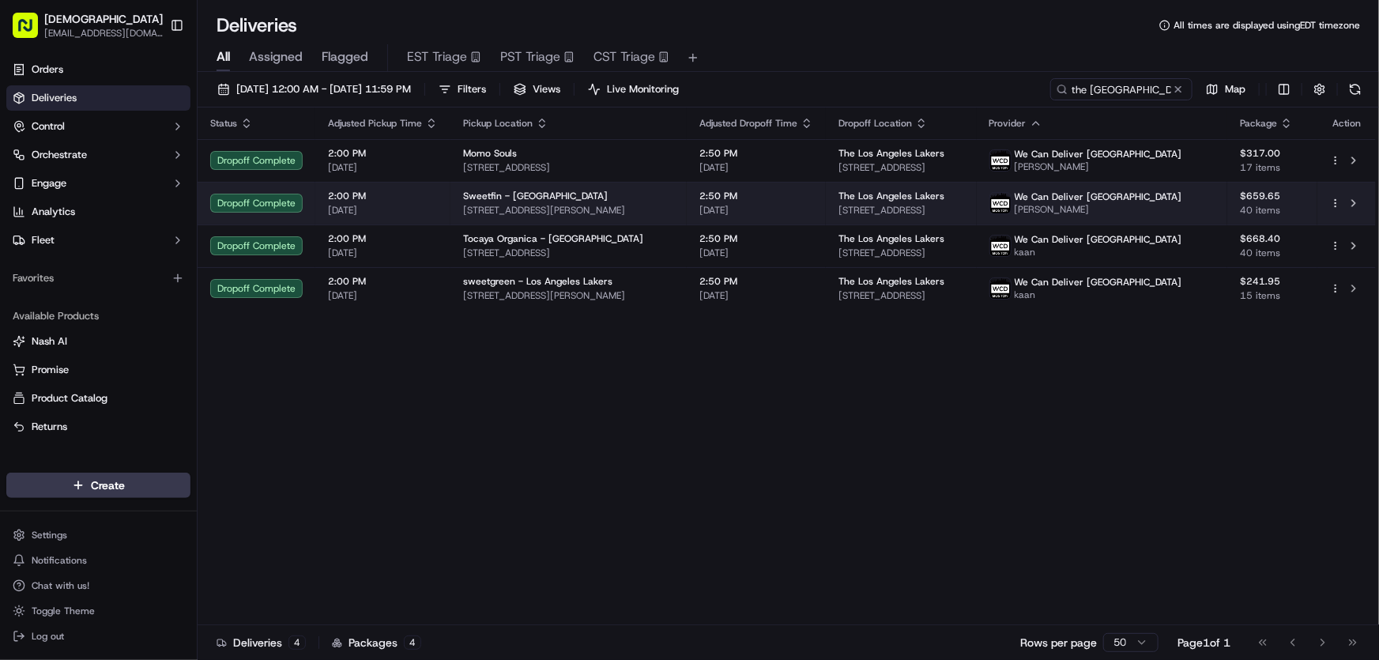
click at [490, 194] on span "Sweetfin - Venice" at bounding box center [535, 196] width 145 height 13
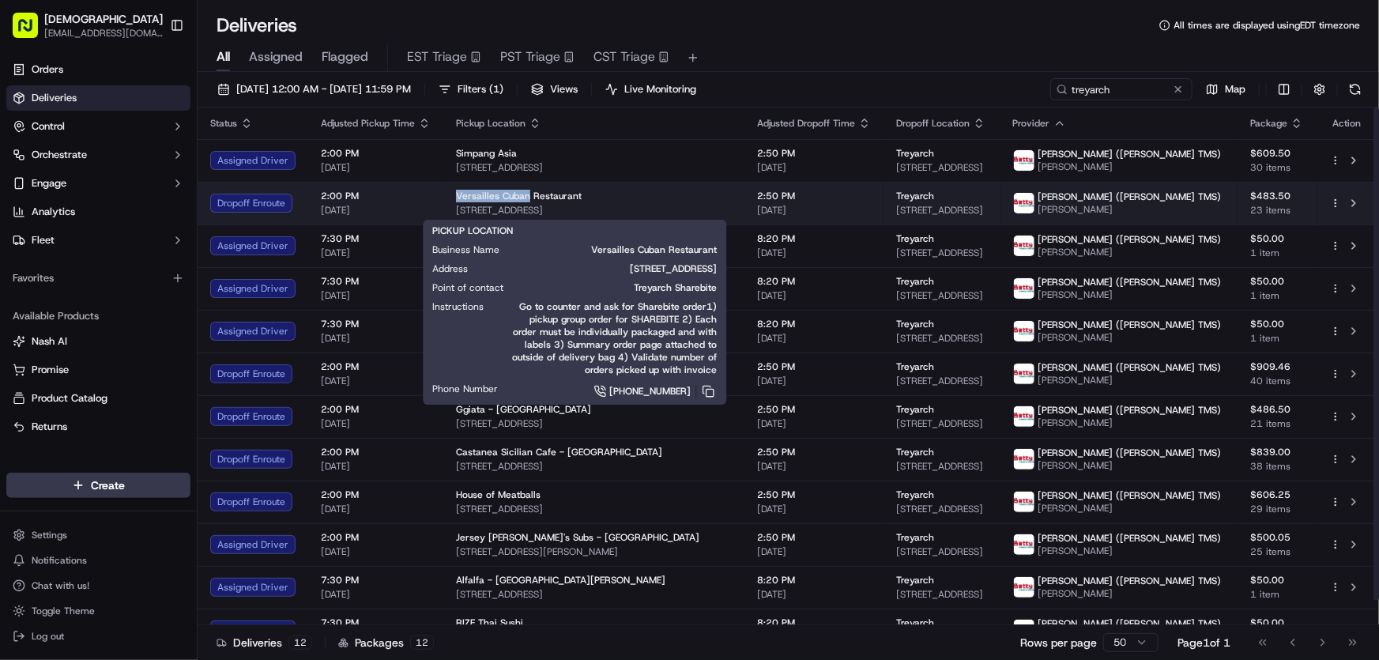
drag, startPoint x: 450, startPoint y: 194, endPoint x: 523, endPoint y: 195, distance: 72.7
click at [523, 195] on td "Versailles Cuban Restaurant 10319 Venice Blvd., Los Angeles, CA 90034, USA" at bounding box center [593, 203] width 301 height 43
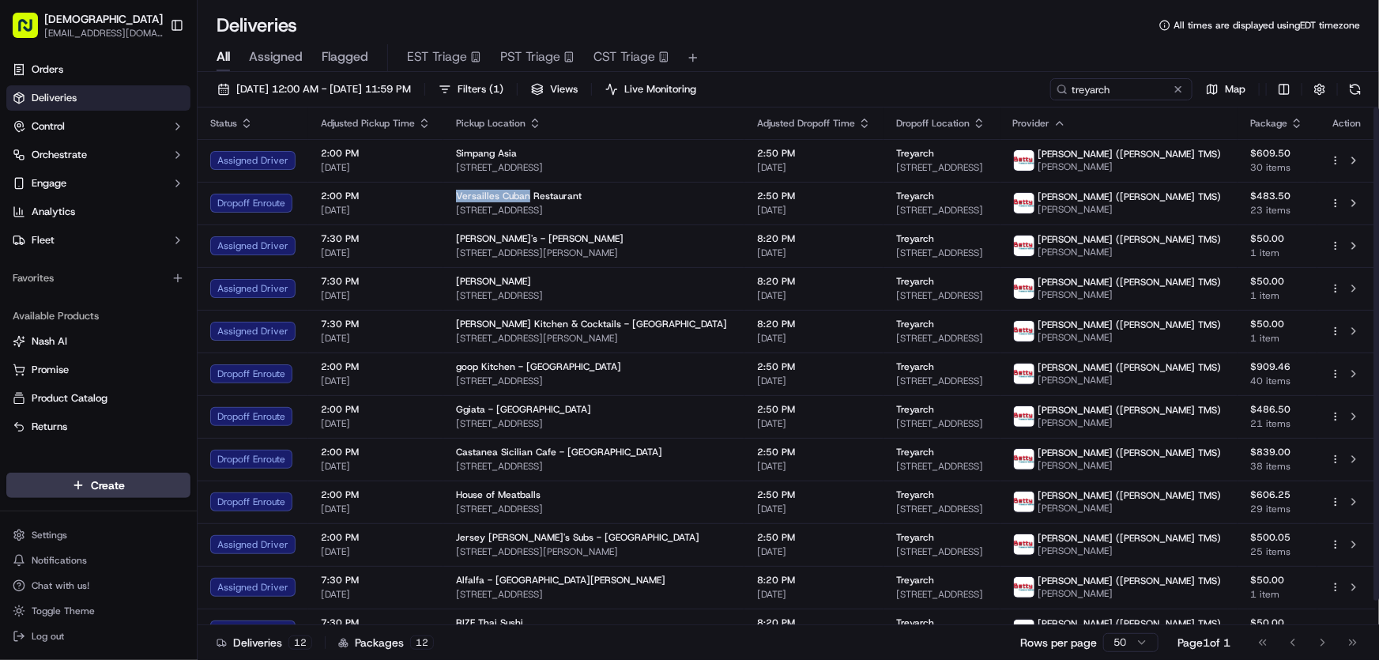
copy span "Versailles Cuban"
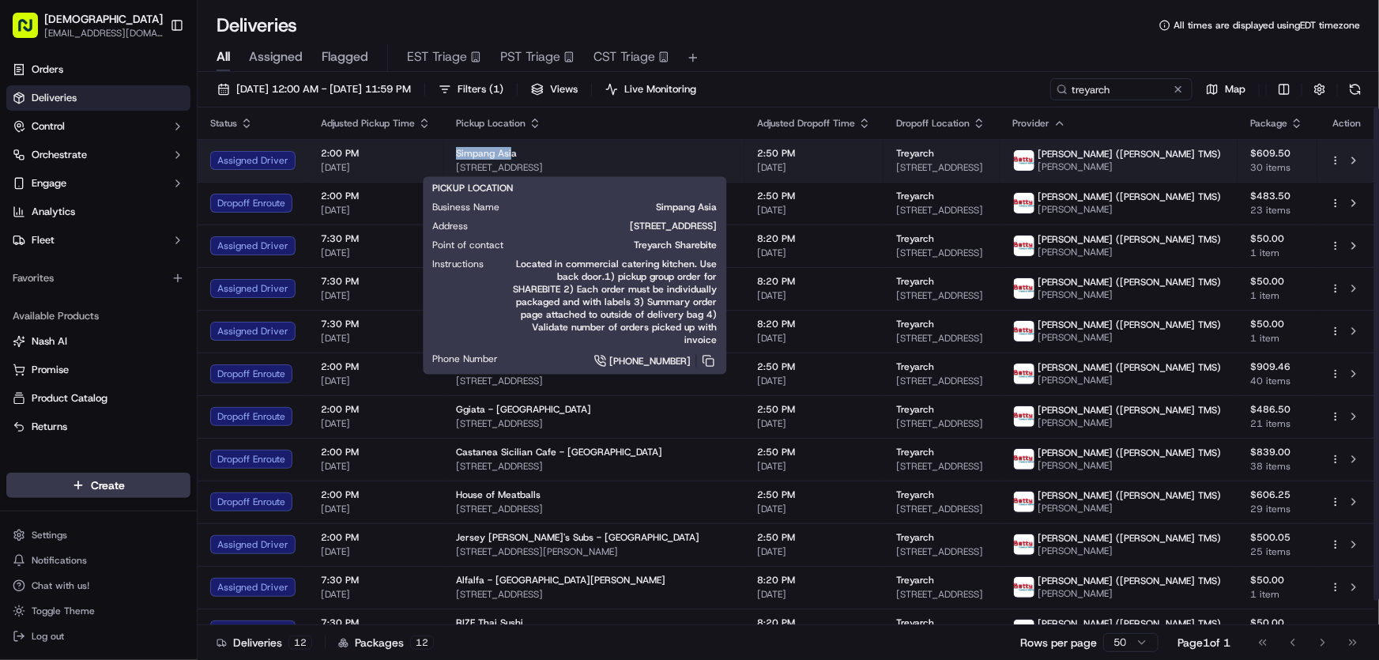
drag, startPoint x: 452, startPoint y: 148, endPoint x: 508, endPoint y: 148, distance: 56.1
click at [508, 148] on span "Simpang Asia" at bounding box center [486, 153] width 61 height 13
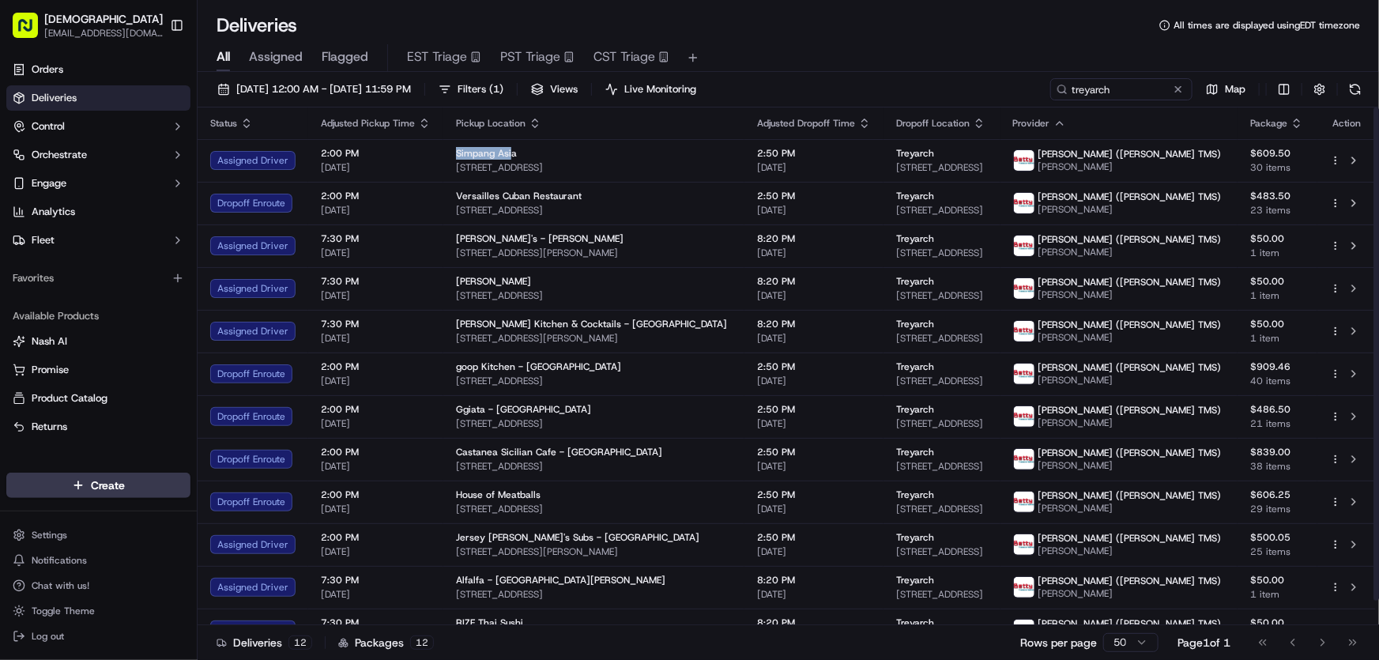
copy span "Simpang Asi"
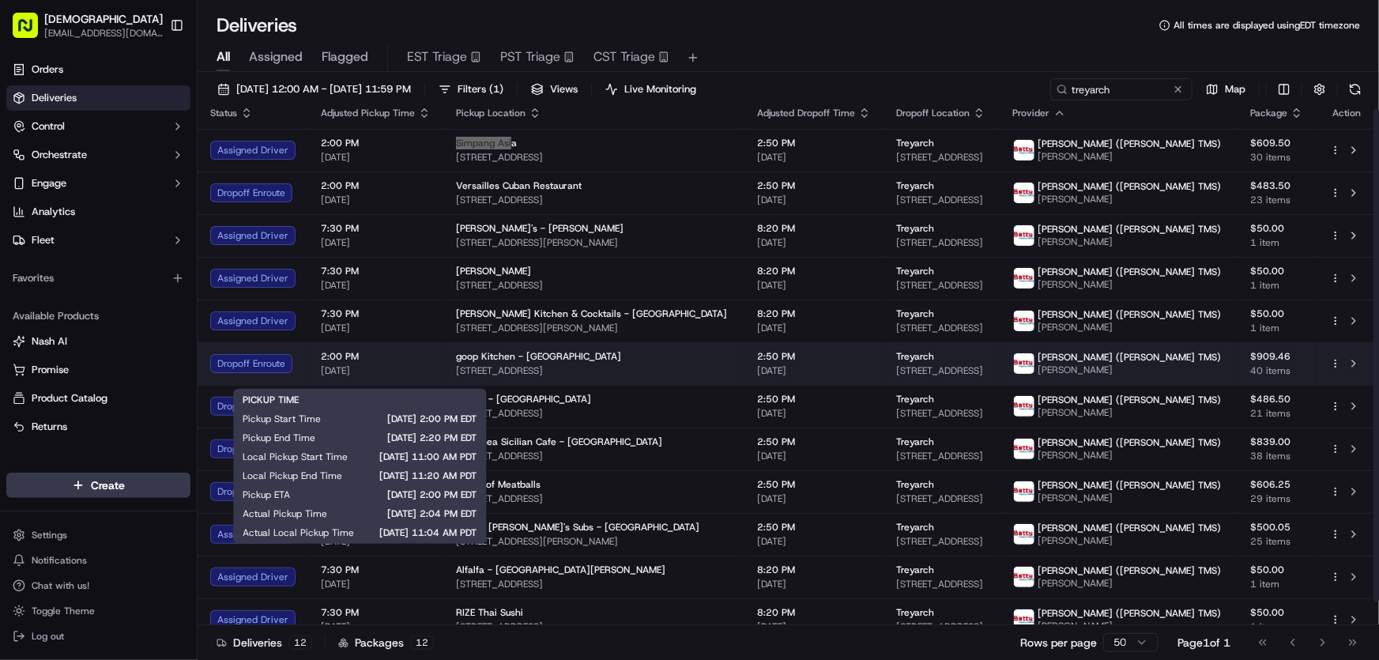
scroll to position [25, 0]
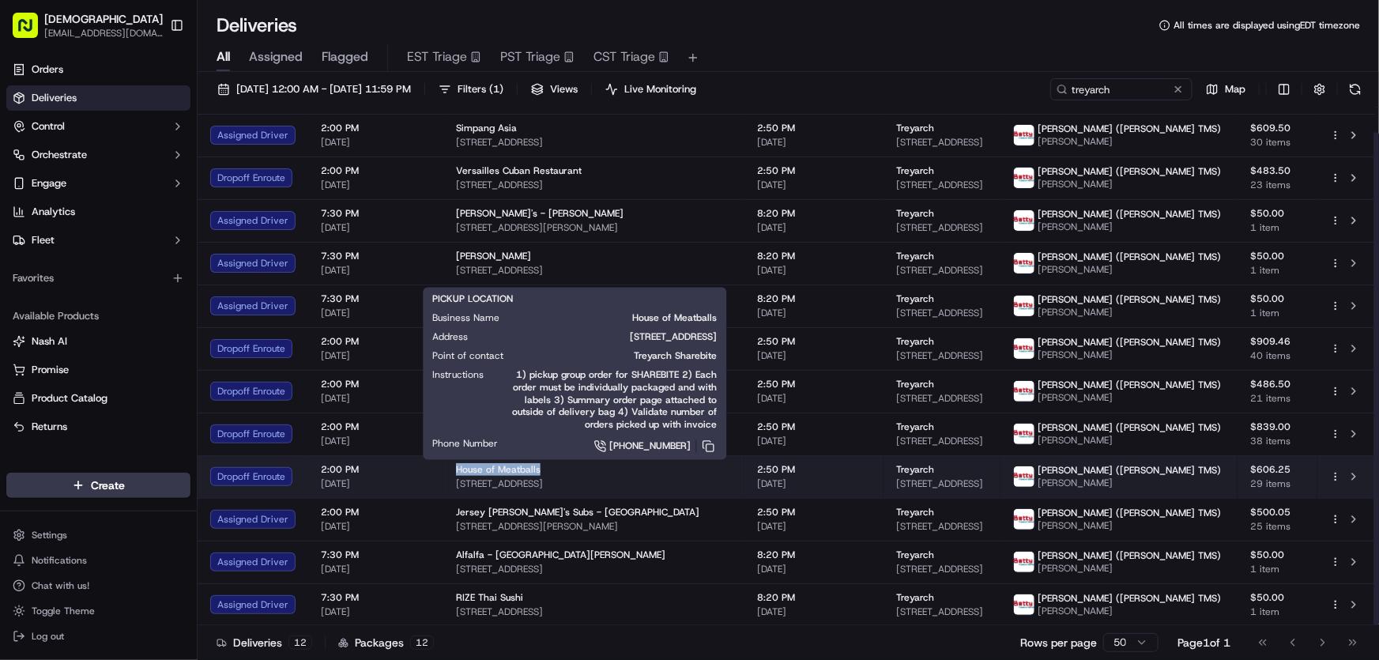
drag, startPoint x: 452, startPoint y: 466, endPoint x: 536, endPoint y: 466, distance: 83.8
click at [536, 466] on div "House of Meatballs" at bounding box center [594, 469] width 276 height 13
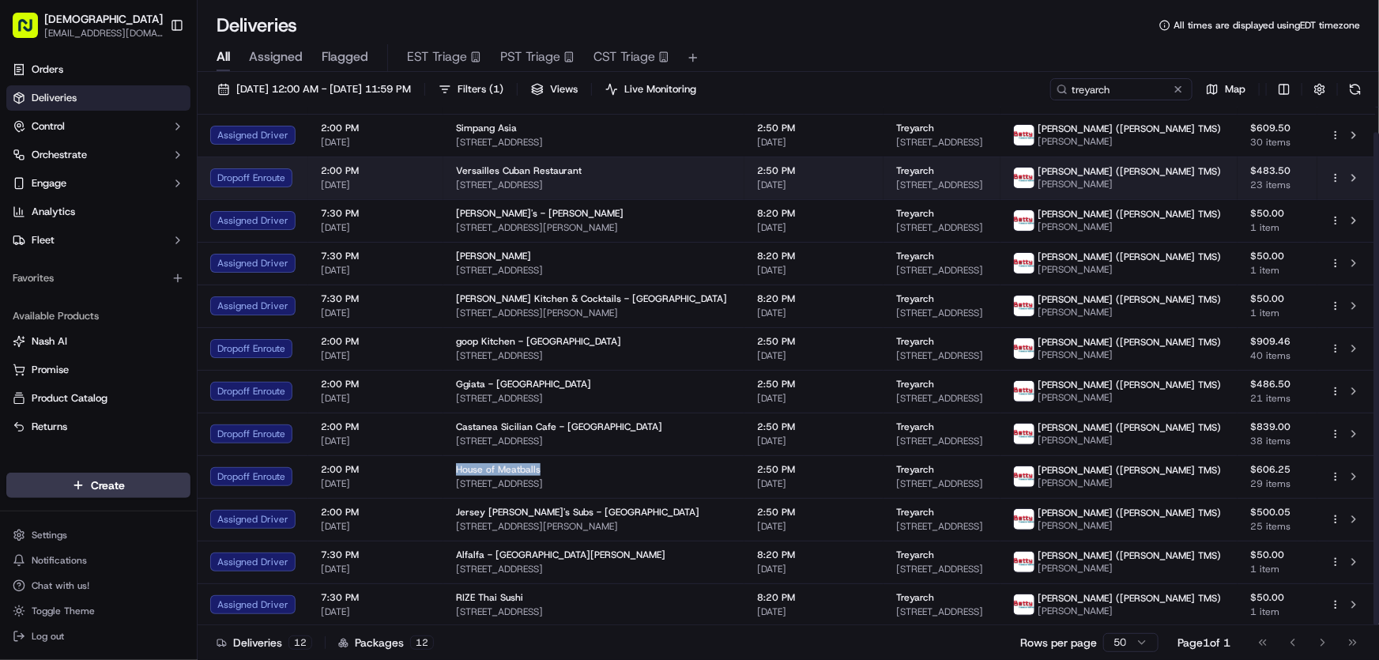
copy span "House of Meatballs"
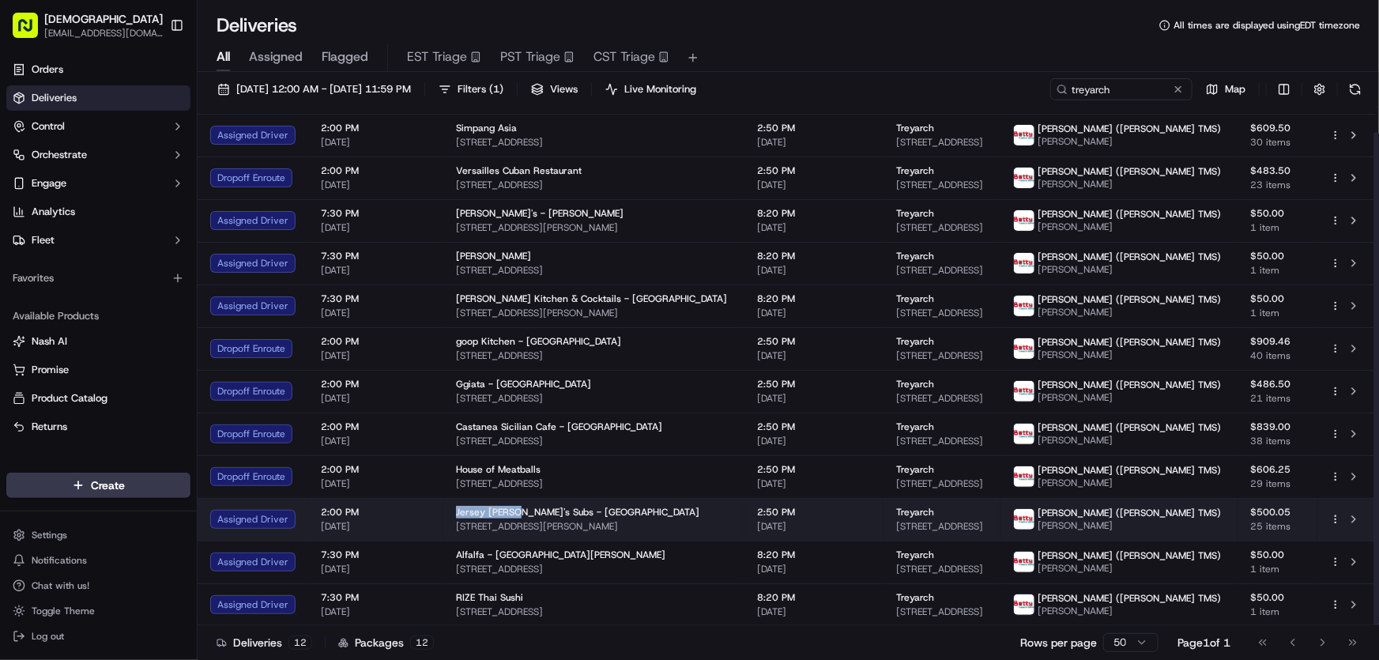
drag, startPoint x: 450, startPoint y: 508, endPoint x: 510, endPoint y: 513, distance: 59.5
click at [510, 513] on td "Jersey Mike's Subs - Culver City 4114 Sepulveda Blvd, Culver City, CA 90230, USA" at bounding box center [593, 519] width 301 height 43
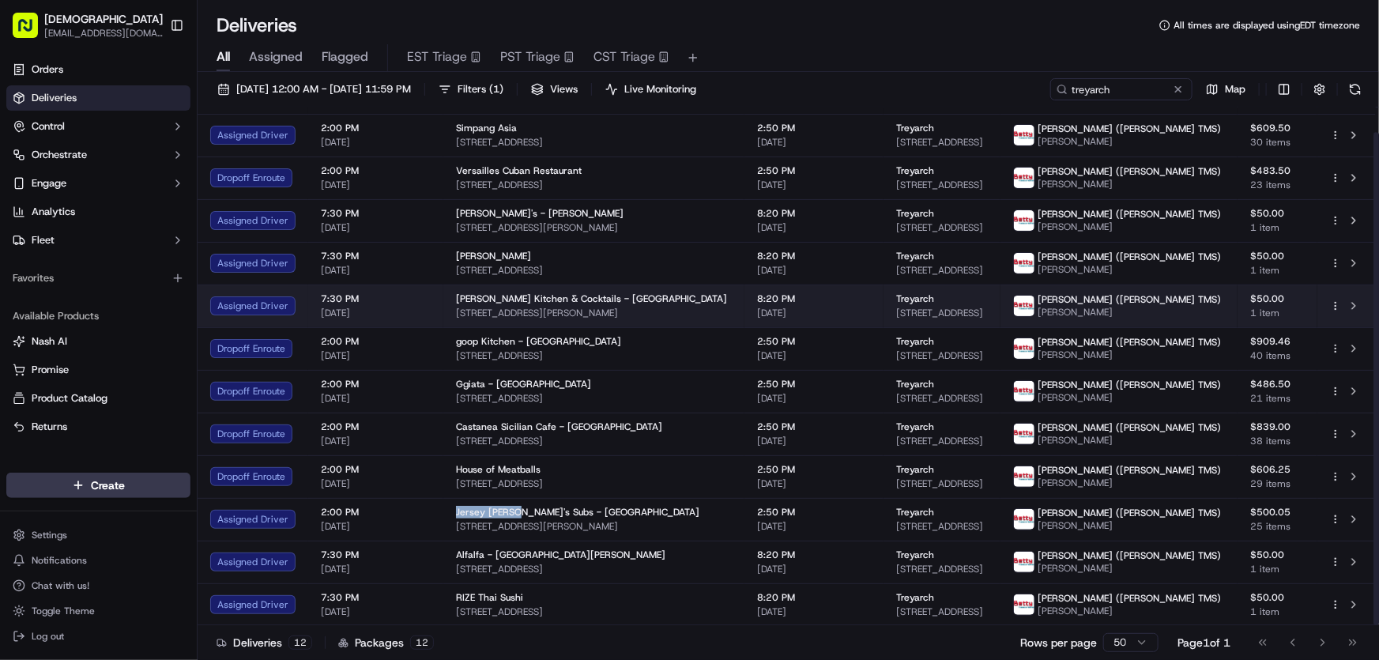
copy span "Jersey Mike's"
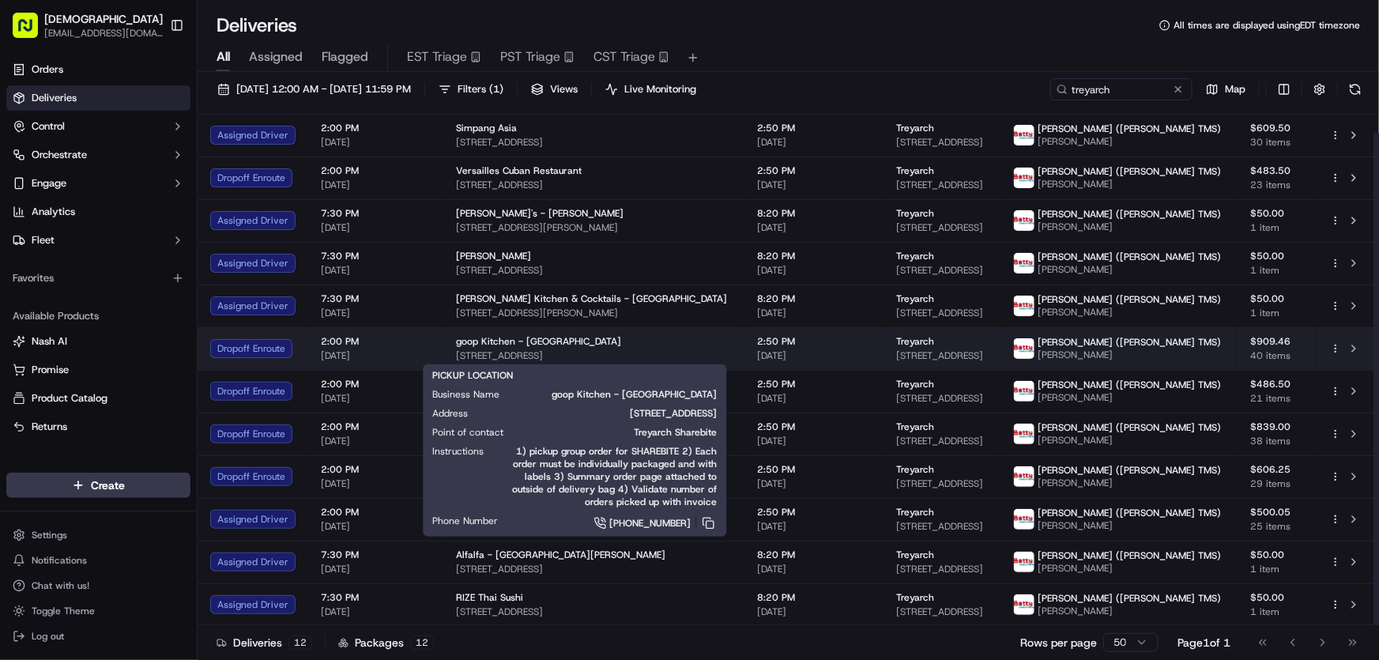
click at [490, 346] on span "goop Kitchen - Venice" at bounding box center [538, 341] width 165 height 13
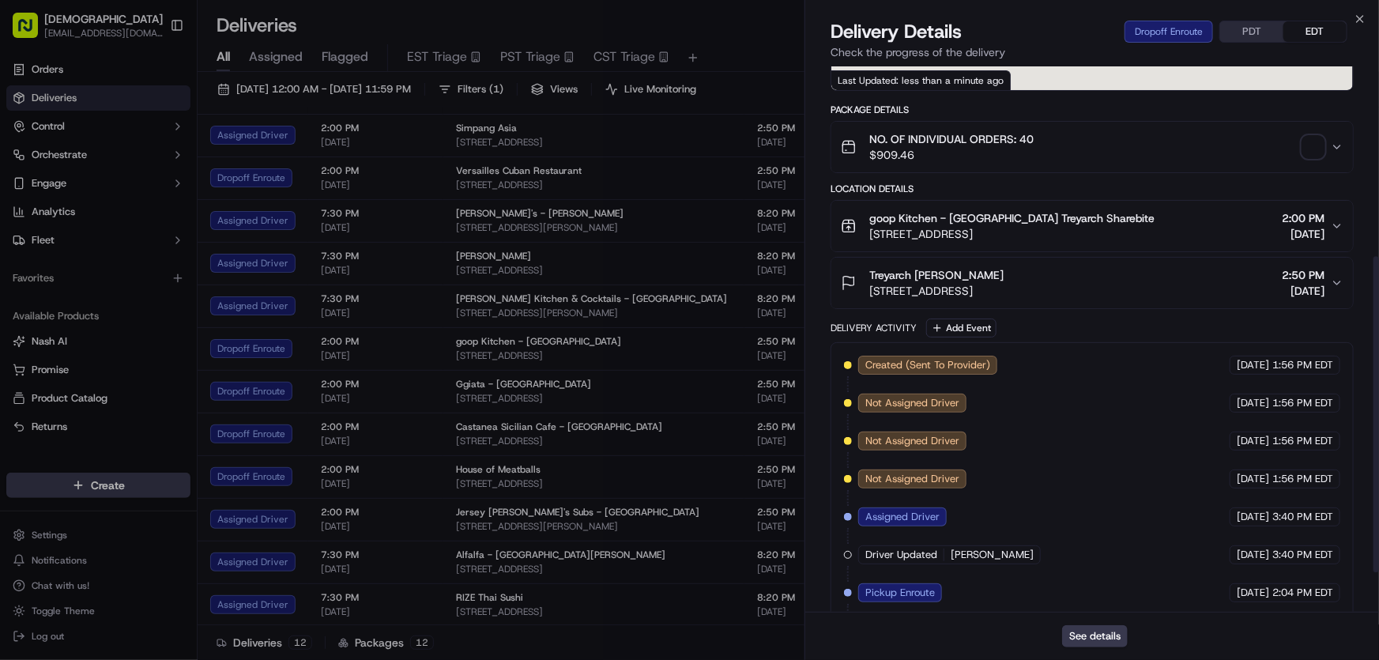
scroll to position [397, 0]
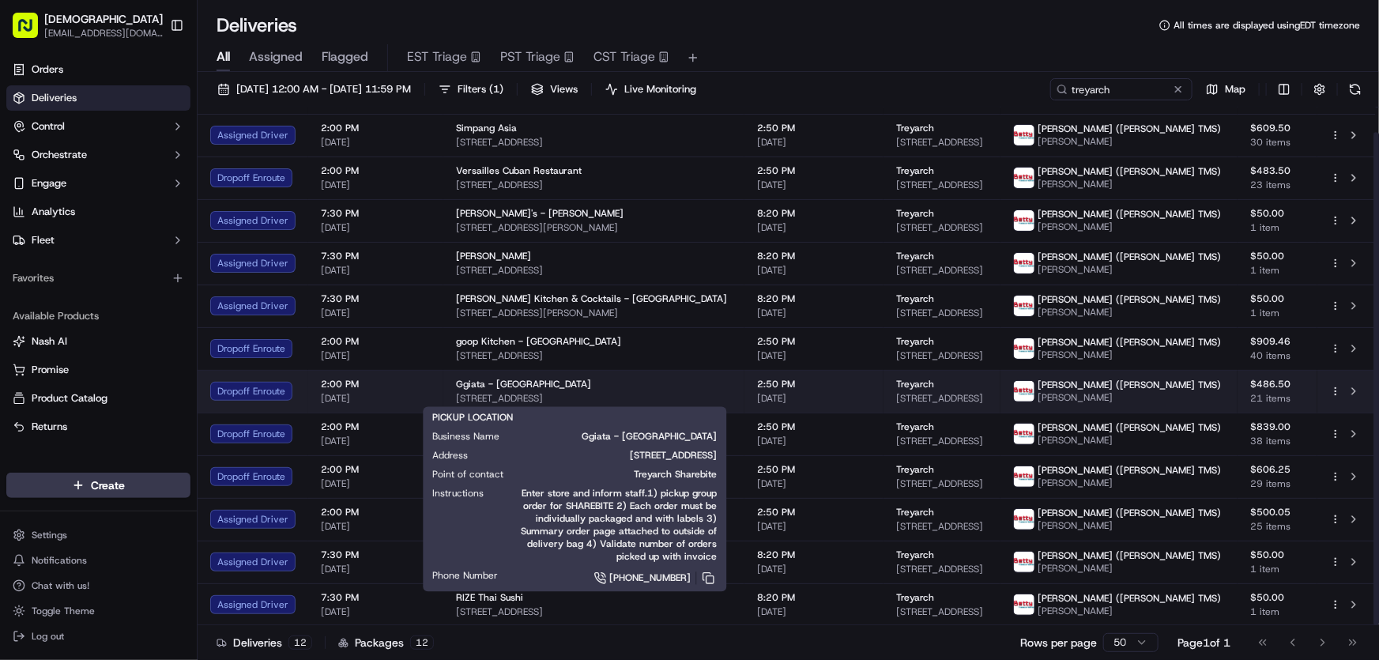
click at [482, 392] on span "83 Windward Ave, Venice, CA 90291, USA" at bounding box center [594, 398] width 276 height 13
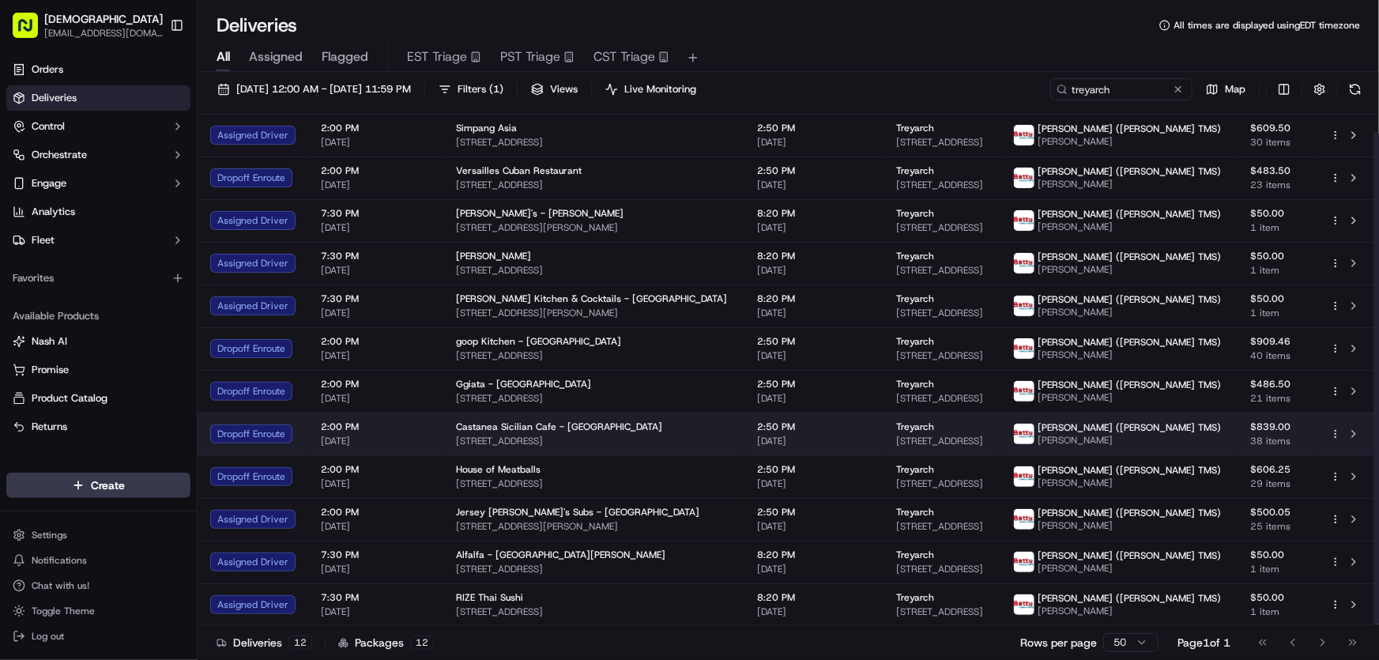
click at [507, 435] on span "1307 Ocean Front Walk, Venice, CA 90291, USA" at bounding box center [594, 441] width 276 height 13
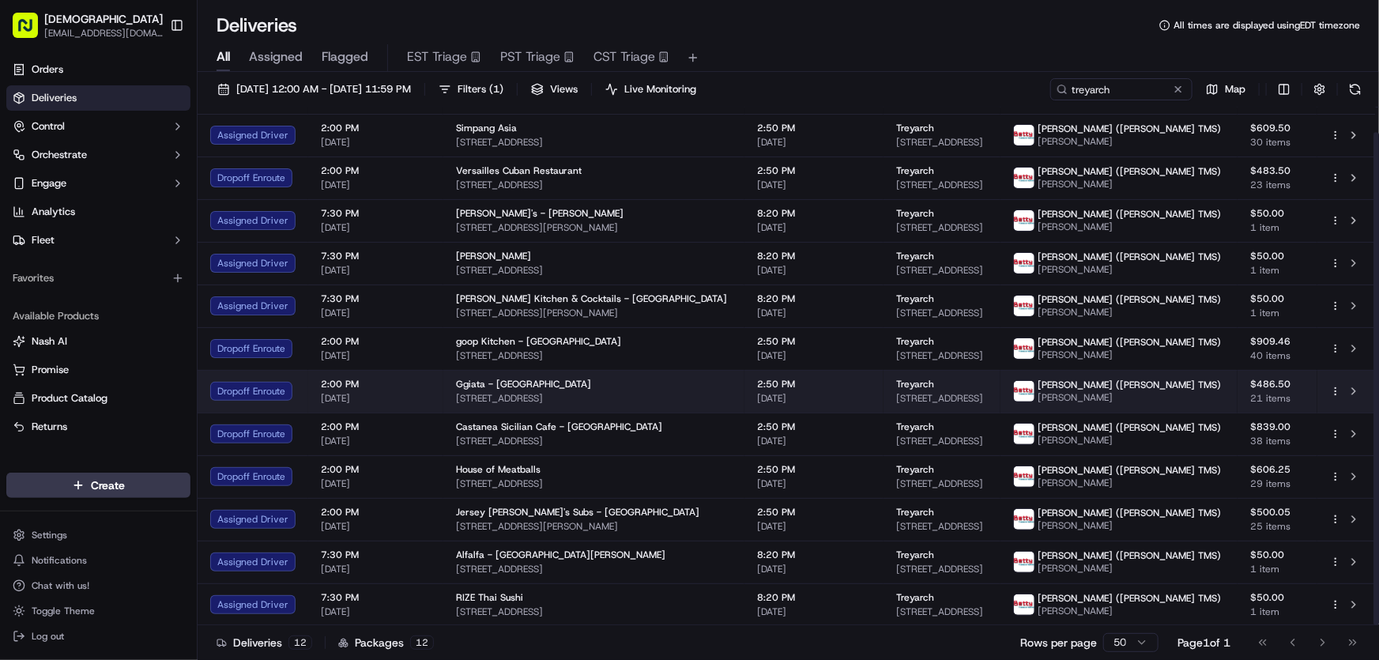
click at [489, 383] on span "Ggiata - Venice" at bounding box center [523, 384] width 135 height 13
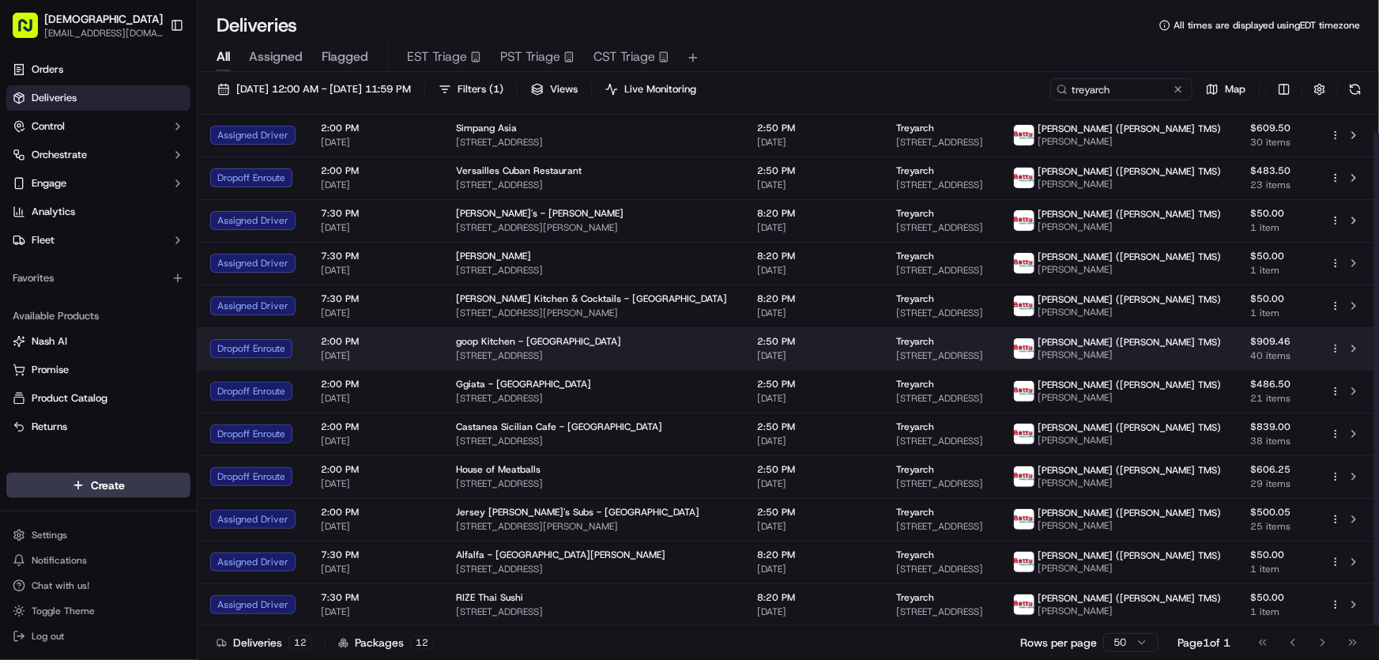
click at [503, 346] on div "goop Kitchen - Venice 401 Lincoln Blvd, Venice, CA 90291, USA" at bounding box center [594, 348] width 276 height 27
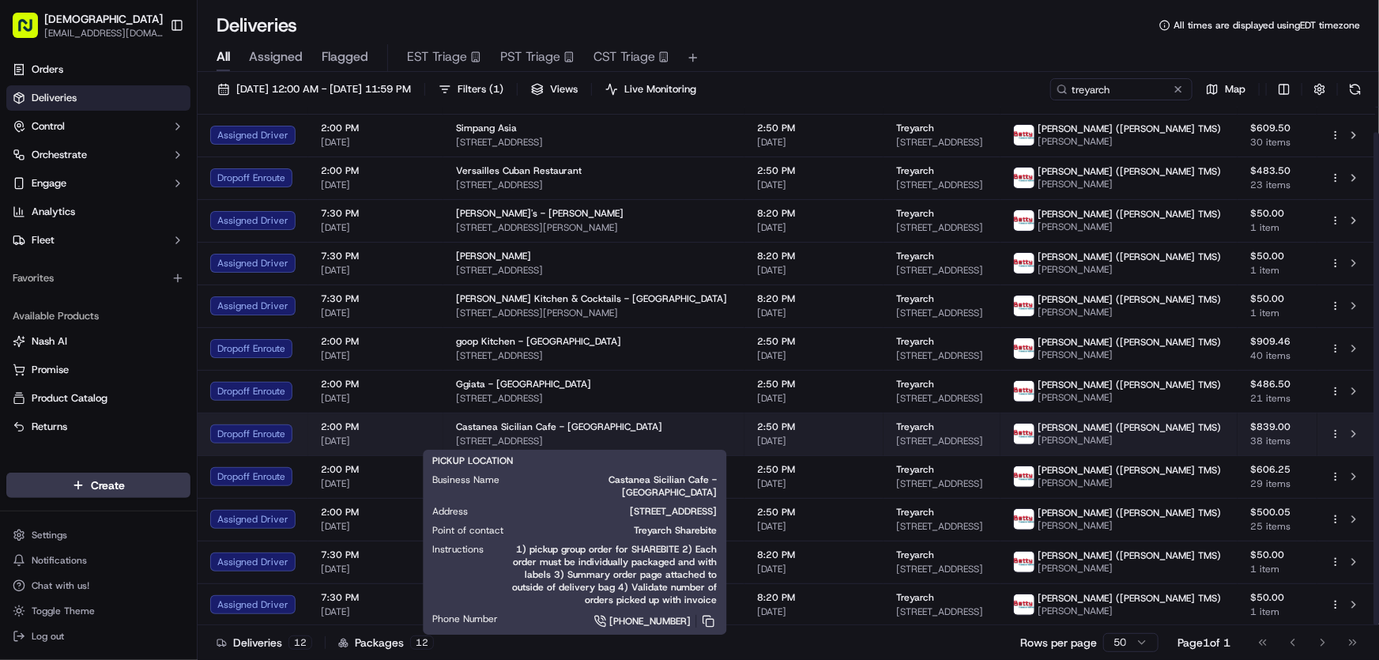
drag, startPoint x: 674, startPoint y: 435, endPoint x: 454, endPoint y: 442, distance: 220.6
click at [456, 442] on span "1307 Ocean Front Walk, Venice, CA 90291, USA" at bounding box center [594, 441] width 276 height 13
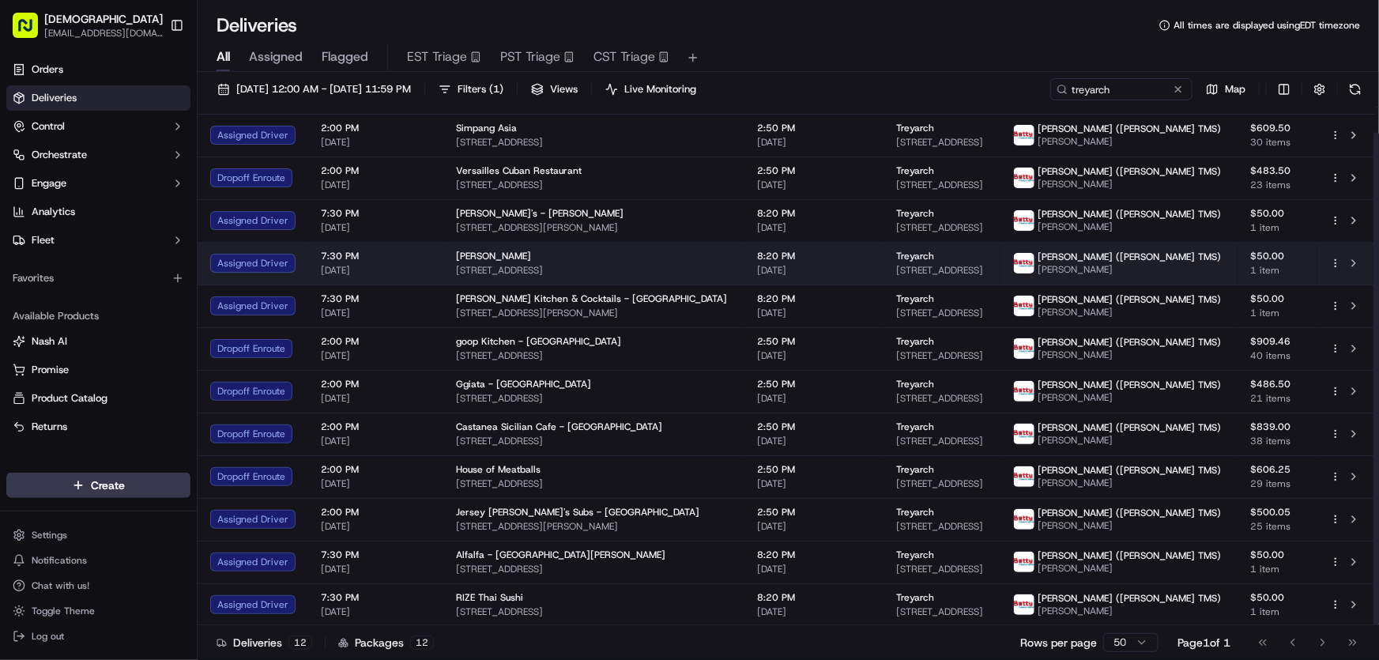
copy span "1307 Ocean Front Walk, Venice, CA 90291, USA"
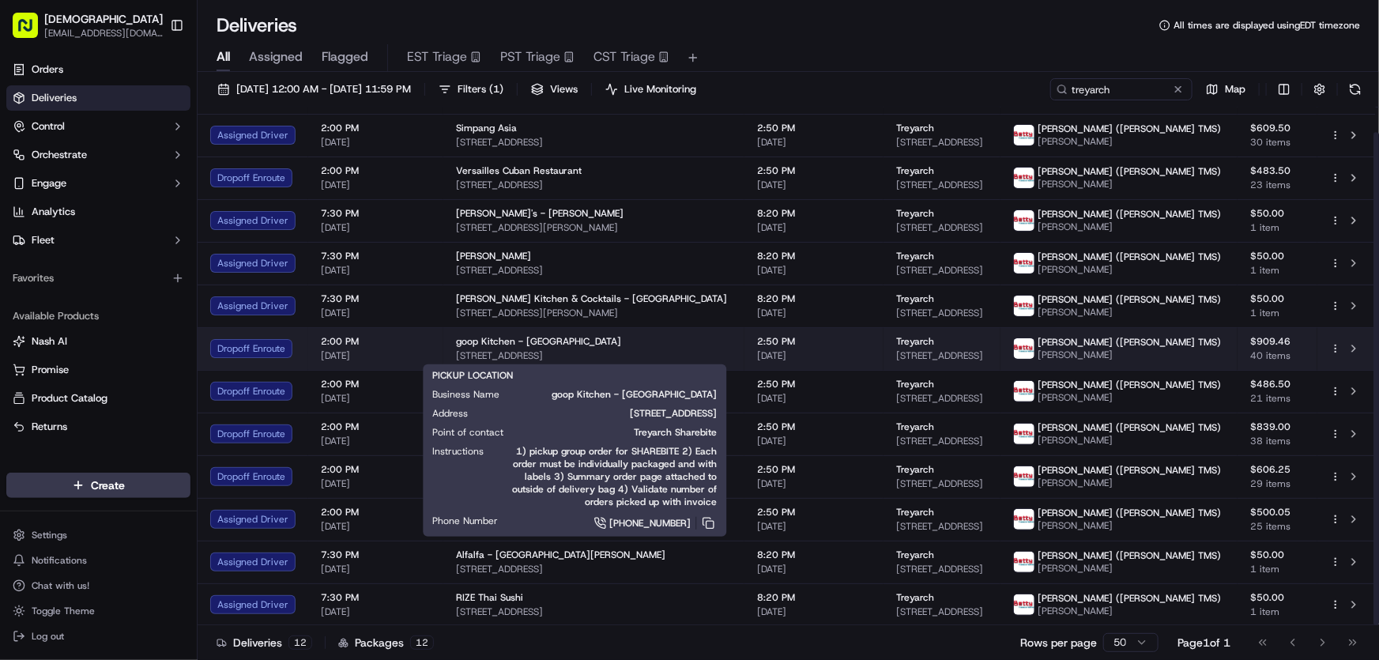
click at [544, 345] on span "goop Kitchen - Venice" at bounding box center [538, 341] width 165 height 13
drag, startPoint x: 448, startPoint y: 341, endPoint x: 510, endPoint y: 339, distance: 61.7
click at [510, 339] on td "goop Kitchen - Venice 401 Lincoln Blvd, Venice, CA 90291, USA" at bounding box center [593, 348] width 301 height 43
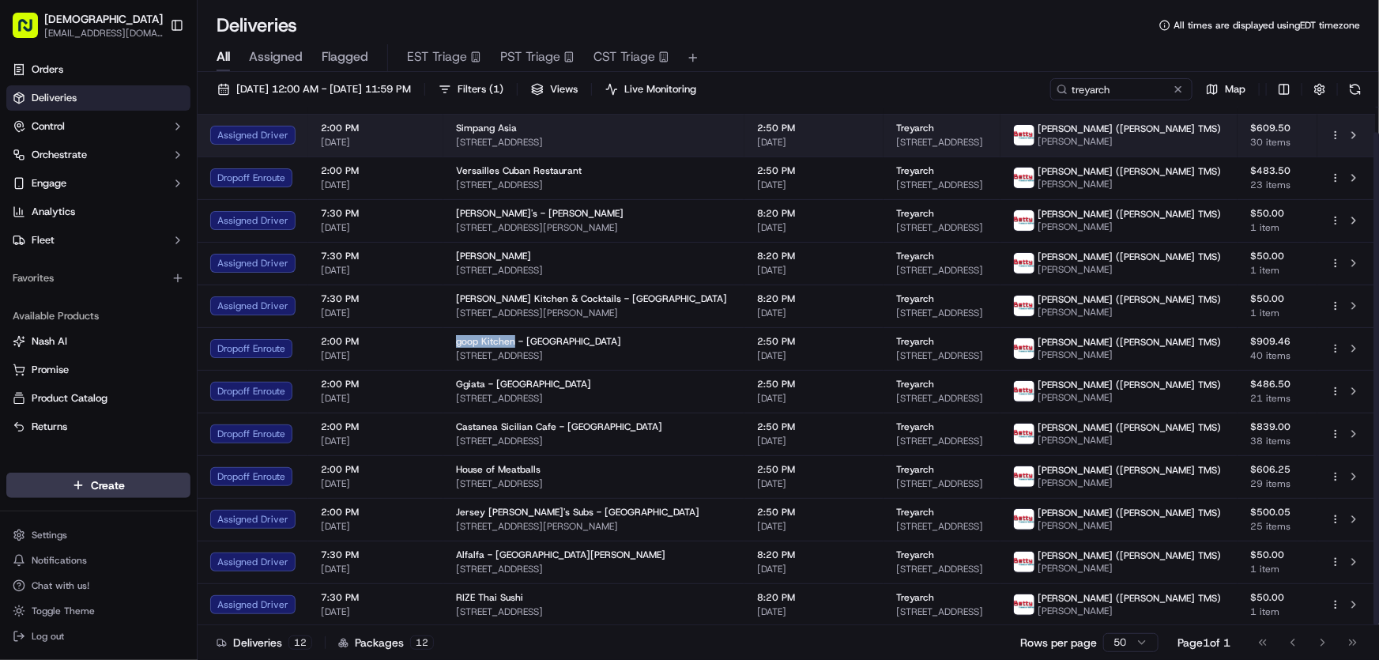
copy span "goop Kitchen"
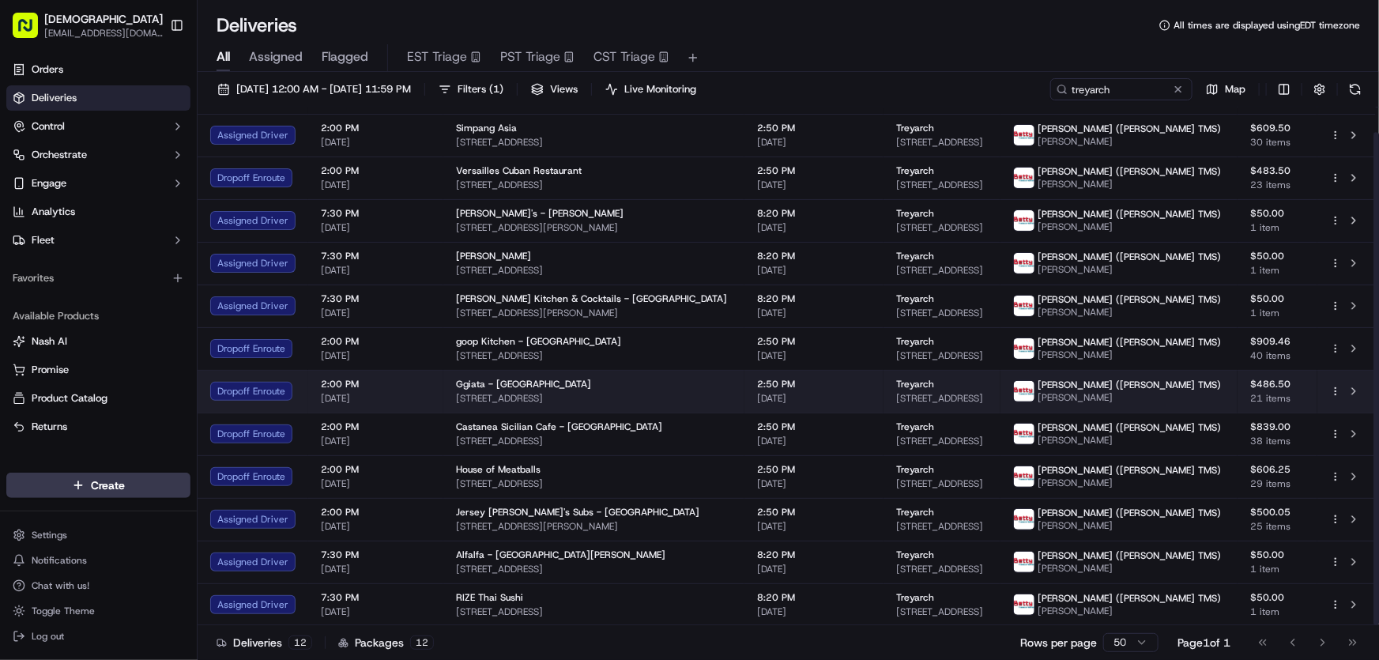
click at [480, 392] on span "83 Windward Ave, Venice, CA 90291, USA" at bounding box center [594, 398] width 276 height 13
drag, startPoint x: 644, startPoint y: 396, endPoint x: 453, endPoint y: 396, distance: 191.2
click at [456, 396] on span "83 Windward Ave, Venice, CA 90291, USA" at bounding box center [594, 398] width 276 height 13
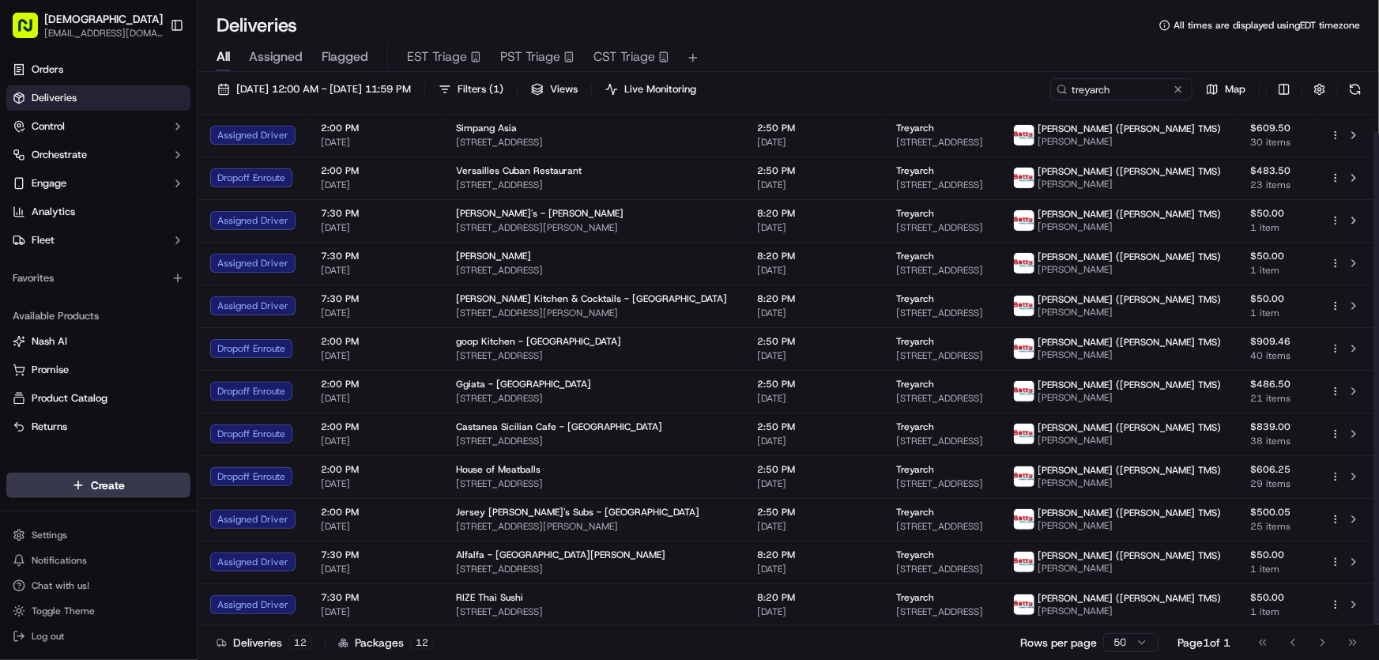
copy span "83 Windward Ave, Venice, CA 90291, USA"
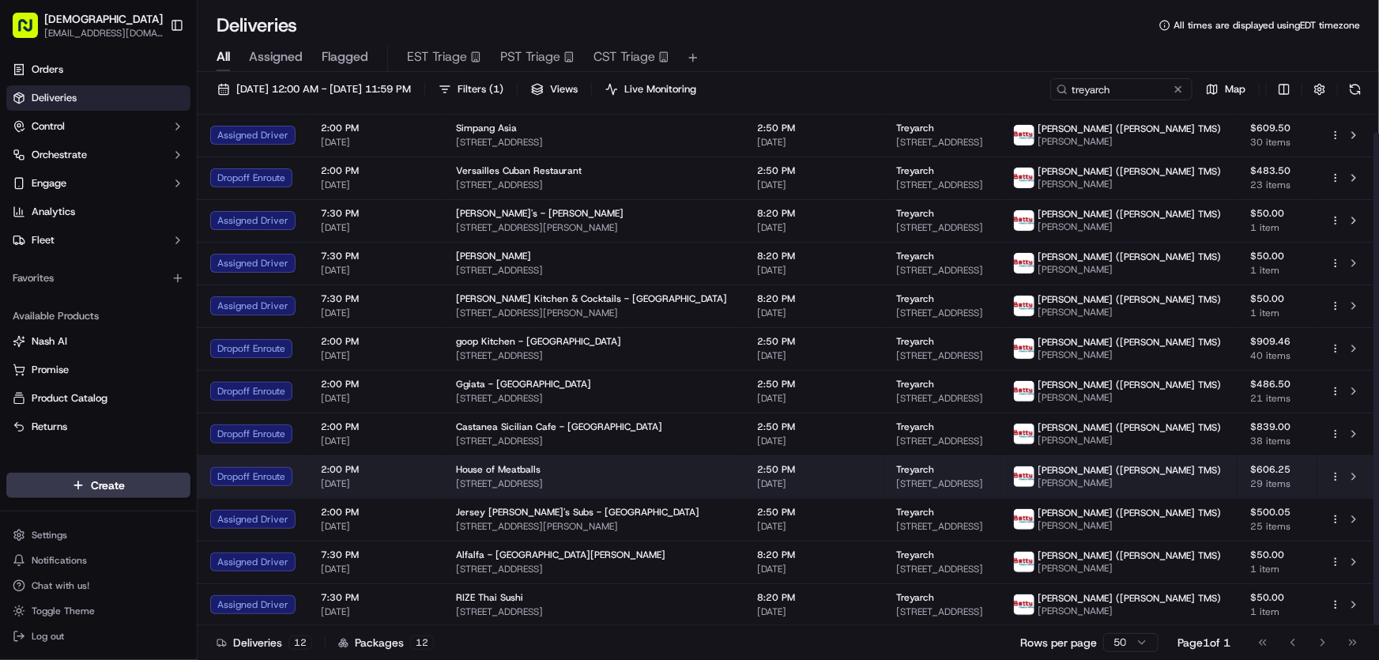
drag, startPoint x: 665, startPoint y: 483, endPoint x: 505, endPoint y: 492, distance: 160.7
click at [505, 492] on td "House of Meatballs 1076 Gayley Ave, Los Angeles, CA 90024, USA" at bounding box center [593, 476] width 301 height 43
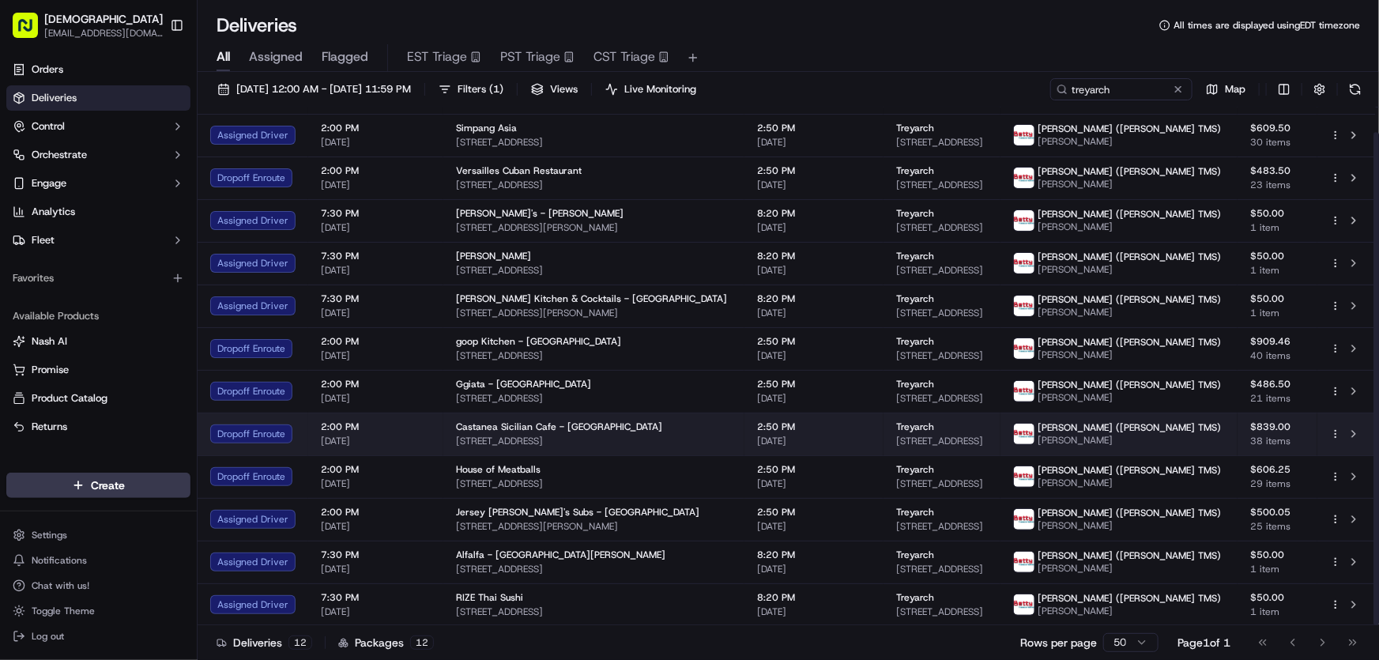
drag, startPoint x: 638, startPoint y: 349, endPoint x: 485, endPoint y: 435, distance: 175.8
click at [456, 351] on span "401 Lincoln Blvd, Venice, CA 90291, USA" at bounding box center [594, 355] width 276 height 13
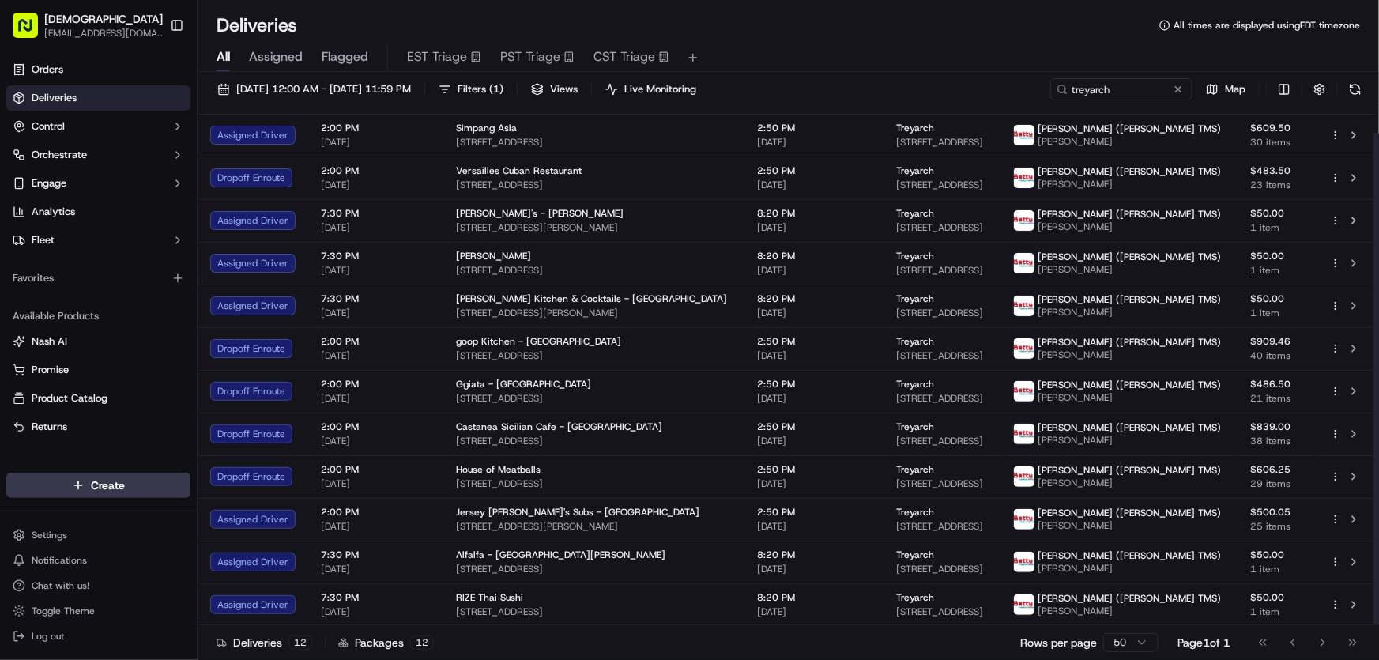
copy span "401 Lincoln Blvd, Venice, CA 90291, USA"
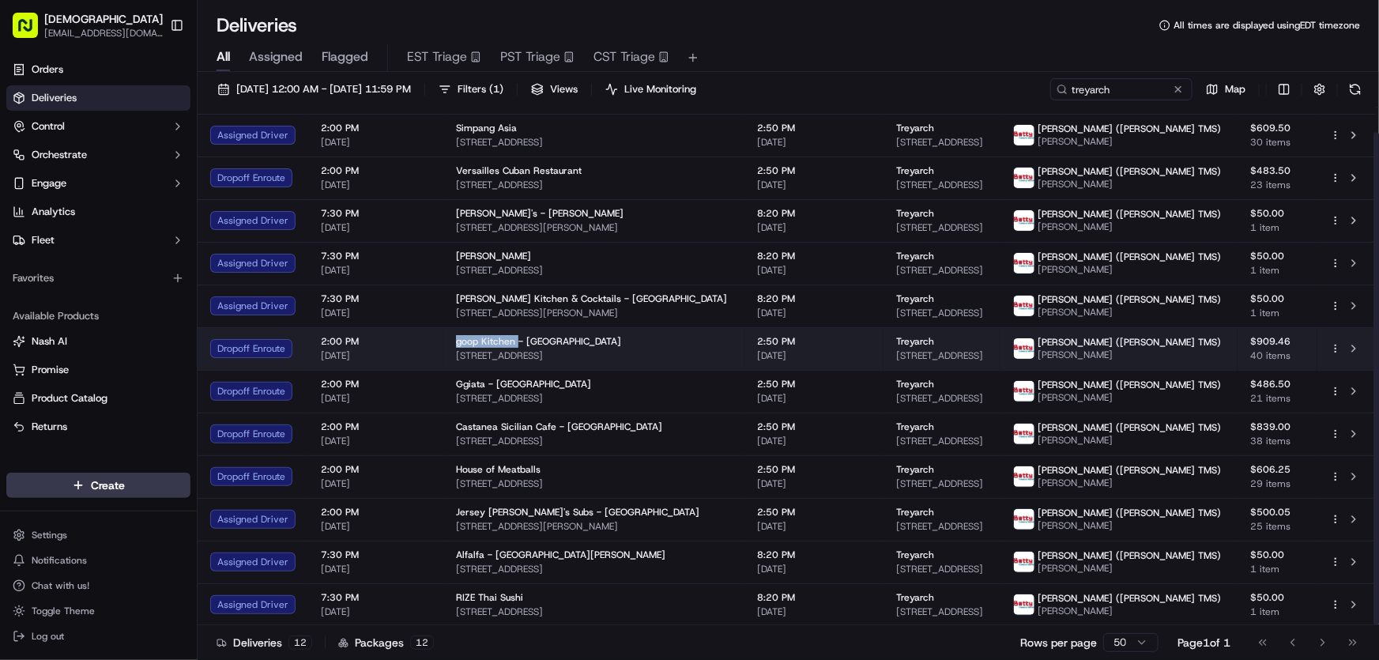
drag, startPoint x: 461, startPoint y: 340, endPoint x: 512, endPoint y: 339, distance: 51.4
click at [512, 339] on td "goop Kitchen - Venice 401 Lincoln Blvd, Venice, CA 90291, USA" at bounding box center [593, 348] width 301 height 43
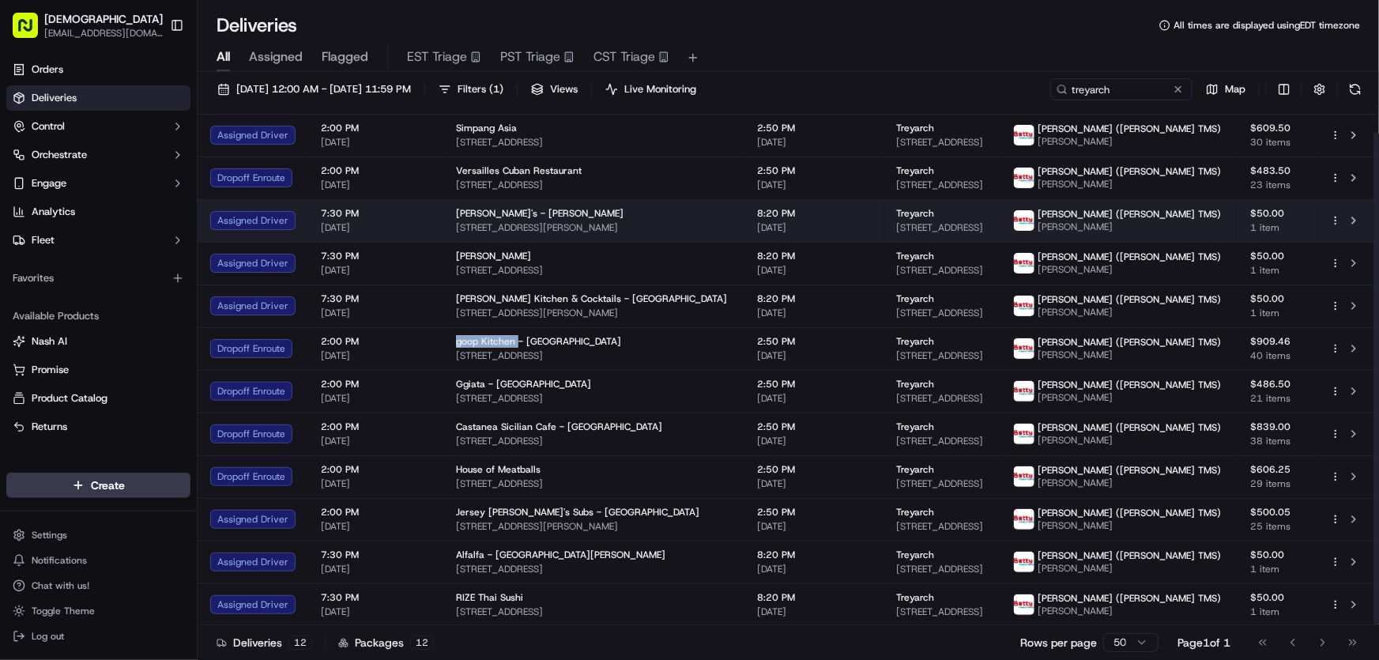
copy span "goop Kitchen"
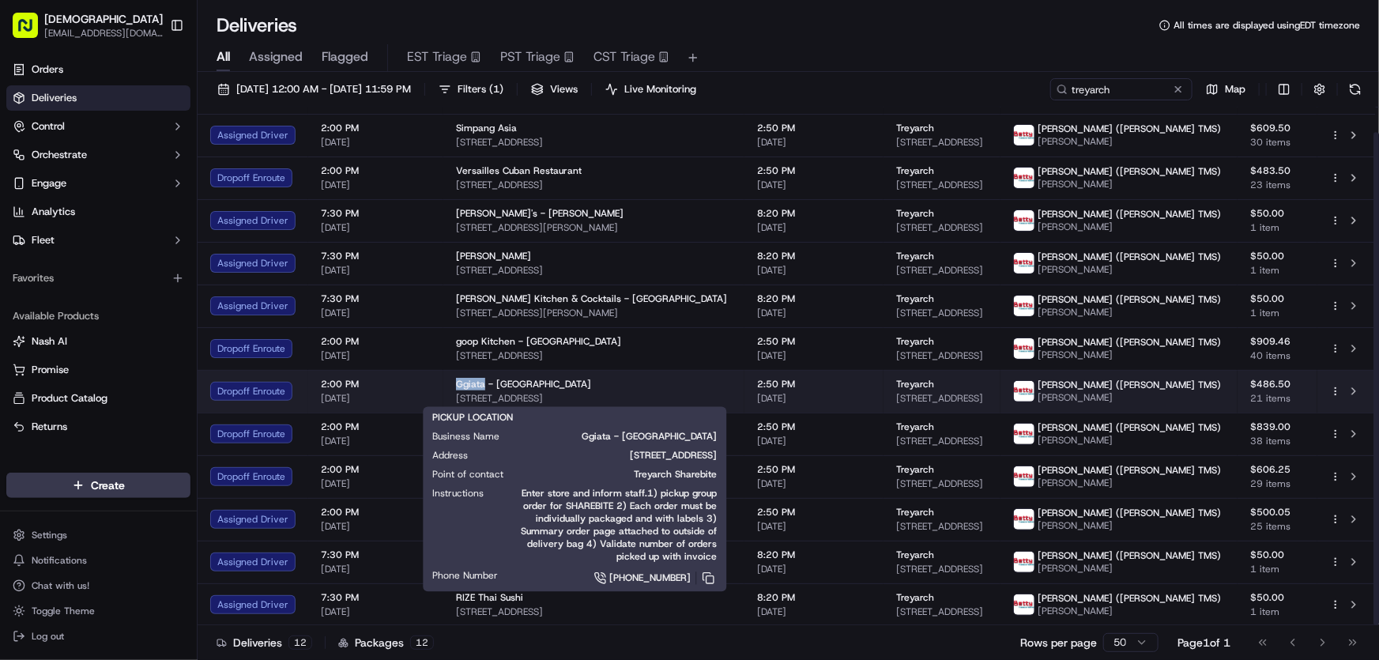
drag, startPoint x: 453, startPoint y: 381, endPoint x: 482, endPoint y: 382, distance: 29.3
click at [482, 382] on span "Ggiata - Venice" at bounding box center [523, 384] width 135 height 13
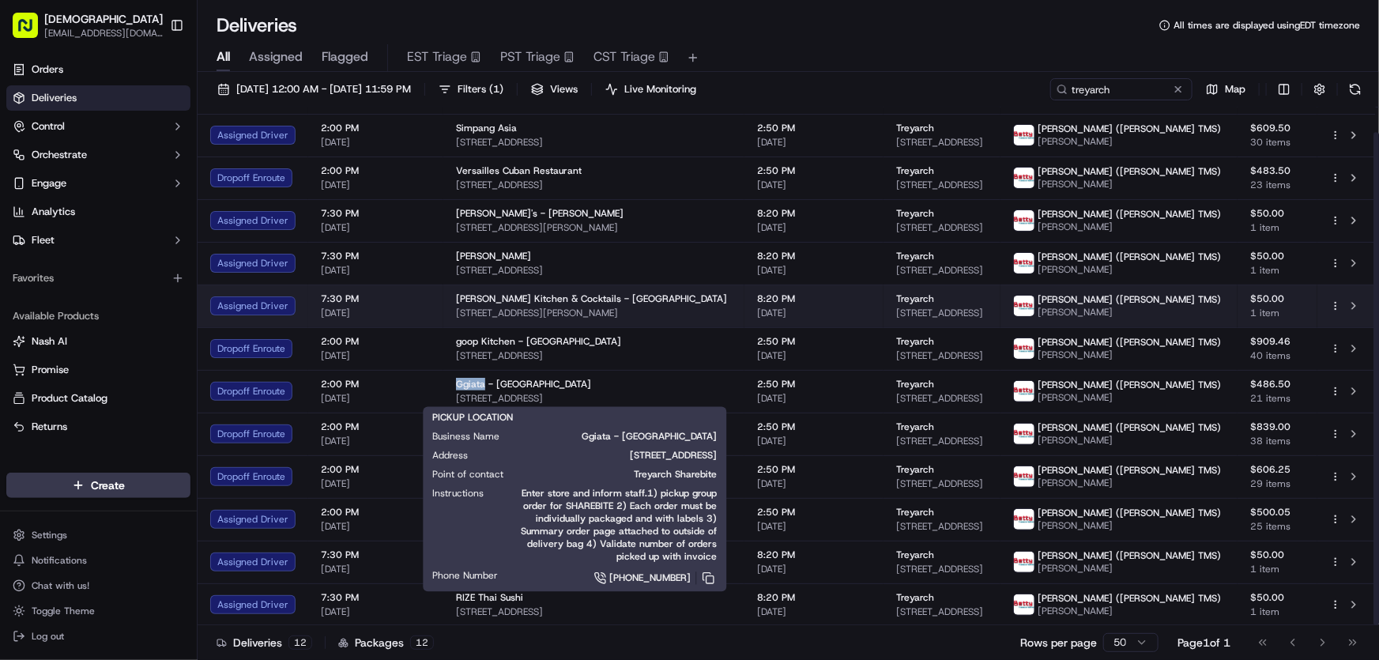
copy span "Ggiata"
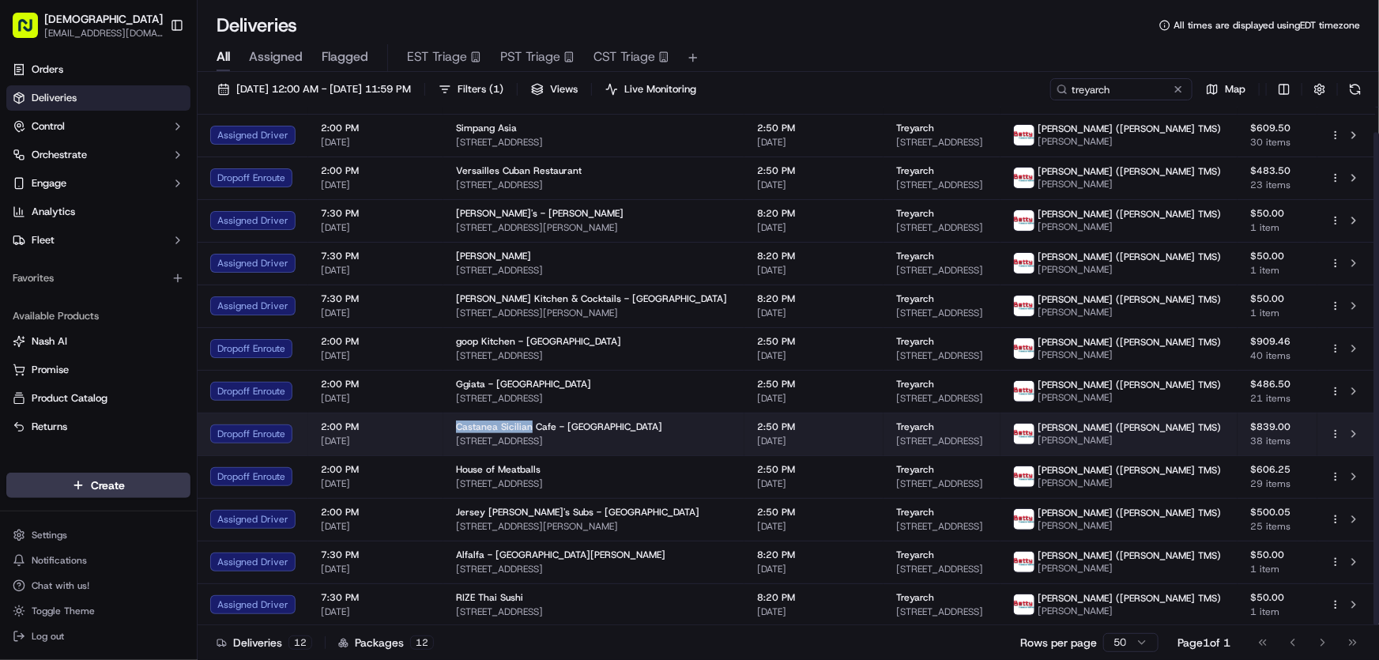
drag, startPoint x: 450, startPoint y: 424, endPoint x: 526, endPoint y: 427, distance: 75.9
click at [526, 427] on td "Castanea Sicilian Cafe - Venice 1307 Ocean Front Walk, Venice, CA 90291, USA" at bounding box center [593, 433] width 301 height 43
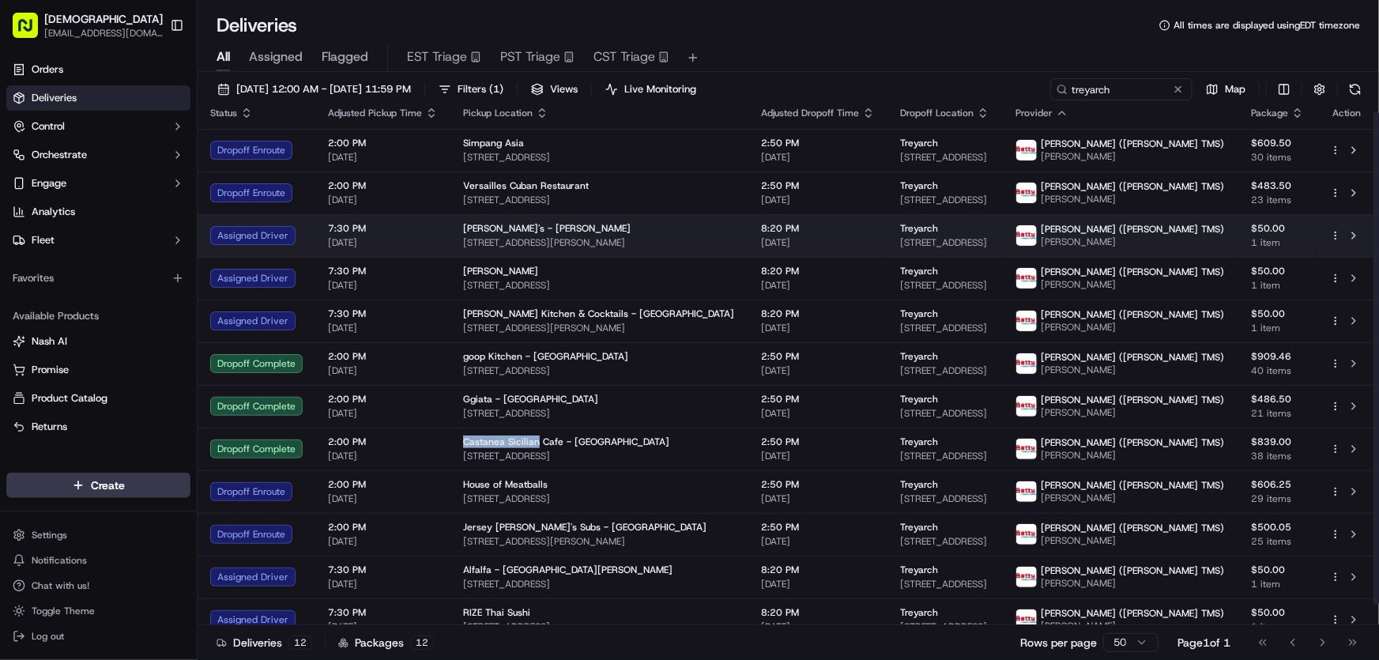
scroll to position [0, 0]
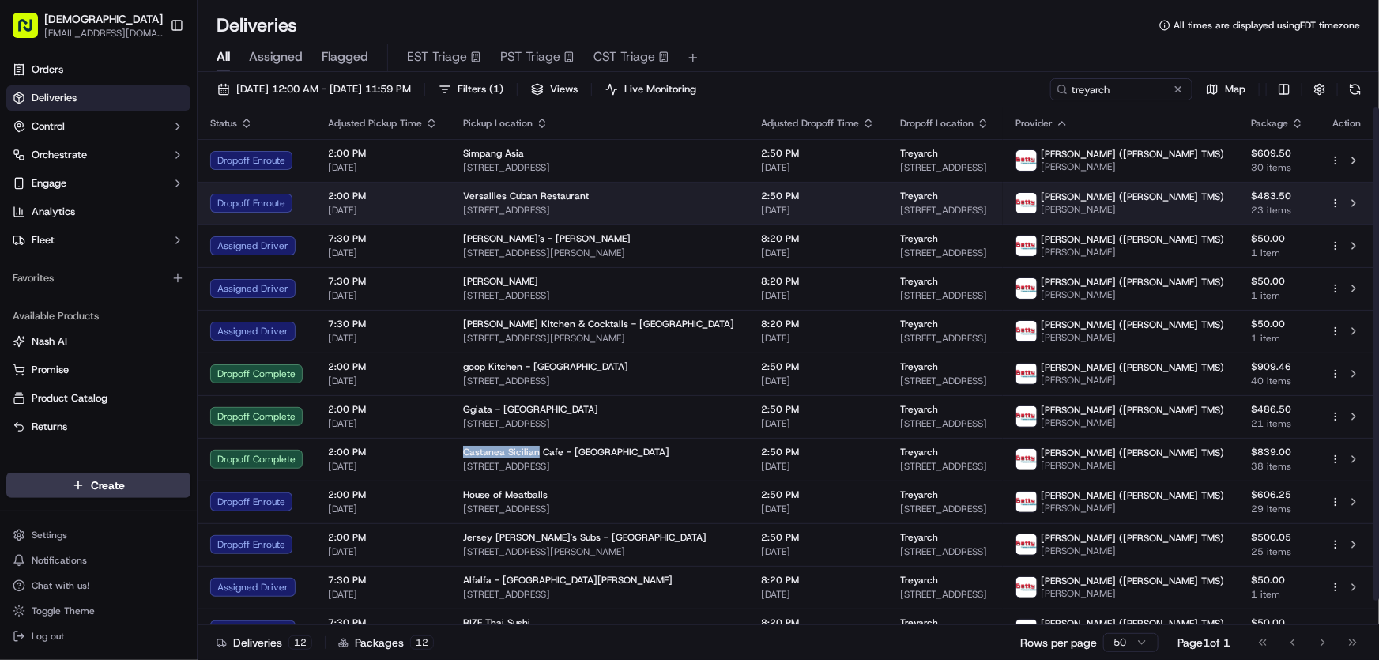
drag, startPoint x: 458, startPoint y: 209, endPoint x: 680, endPoint y: 213, distance: 222.1
click at [680, 213] on td "Versailles Cuban Restaurant 10319 Venice Blvd., Los Angeles, CA 90034, USA" at bounding box center [599, 203] width 298 height 43
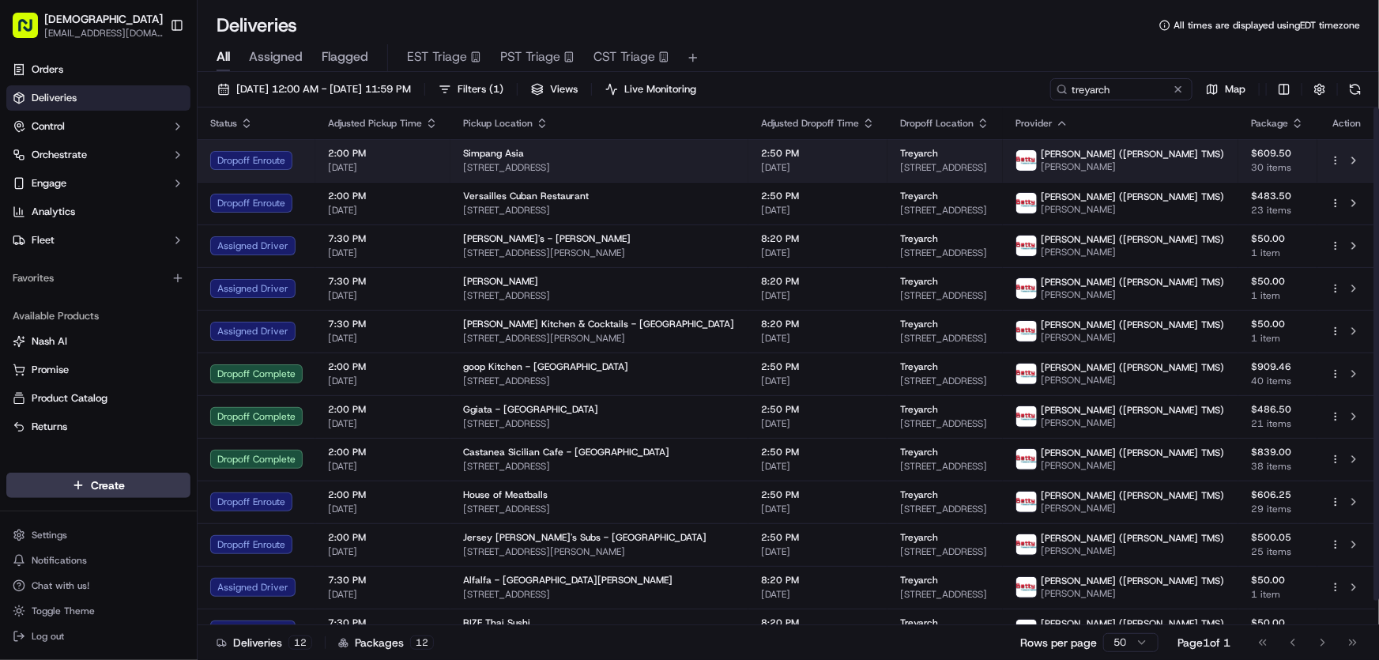
click at [544, 148] on div "Simpang Asia" at bounding box center [599, 153] width 273 height 13
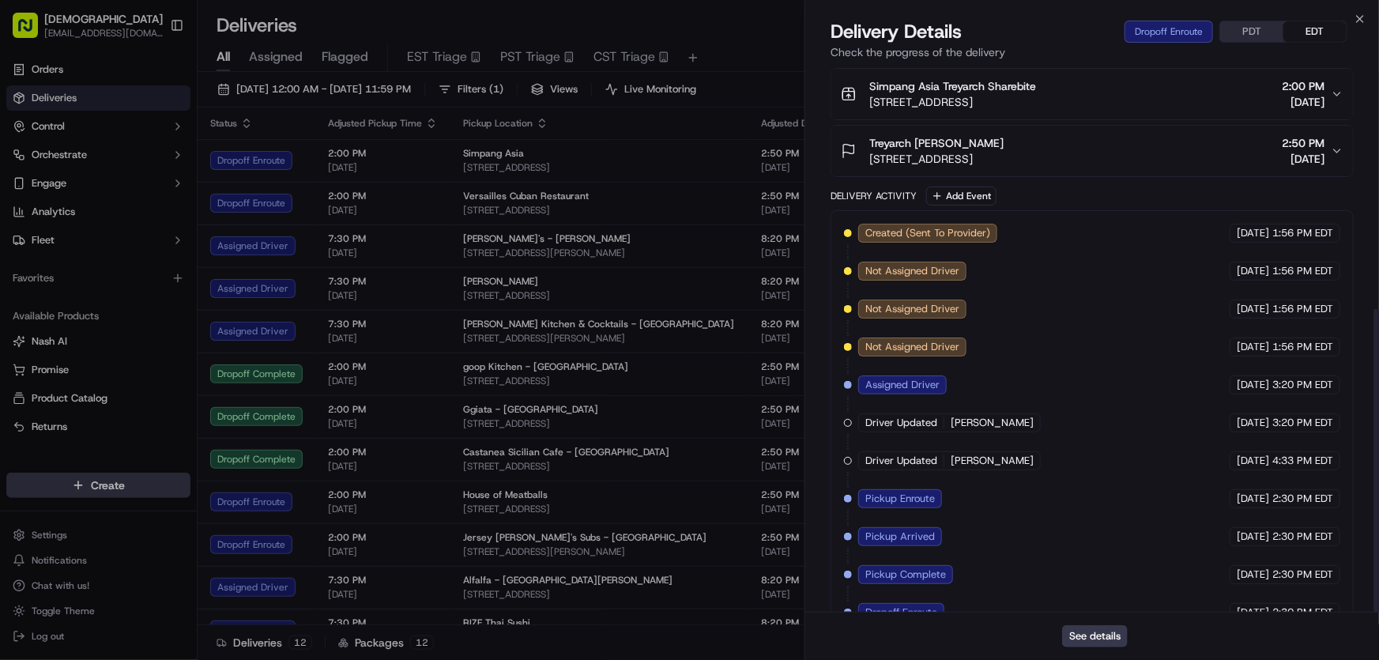
scroll to position [435, 0]
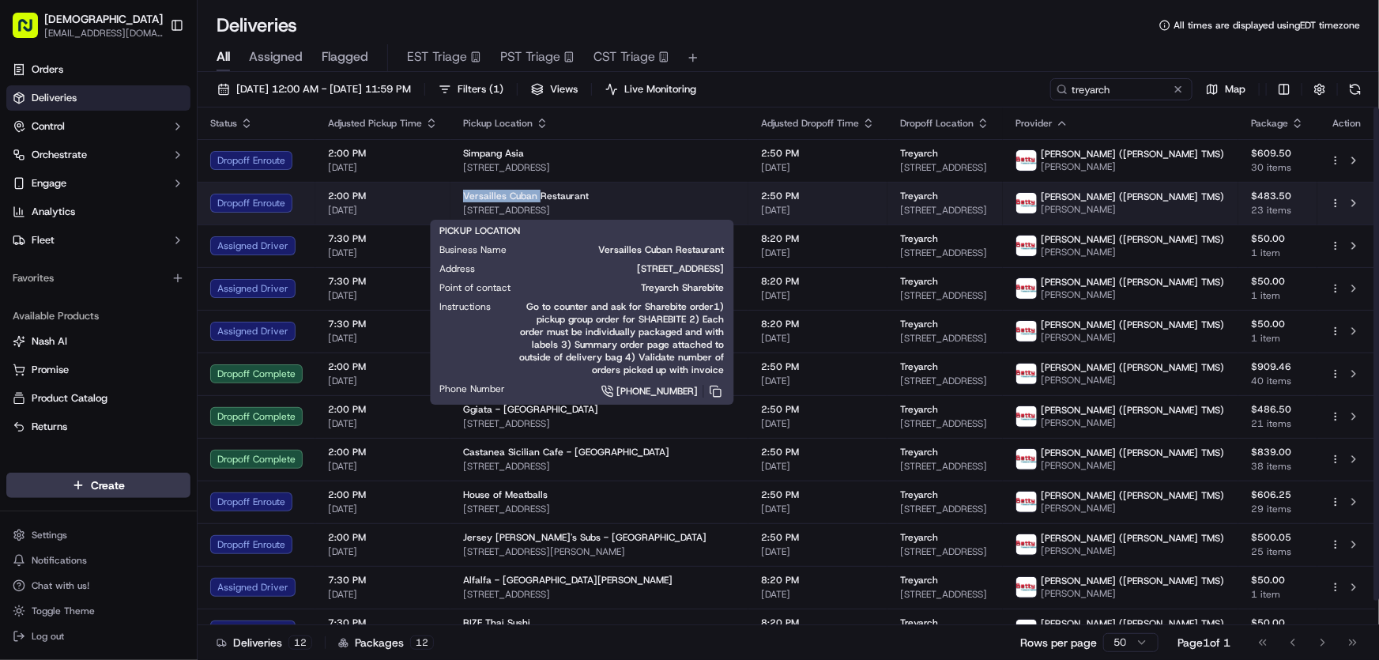
drag, startPoint x: 460, startPoint y: 189, endPoint x: 533, endPoint y: 193, distance: 73.6
click at [533, 193] on td "Versailles Cuban Restaurant 10319 Venice Blvd., Los Angeles, CA 90034, USA" at bounding box center [599, 203] width 298 height 43
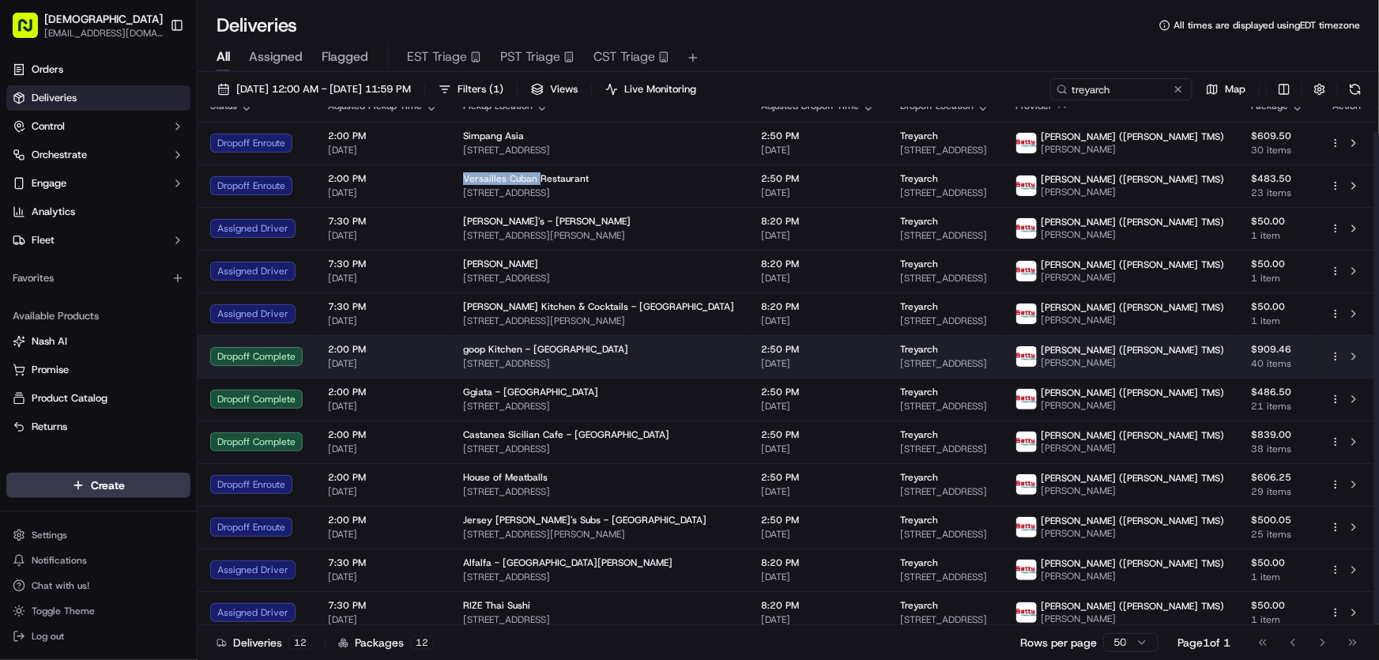
scroll to position [25, 0]
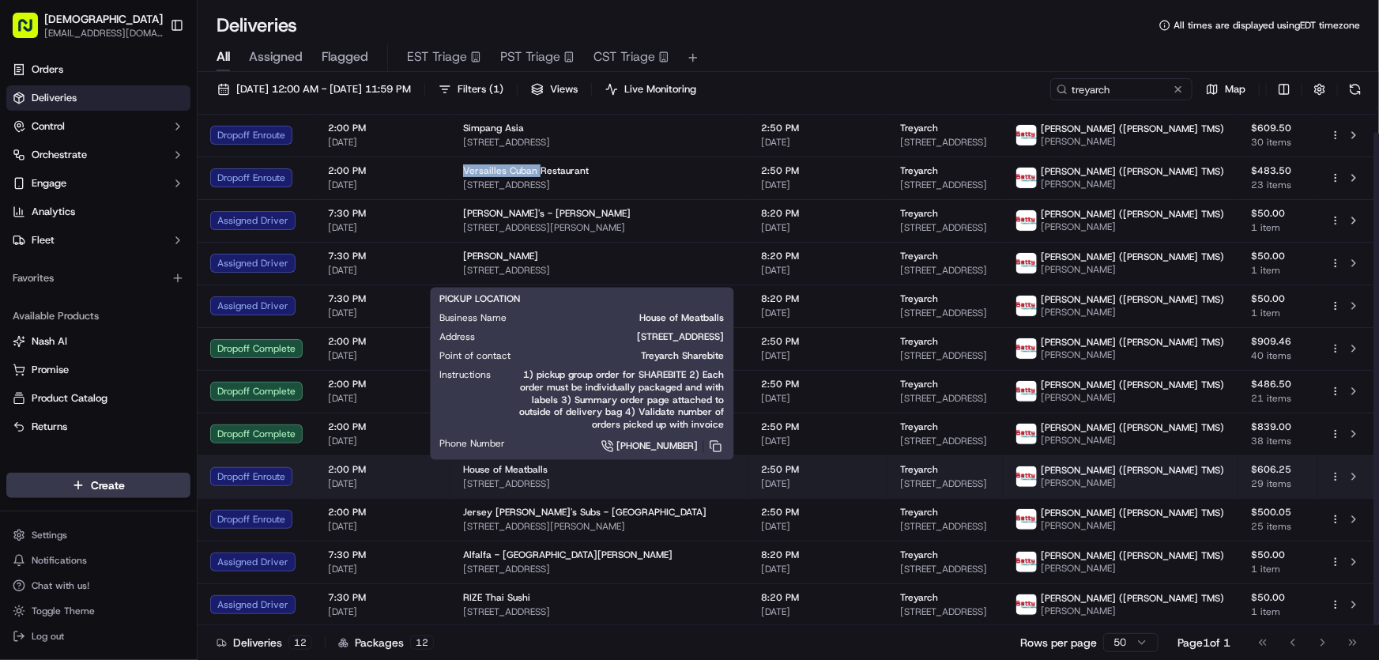
drag, startPoint x: 458, startPoint y: 478, endPoint x: 675, endPoint y: 485, distance: 216.6
click at [675, 485] on td "House of Meatballs 1076 Gayley Ave, Los Angeles, CA 90024, USA" at bounding box center [599, 476] width 298 height 43
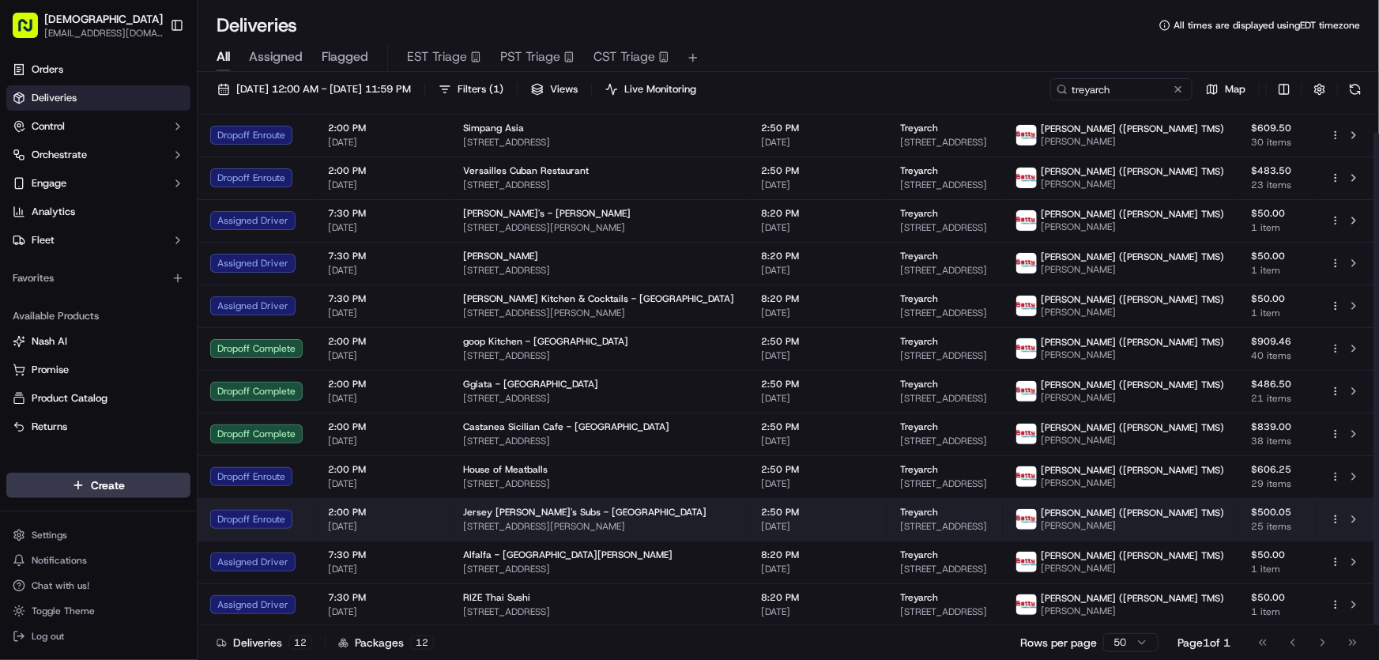
click at [498, 518] on div "Jersey Mike's Subs - Culver City 4114 Sepulveda Blvd, Culver City, CA 90230, USA" at bounding box center [599, 519] width 273 height 27
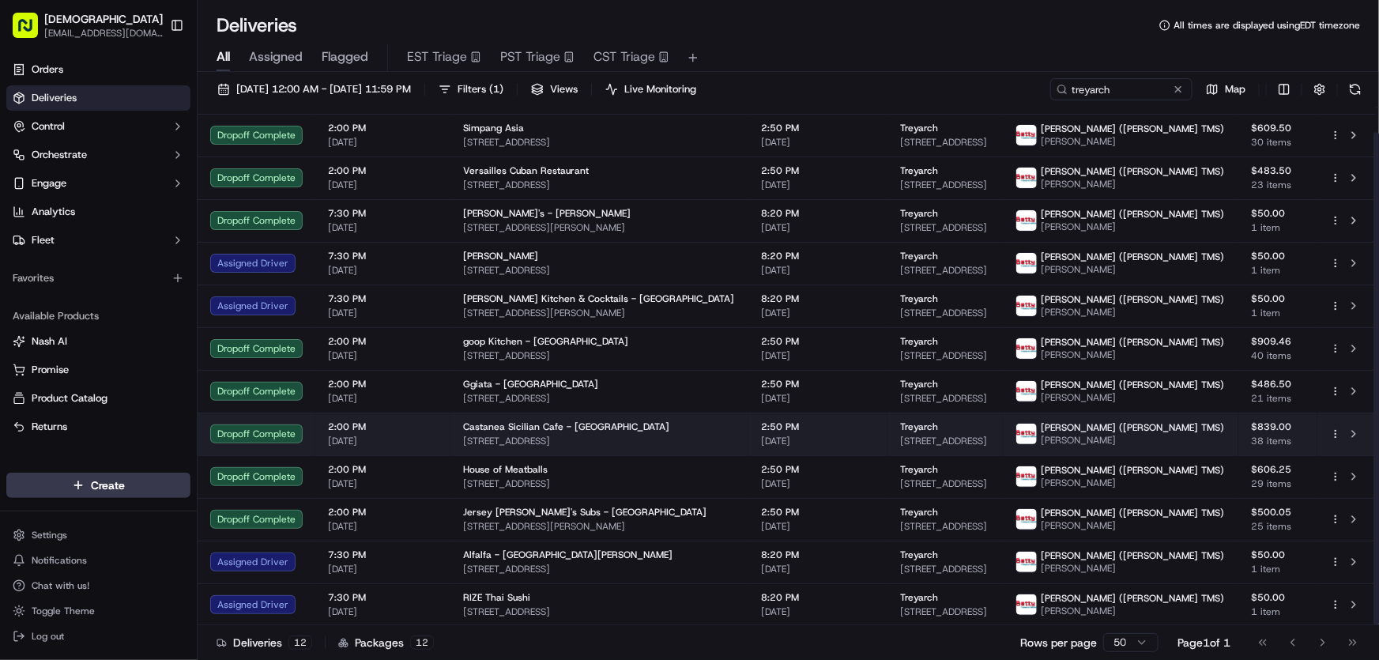
click at [501, 426] on span "Castanea Sicilian Cafe - Venice" at bounding box center [566, 426] width 206 height 13
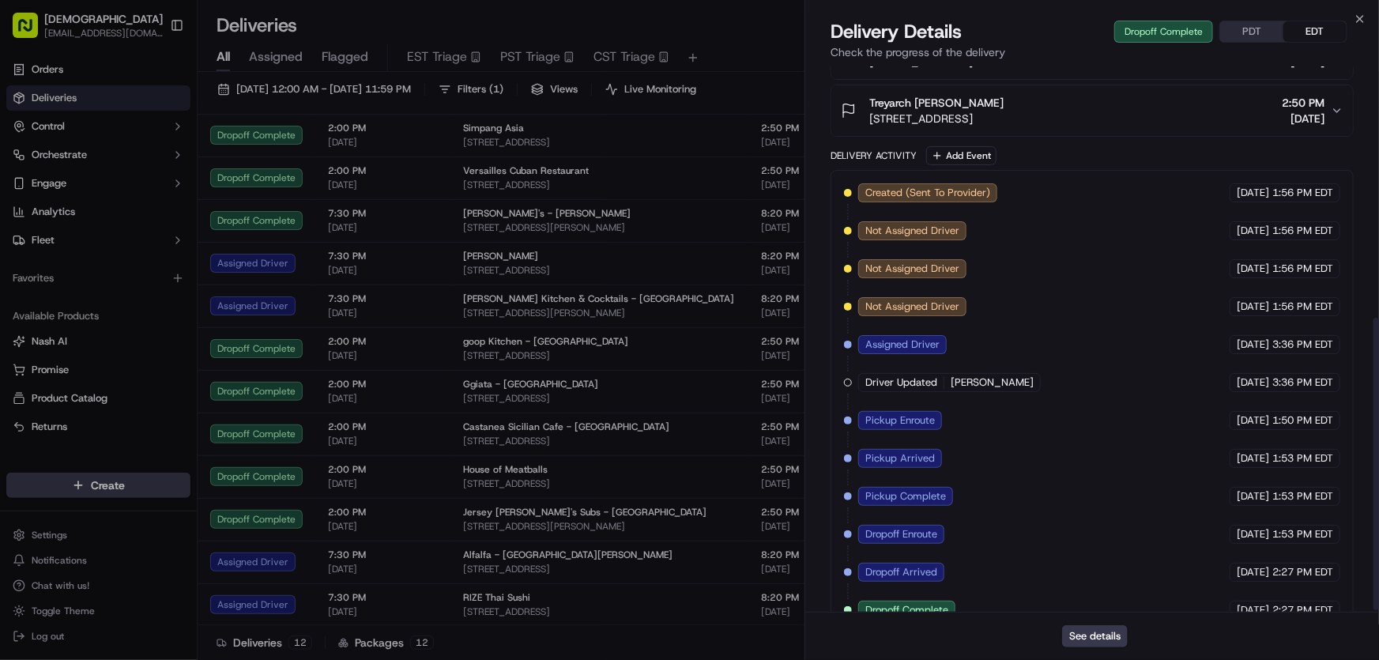
scroll to position [473, 0]
